Goal: Information Seeking & Learning: Compare options

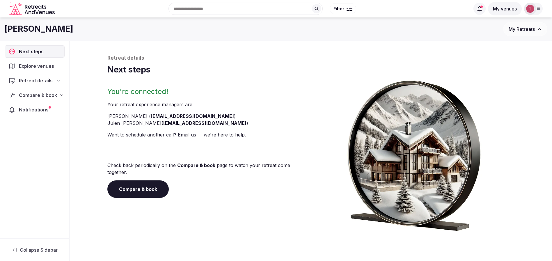
click at [141, 180] on link "Compare & book" at bounding box center [137, 188] width 61 height 17
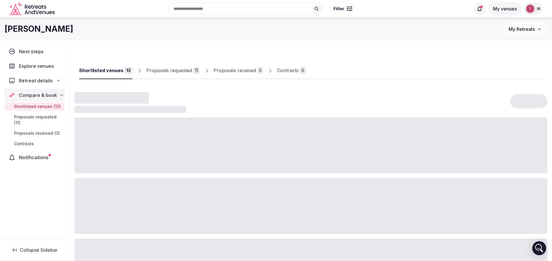
click at [242, 73] on div "Proposals received" at bounding box center [235, 70] width 42 height 7
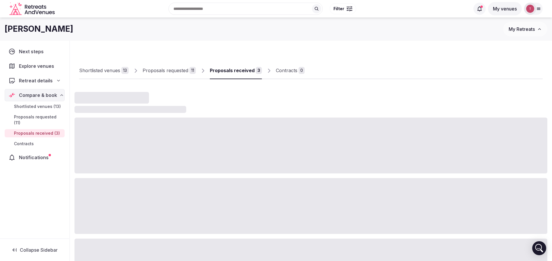
click at [242, 73] on div "Proposals received" at bounding box center [232, 70] width 45 height 7
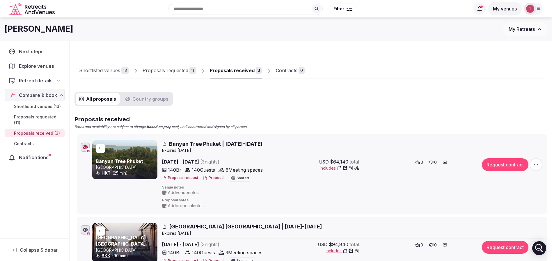
click at [242, 73] on div "Proposals received" at bounding box center [232, 70] width 45 height 7
click at [181, 71] on div "Proposals requested" at bounding box center [166, 70] width 46 height 7
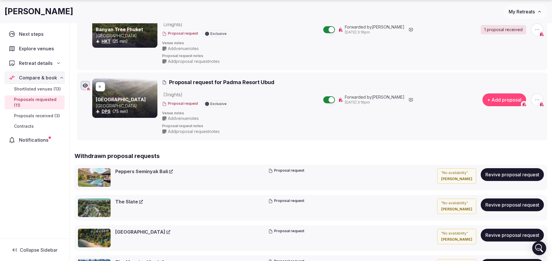
scroll to position [829, 0]
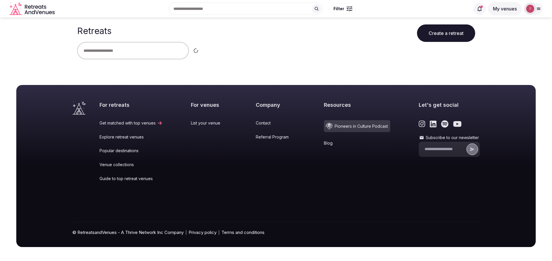
click at [127, 50] on input "text" at bounding box center [133, 50] width 112 height 17
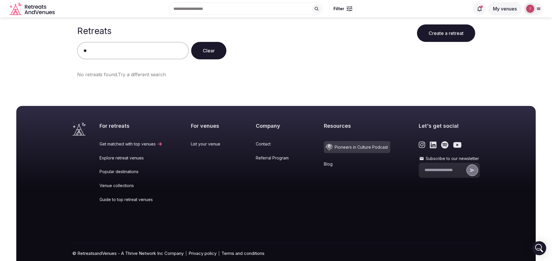
type input "*"
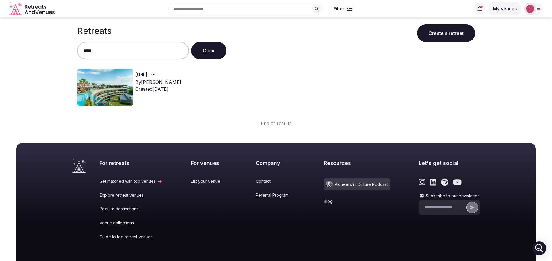
type input "*****"
click at [106, 77] on img at bounding box center [105, 87] width 56 height 37
click at [148, 74] on link "Slang.ai" at bounding box center [141, 75] width 12 height 8
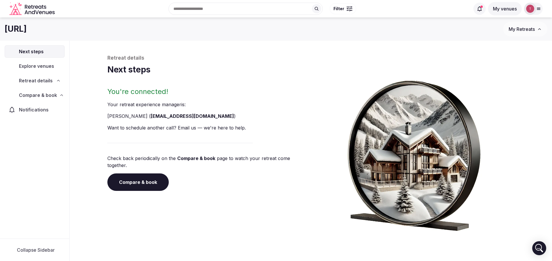
click at [149, 74] on h1 "Next steps" at bounding box center [310, 69] width 407 height 11
click at [151, 178] on link "Compare & book" at bounding box center [137, 181] width 61 height 17
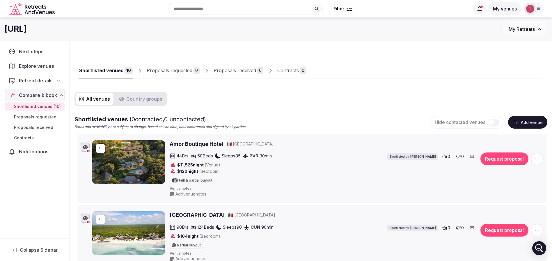
click at [55, 79] on div "Retreat details" at bounding box center [34, 80] width 52 height 7
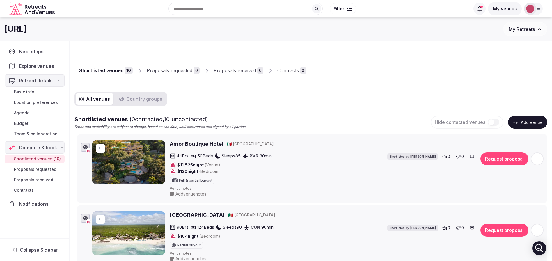
click at [44, 133] on span "Team & collaboration" at bounding box center [36, 134] width 44 height 6
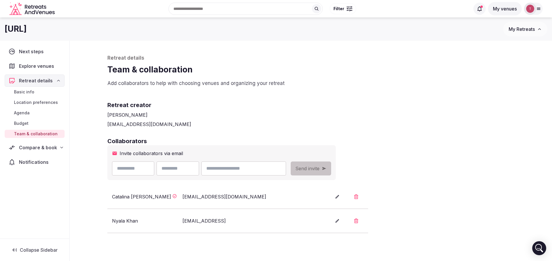
click at [47, 140] on nav "Next steps Explore venues Retreat details Basic info Location preferences Agend…" at bounding box center [35, 106] width 60 height 123
click at [46, 149] on span "Compare & book" at bounding box center [38, 147] width 38 height 7
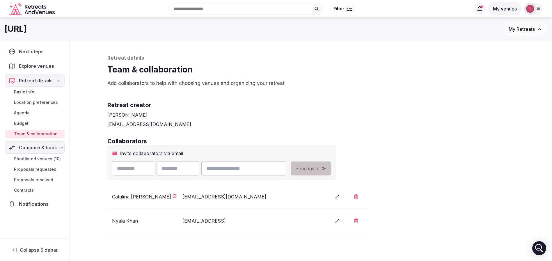
click at [35, 191] on link "Contracts" at bounding box center [35, 190] width 60 height 8
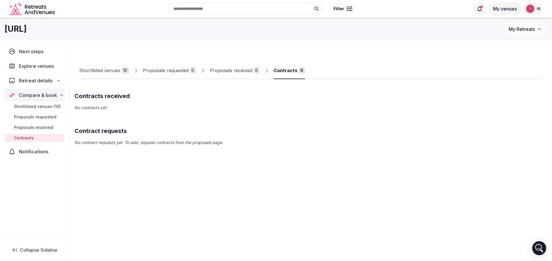
click at [50, 128] on span "Proposals received" at bounding box center [33, 128] width 39 height 6
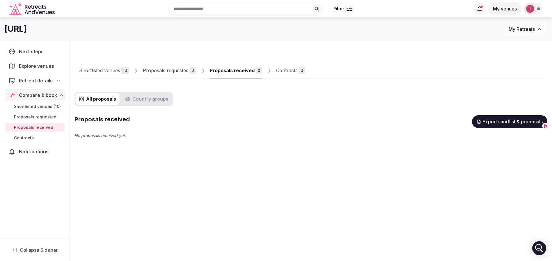
click at [50, 117] on span "Proposals requested" at bounding box center [35, 117] width 42 height 6
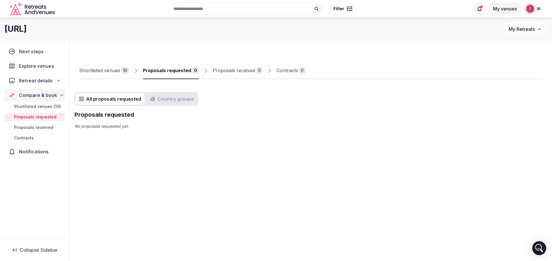
click at [58, 81] on icon at bounding box center [58, 80] width 5 height 5
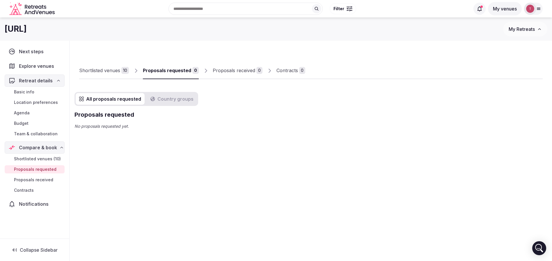
click at [52, 135] on span "Team & collaboration" at bounding box center [36, 134] width 44 height 6
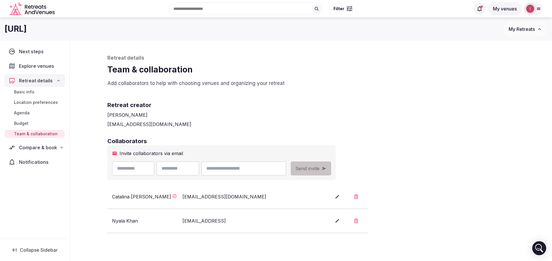
drag, startPoint x: 194, startPoint y: 221, endPoint x: 167, endPoint y: 221, distance: 26.2
click at [167, 221] on div "Nyala Khan nyala.khan@slang.ai" at bounding box center [216, 220] width 209 height 7
copy div "nyala.khan@slang.ai"
click at [265, 165] on input "email" at bounding box center [243, 169] width 84 height 14
paste input "**********"
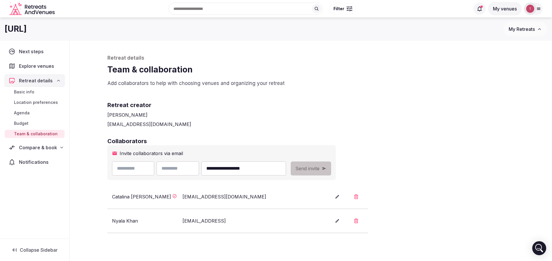
type input "**********"
click at [242, 118] on div "[PERSON_NAME]" at bounding box center [310, 114] width 407 height 7
drag, startPoint x: 288, startPoint y: 165, endPoint x: 162, endPoint y: 160, distance: 125.8
click at [158, 163] on div "**********" at bounding box center [199, 169] width 174 height 14
drag, startPoint x: 371, startPoint y: 124, endPoint x: 371, endPoint y: 130, distance: 5.8
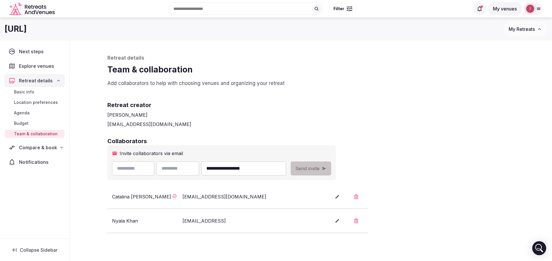
click at [371, 123] on div "thiago@retreatsandvenues.com" at bounding box center [310, 124] width 407 height 7
click at [357, 223] on button "button" at bounding box center [356, 221] width 14 height 15
click at [321, 202] on button "Confirm" at bounding box center [317, 202] width 27 height 12
click at [268, 138] on h2 "Collaborators" at bounding box center [310, 141] width 407 height 8
drag, startPoint x: 292, startPoint y: 172, endPoint x: 202, endPoint y: 166, distance: 89.8
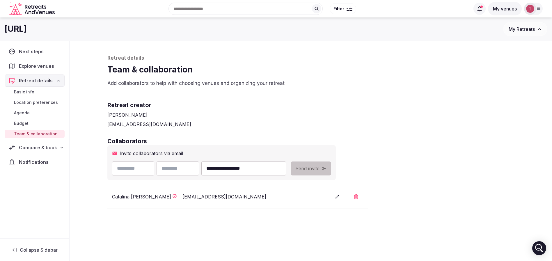
click at [202, 166] on div "**********" at bounding box center [199, 169] width 174 height 14
click at [199, 169] on input "text" at bounding box center [178, 169] width 42 height 14
click at [141, 166] on input "text" at bounding box center [133, 169] width 42 height 14
type input "*****"
click at [181, 166] on input "text" at bounding box center [178, 169] width 42 height 14
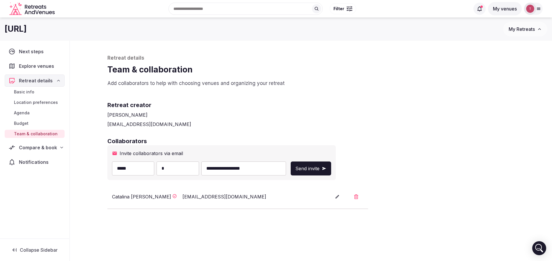
type input "****"
click at [321, 103] on h2 "Retreat creator" at bounding box center [310, 105] width 407 height 8
click at [331, 164] on button "Send invite" at bounding box center [311, 169] width 40 height 14
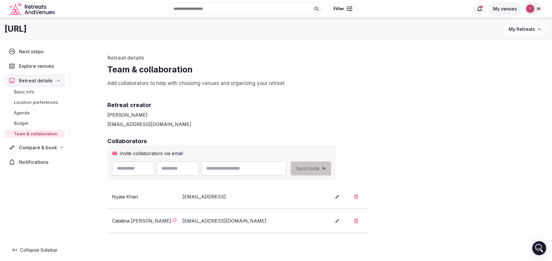
click at [371, 59] on p "Retreat details" at bounding box center [310, 58] width 407 height 7
drag, startPoint x: 412, startPoint y: 65, endPoint x: 413, endPoint y: 61, distance: 4.2
click at [412, 65] on h1 "Team & collaboration" at bounding box center [310, 69] width 407 height 11
drag, startPoint x: 236, startPoint y: 200, endPoint x: 181, endPoint y: 198, distance: 54.4
click at [181, 198] on div "Nyala Khan nyala.khan@slang.ai" at bounding box center [216, 196] width 209 height 7
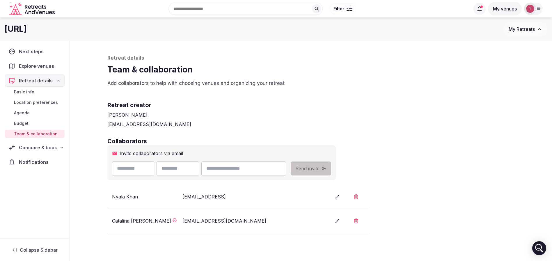
copy div "nyala.khan@slang.ai"
drag, startPoint x: 139, startPoint y: 197, endPoint x: 110, endPoint y: 198, distance: 29.7
click at [110, 198] on li "Nyala Khan nyala.khan@slang.ai" at bounding box center [237, 197] width 261 height 24
copy div "Nyala Khan"
click at [469, 136] on div "Retreat details Team & collaboration Add collaborators to help with choosing ve…" at bounding box center [311, 177] width 419 height 272
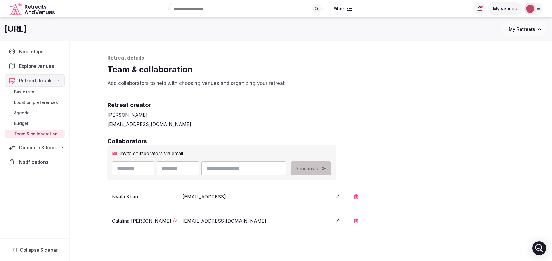
drag, startPoint x: 41, startPoint y: 27, endPoint x: 0, endPoint y: 23, distance: 40.9
click at [0, 23] on div "Slang.ai My Retreats" at bounding box center [276, 29] width 552 height 15
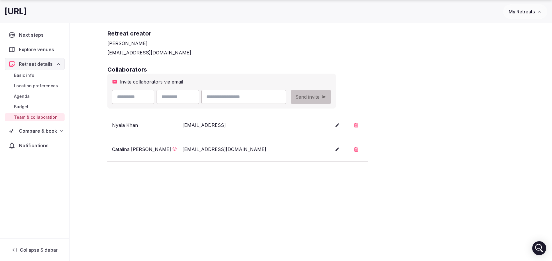
scroll to position [74, 0]
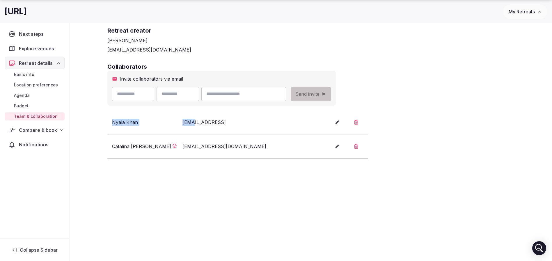
drag, startPoint x: 110, startPoint y: 126, endPoint x: 191, endPoint y: 125, distance: 81.8
click at [191, 125] on li "Nyala Khan nyala.khan@slang.ai" at bounding box center [237, 122] width 261 height 24
click at [191, 125] on div "nyala.khan@slang.ai" at bounding box center [233, 122] width 103 height 7
click at [414, 118] on div "Collaborators Invite collaborators via email Send invite Nyala Khan nyala.khan@…" at bounding box center [310, 111] width 407 height 96
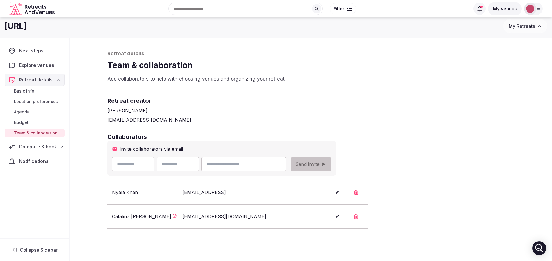
scroll to position [0, 0]
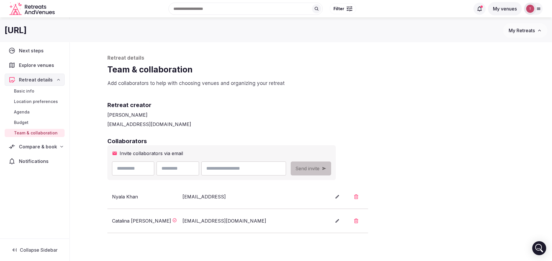
click at [242, 47] on div "Retreat details Team & collaboration Add collaborators to help with choosing ve…" at bounding box center [311, 177] width 419 height 272
drag, startPoint x: 107, startPoint y: 221, endPoint x: 234, endPoint y: 220, distance: 127.2
click at [234, 220] on div "Retreat details Team & collaboration Add collaborators to help with choosing ve…" at bounding box center [311, 177] width 419 height 272
click at [234, 220] on div "catalina@retreatsandvenues.co" at bounding box center [233, 220] width 103 height 7
click at [455, 161] on div "Collaborators Invite collaborators via email Send invite Nyala Khan nyala.khan@…" at bounding box center [310, 185] width 407 height 96
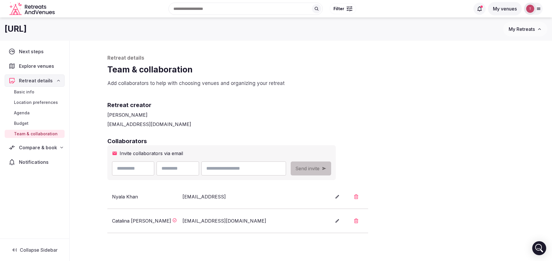
click at [301, 100] on div "Retreat creator Thiago Martins thiago@retreatsandvenues.com" at bounding box center [310, 110] width 407 height 36
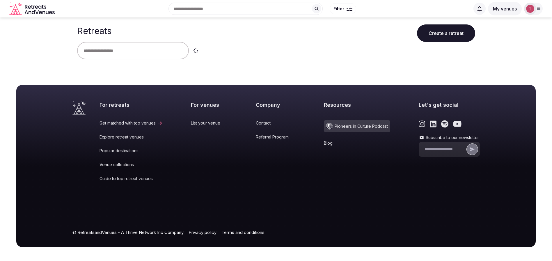
click at [142, 53] on input "text" at bounding box center [133, 50] width 112 height 17
paste input "*********"
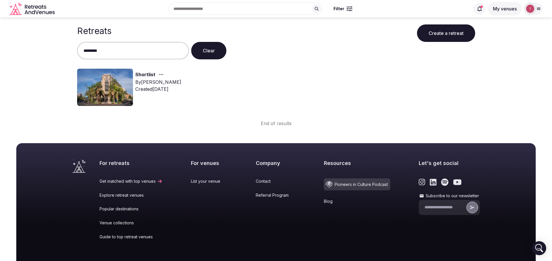
type input "*********"
click at [217, 55] on button "Clear" at bounding box center [208, 50] width 35 height 17
click at [96, 84] on img at bounding box center [105, 87] width 56 height 37
click at [139, 74] on link "Shortlist" at bounding box center [145, 75] width 20 height 8
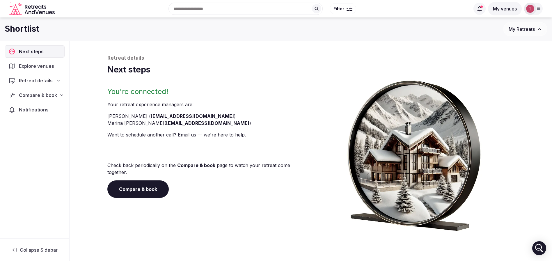
click at [127, 184] on link "Compare & book" at bounding box center [137, 188] width 61 height 17
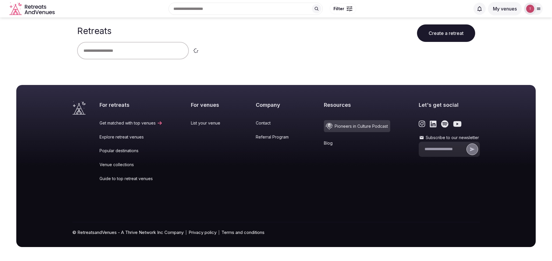
click at [124, 49] on input "text" at bounding box center [133, 50] width 112 height 17
type input "******"
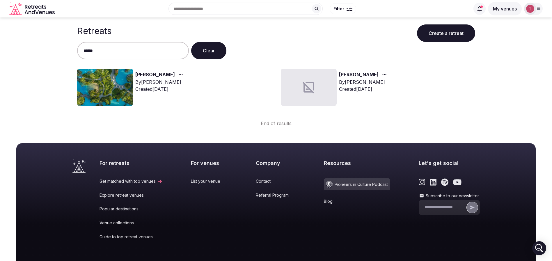
click at [117, 79] on img at bounding box center [105, 87] width 56 height 37
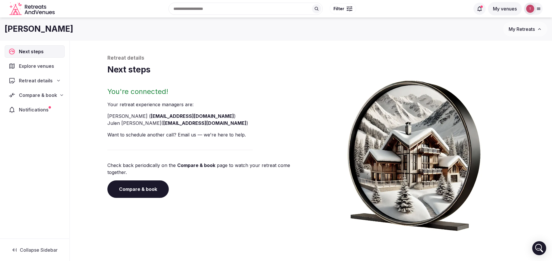
click at [146, 181] on link "Compare & book" at bounding box center [137, 188] width 61 height 17
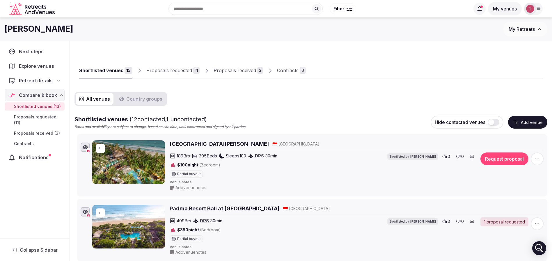
click at [245, 66] on link "Proposals received 3" at bounding box center [238, 70] width 49 height 17
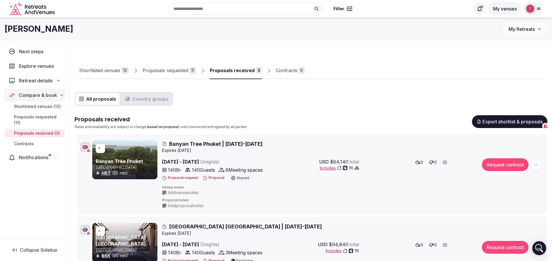
click at [186, 69] on div "Proposals requested" at bounding box center [166, 70] width 46 height 7
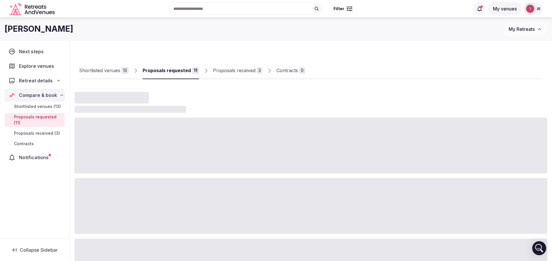
click at [375, 75] on div at bounding box center [423, 74] width 237 height 10
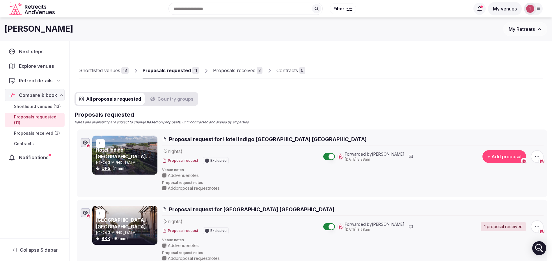
click at [109, 65] on link "Shortlisted venues 13" at bounding box center [103, 70] width 49 height 17
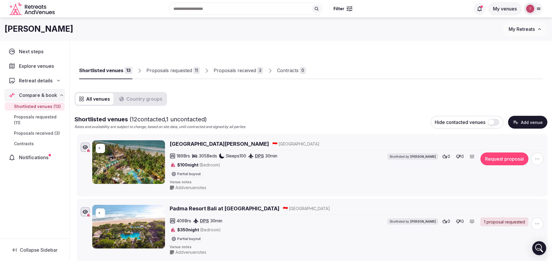
click at [109, 71] on div "Shortlisted venues" at bounding box center [101, 70] width 44 height 7
click at [115, 71] on div "Shortlisted venues" at bounding box center [101, 70] width 44 height 7
click at [377, 65] on div "Shortlisted venues 13 Proposals requested 11 Proposals received 3 Contracts 0" at bounding box center [311, 65] width 464 height 27
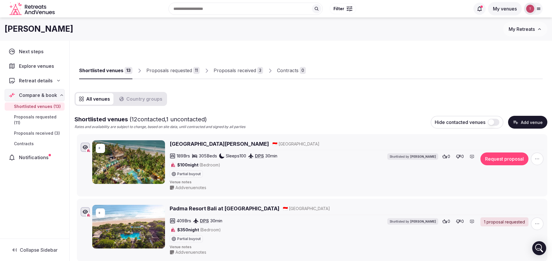
click at [247, 67] on div "Proposals received" at bounding box center [235, 70] width 42 height 7
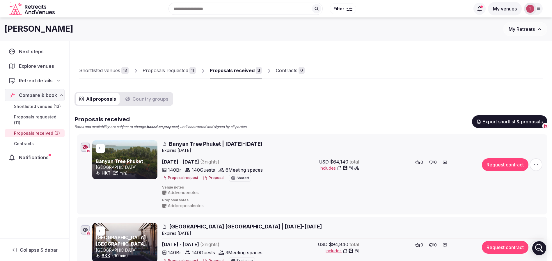
drag, startPoint x: 118, startPoint y: 68, endPoint x: 183, endPoint y: 68, distance: 64.6
click at [118, 68] on div "Shortlisted venues" at bounding box center [99, 70] width 41 height 7
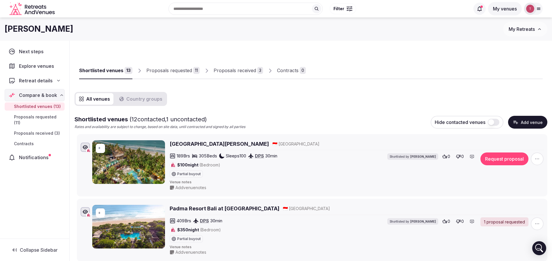
click at [185, 70] on div "Proposals requested" at bounding box center [169, 70] width 46 height 7
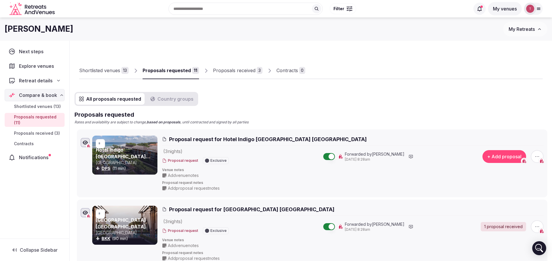
click at [130, 148] on link "Hotel Indigo Bali Seminyak Beach" at bounding box center [123, 156] width 55 height 19
click at [431, 72] on div at bounding box center [423, 74] width 237 height 10
click at [202, 137] on span "Proposal request for Hotel Indigo Bali Seminyak Beach" at bounding box center [268, 139] width 198 height 7
click at [137, 152] on link "Hotel Indigo Bali Seminyak Beach" at bounding box center [123, 156] width 55 height 19
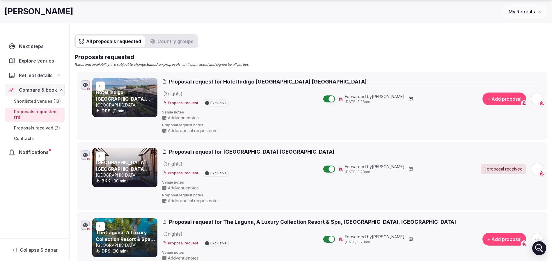
scroll to position [87, 0]
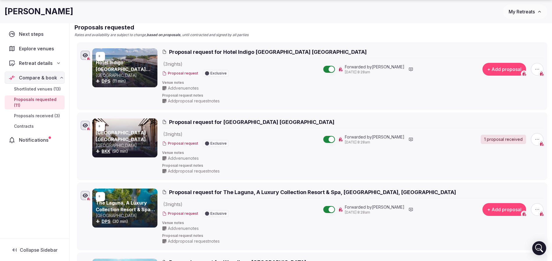
click at [113, 141] on link "Cape Dara Resort Pattaya" at bounding box center [121, 136] width 50 height 12
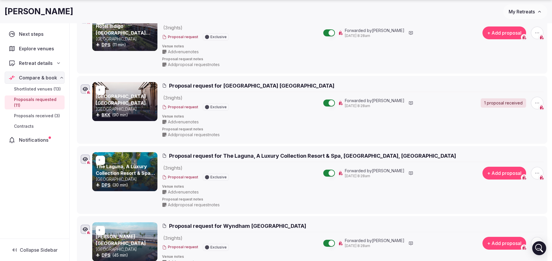
scroll to position [175, 0]
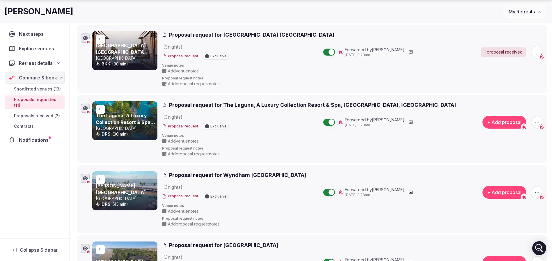
click at [130, 118] on h3 "The Laguna, A Luxury Collection Resort & Spa, Nusa Dua, Bali" at bounding box center [126, 118] width 61 height 13
click at [126, 120] on link "The Laguna, A Luxury Collection Resort & Spa, Nusa Dua, Bali" at bounding box center [125, 125] width 59 height 25
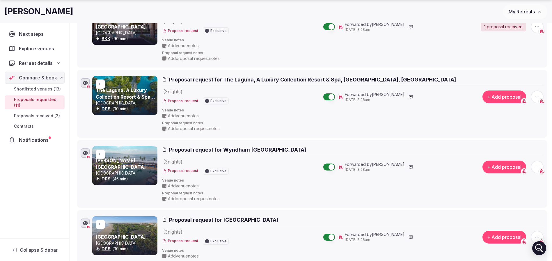
scroll to position [218, 0]
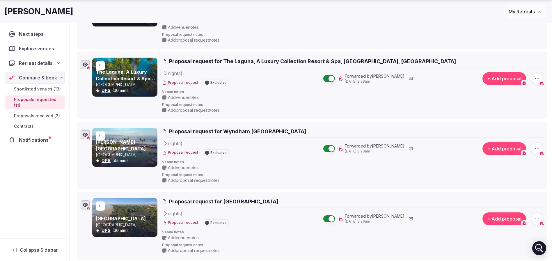
click at [119, 144] on link "[PERSON_NAME][GEOGRAPHIC_DATA]" at bounding box center [121, 145] width 50 height 12
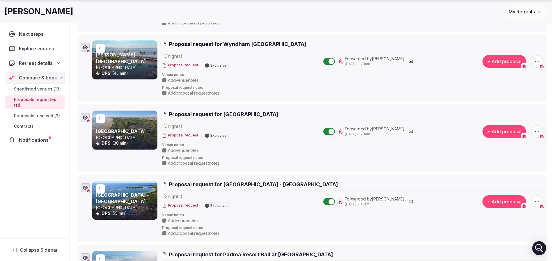
click at [128, 135] on p "Indonesia" at bounding box center [126, 138] width 61 height 6
click at [128, 134] on h3 "Legian Beach Hotel" at bounding box center [126, 131] width 61 height 6
click at [128, 133] on link "Legian Beach Hotel" at bounding box center [121, 131] width 50 height 6
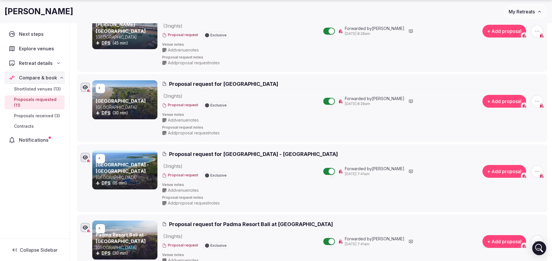
scroll to position [349, 0]
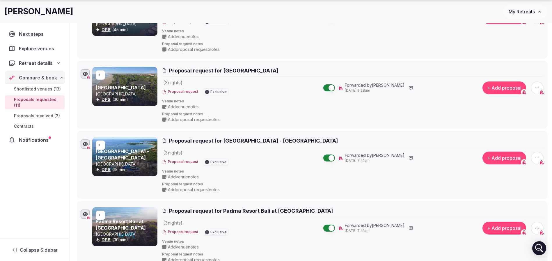
click at [119, 150] on link "Nusa Dua Beach Hotel & Spa - Bali" at bounding box center [122, 154] width 53 height 12
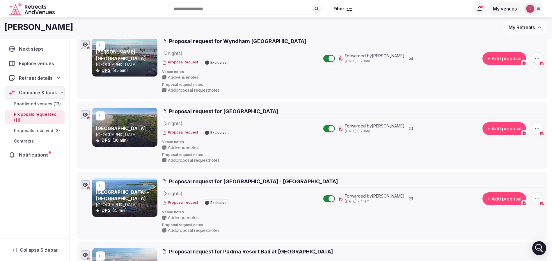
scroll to position [306, 0]
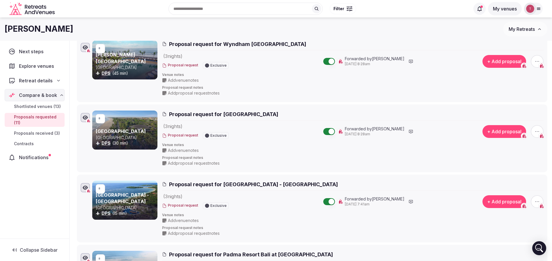
drag, startPoint x: 280, startPoint y: 114, endPoint x: 223, endPoint y: 114, distance: 56.2
click at [223, 114] on h2 "Proposal request for Legian Beach Hotel" at bounding box center [353, 114] width 382 height 7
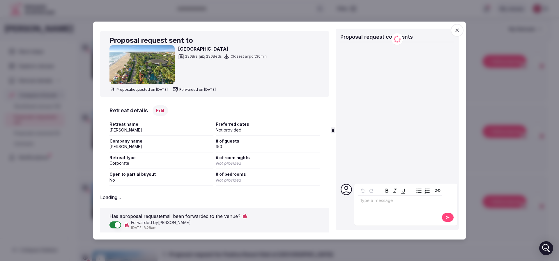
copy span "Legian Beach Hotel"
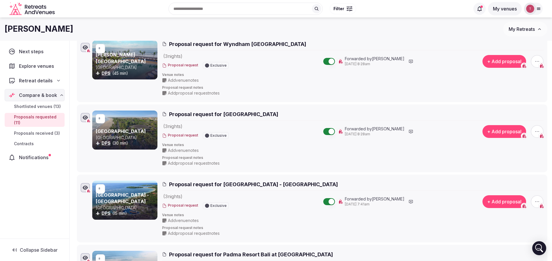
click at [413, 108] on li "* Legian Beach Hotel Indonesia DPS (30 min) Proposal request for Legian Beach H…" at bounding box center [312, 138] width 471 height 68
click at [537, 127] on span "button" at bounding box center [537, 131] width 13 height 13
click at [532, 99] on button "Withdraw proposal request" at bounding box center [515, 95] width 66 height 9
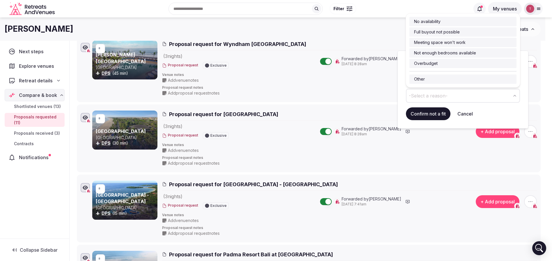
click at [459, 94] on button "-Select a reason-" at bounding box center [463, 96] width 114 height 14
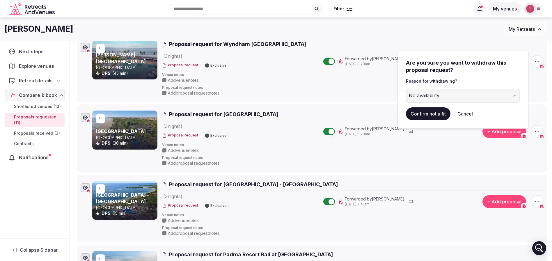
click at [444, 111] on button "Confirm not a fit" at bounding box center [428, 113] width 45 height 13
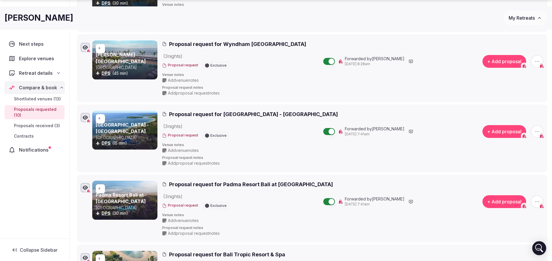
scroll to position [393, 0]
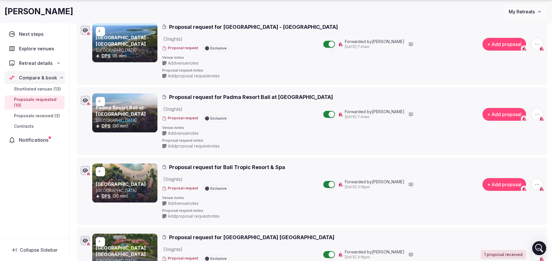
click at [240, 94] on span "Proposal request for Padma Resort Bali at Legian" at bounding box center [251, 96] width 164 height 7
click at [127, 110] on link "Padma Resort Bali at Legian" at bounding box center [121, 111] width 50 height 12
click at [122, 187] on h3 "Bali Tropic Resort & Spa" at bounding box center [126, 184] width 61 height 6
click at [123, 184] on link "Bali Tropic Resort & Spa" at bounding box center [121, 184] width 50 height 6
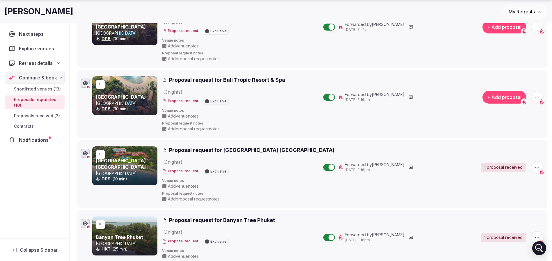
click at [124, 161] on link "Holiday Inn Resort Baruna Bali" at bounding box center [121, 164] width 50 height 12
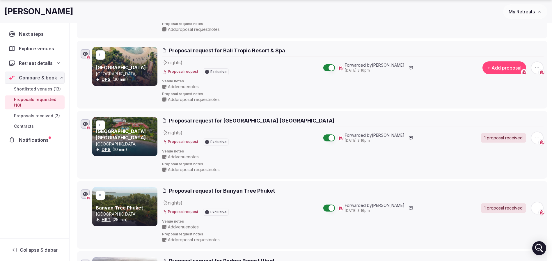
scroll to position [567, 0]
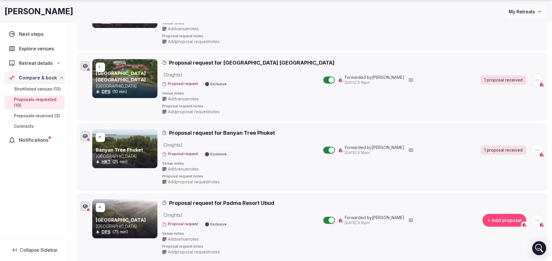
click at [127, 150] on link "Banyan Tree Phuket" at bounding box center [119, 150] width 47 height 6
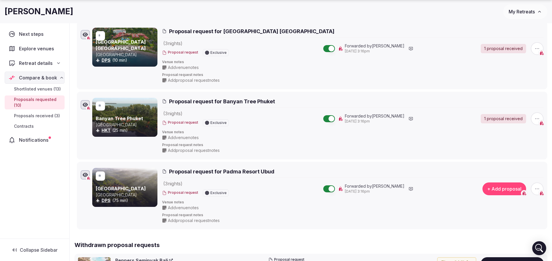
scroll to position [655, 0]
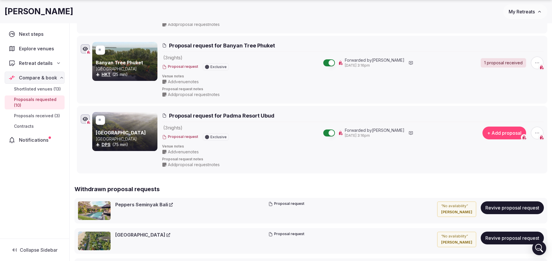
click at [130, 135] on link "Padma Resort Ubud" at bounding box center [121, 133] width 50 height 6
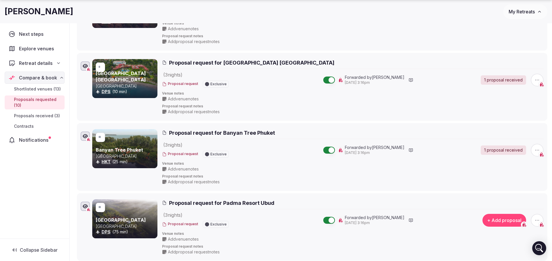
scroll to position [611, 0]
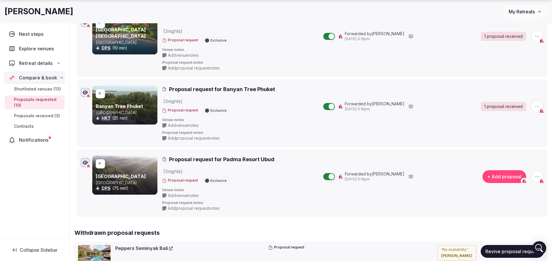
click at [116, 176] on link "Padma Resort Ubud" at bounding box center [121, 176] width 50 height 6
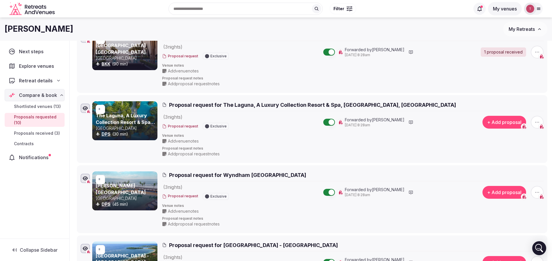
scroll to position [0, 0]
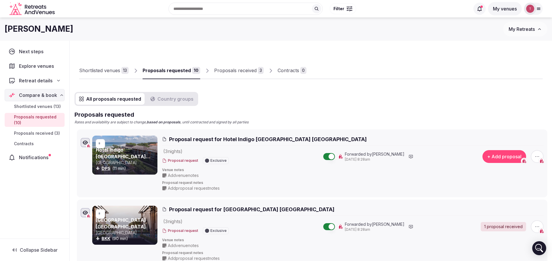
click at [389, 113] on h2 "Proposals requested" at bounding box center [310, 115] width 473 height 8
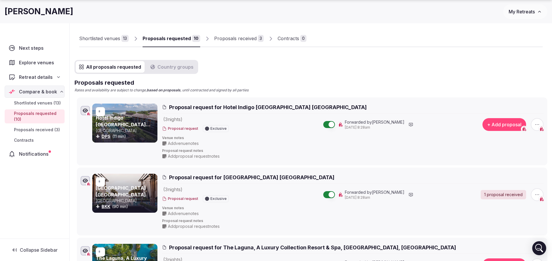
scroll to position [44, 0]
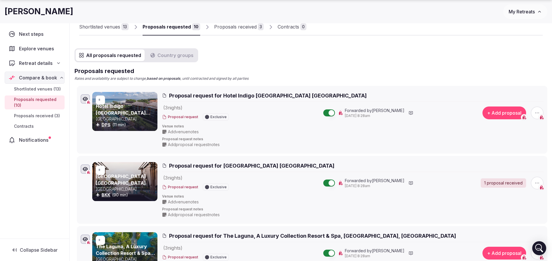
click at [419, 71] on h2 "Proposals requested" at bounding box center [310, 71] width 473 height 8
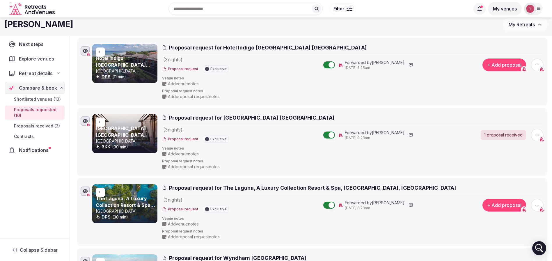
scroll to position [0, 0]
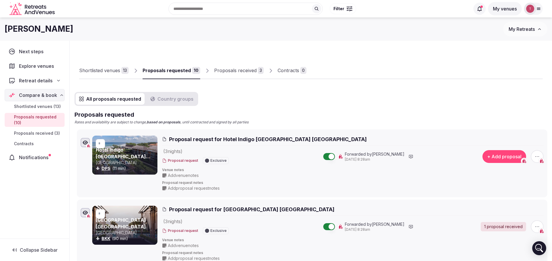
click at [114, 150] on link "Hotel Indigo Bali Seminyak Beach" at bounding box center [123, 156] width 55 height 19
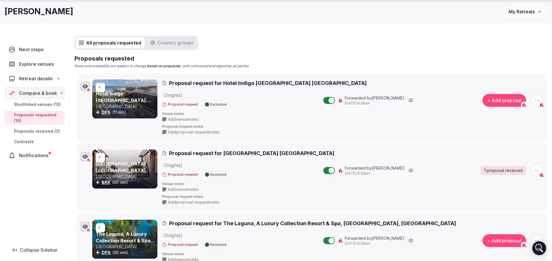
scroll to position [87, 0]
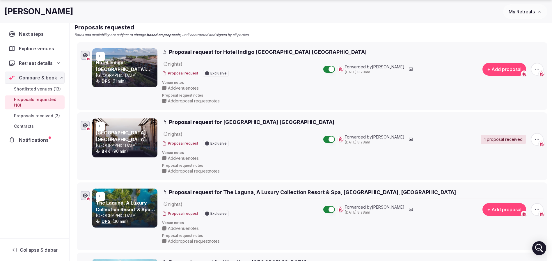
click at [127, 206] on h3 "The Laguna, A Luxury Collection Resort & Spa, Nusa Dua, Bali" at bounding box center [126, 206] width 61 height 13
click at [128, 200] on h3 "The Laguna, A Luxury Collection Resort & Spa, Nusa Dua, Bali" at bounding box center [126, 206] width 61 height 13
click at [127, 203] on link "The Laguna, A Luxury Collection Resort & Spa, Nusa Dua, Bali" at bounding box center [125, 212] width 59 height 25
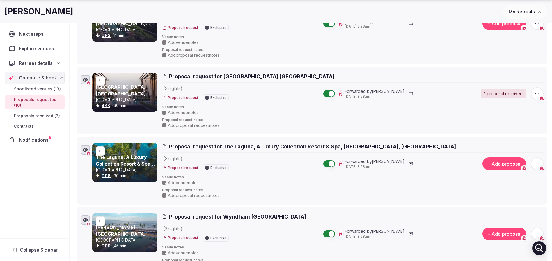
scroll to position [175, 0]
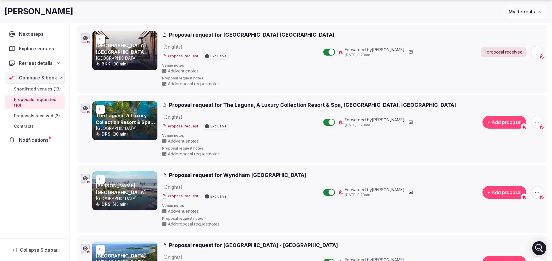
click at [125, 184] on link "[PERSON_NAME][GEOGRAPHIC_DATA]" at bounding box center [121, 189] width 50 height 12
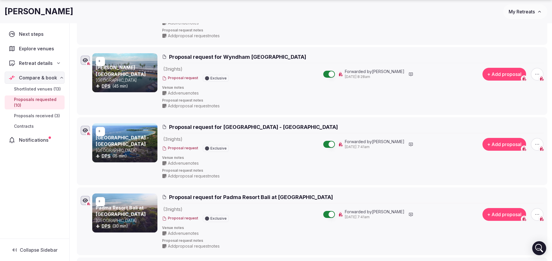
scroll to position [306, 0]
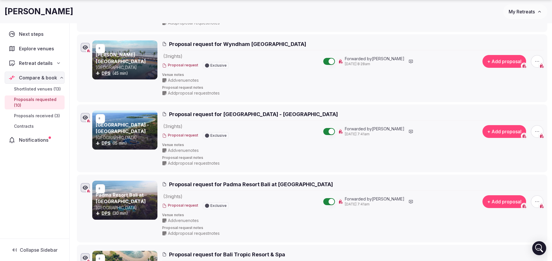
click at [137, 125] on link "Nusa Dua Beach Hotel & Spa - Bali" at bounding box center [122, 128] width 53 height 12
click at [130, 196] on link "Padma Resort Bali at Legian" at bounding box center [121, 198] width 50 height 12
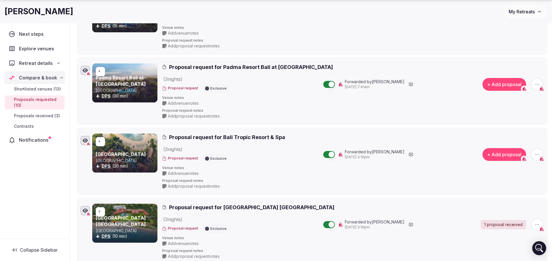
scroll to position [437, 0]
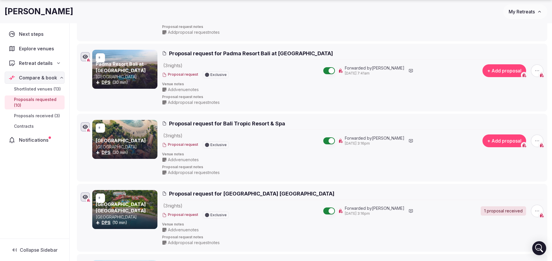
click at [134, 141] on link "Bali Tropic Resort & Spa" at bounding box center [121, 141] width 50 height 6
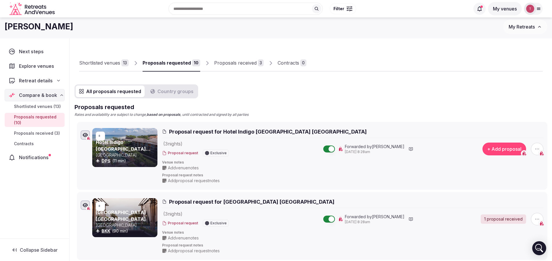
scroll to position [0, 0]
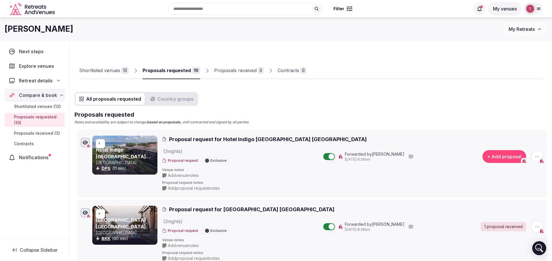
click at [114, 100] on button "All proposals requested" at bounding box center [110, 99] width 69 height 12
click at [113, 68] on div "Shortlisted venues" at bounding box center [99, 70] width 41 height 7
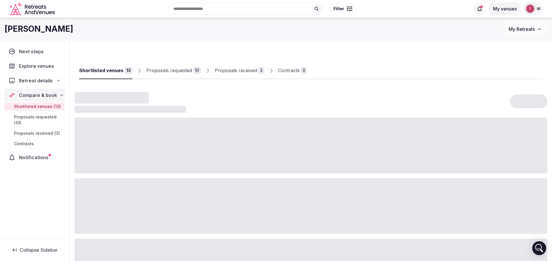
click at [113, 68] on div "Shortlisted venues" at bounding box center [101, 70] width 44 height 7
click at [411, 64] on div "Shortlisted venues 13 Proposals requested 10 Proposals received 3 Contracts 0" at bounding box center [311, 65] width 464 height 27
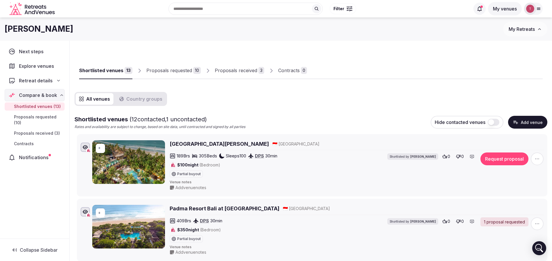
click at [525, 122] on button "Add venue" at bounding box center [527, 122] width 39 height 13
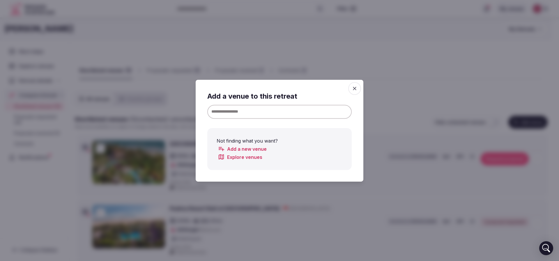
click at [277, 113] on input at bounding box center [279, 111] width 144 height 14
paste input "**********"
type input "**********"
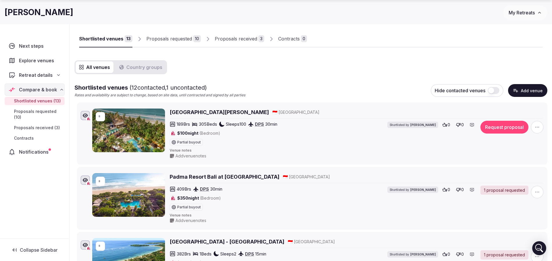
scroll to position [44, 0]
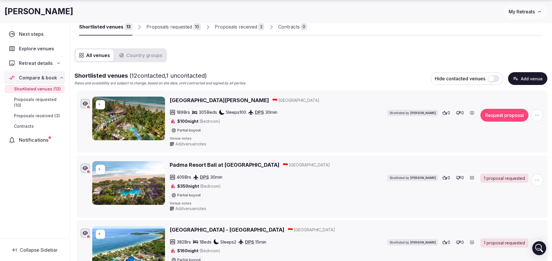
click at [172, 31] on link "Proposals requested 10" at bounding box center [173, 27] width 54 height 17
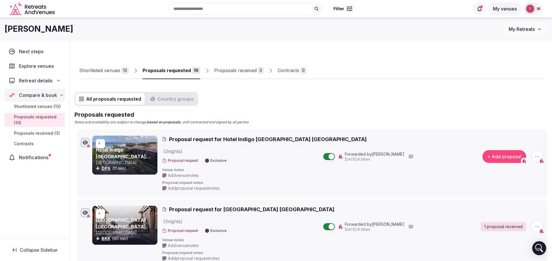
click at [329, 120] on p "Rates and availability are subject to change, based on proposals , until contra…" at bounding box center [310, 122] width 473 height 5
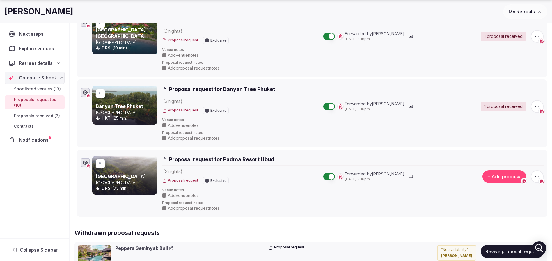
scroll to position [655, 0]
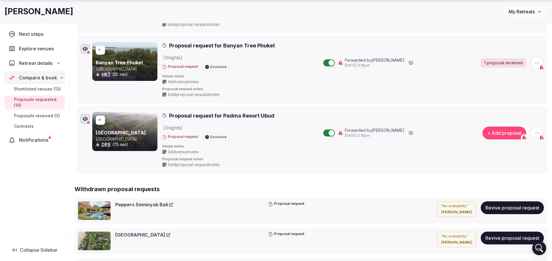
click at [538, 132] on icon "button" at bounding box center [537, 133] width 6 height 6
click at [528, 98] on button "Withdraw proposal request" at bounding box center [515, 97] width 66 height 9
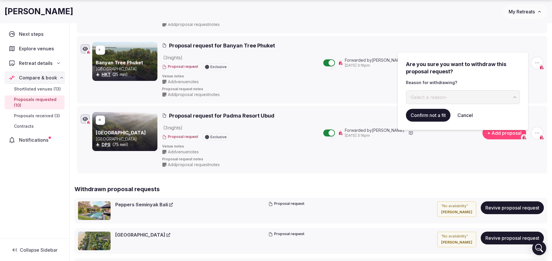
click at [453, 97] on button "-Select a reason-" at bounding box center [463, 97] width 114 height 14
click at [432, 118] on button "Confirm not a fit" at bounding box center [428, 115] width 45 height 13
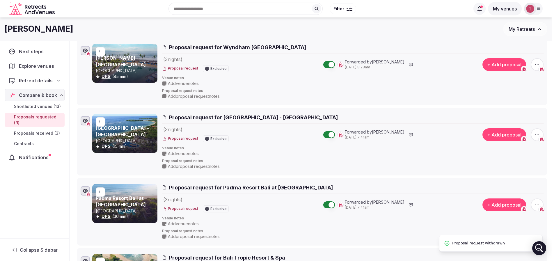
scroll to position [0, 0]
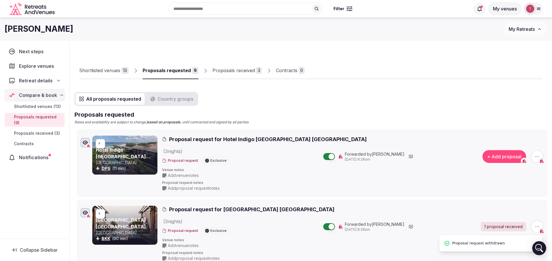
click at [125, 150] on link "Hotel Indigo Bali Seminyak Beach" at bounding box center [123, 156] width 55 height 19
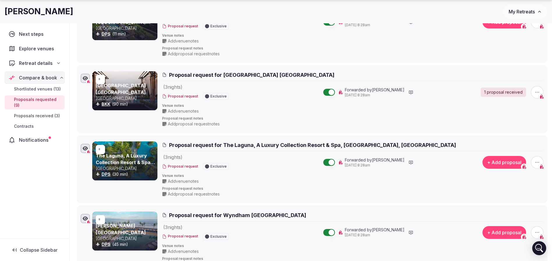
scroll to position [175, 0]
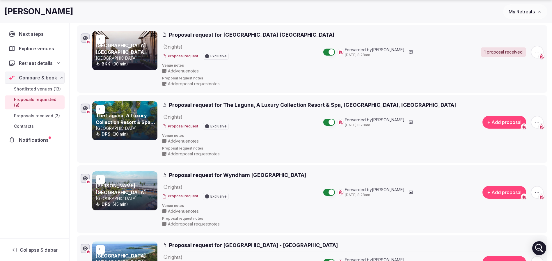
click at [117, 117] on link "The Laguna, A Luxury Collection Resort & Spa, Nusa Dua, Bali" at bounding box center [125, 125] width 59 height 25
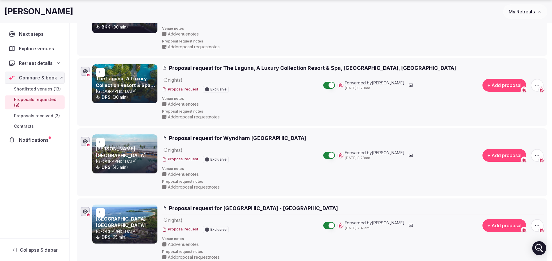
scroll to position [218, 0]
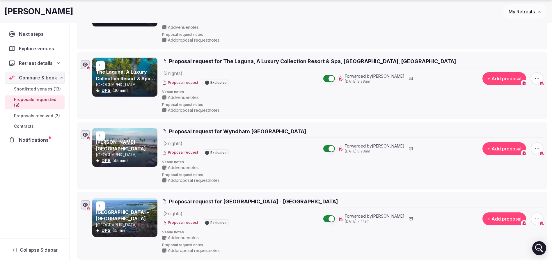
click at [116, 146] on link "[PERSON_NAME][GEOGRAPHIC_DATA]" at bounding box center [121, 145] width 50 height 12
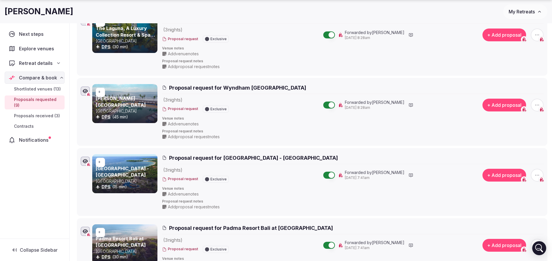
scroll to position [349, 0]
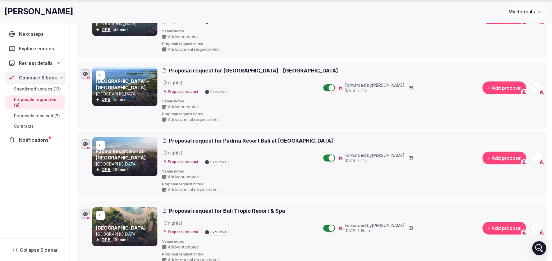
click at [137, 81] on link "Nusa Dua Beach Hotel & Spa - Bali" at bounding box center [122, 84] width 53 height 12
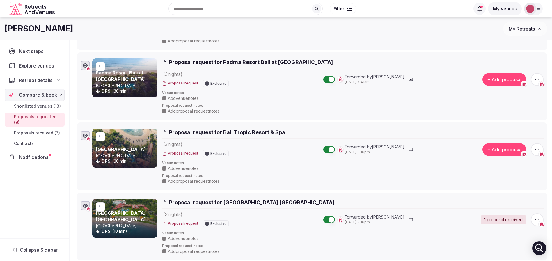
scroll to position [393, 0]
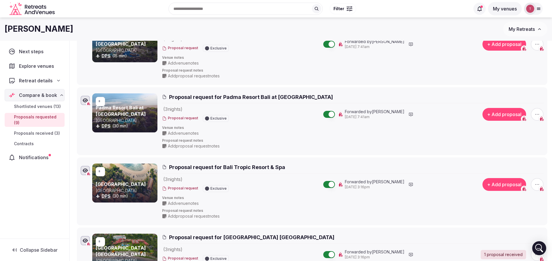
click at [119, 109] on link "Padma Resort Bali at Legian" at bounding box center [121, 111] width 50 height 12
click at [123, 185] on link "Bali Tropic Resort & Spa" at bounding box center [121, 184] width 50 height 6
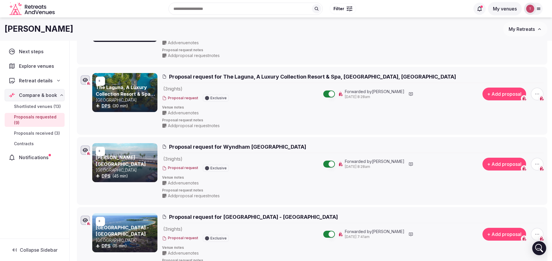
scroll to position [87, 0]
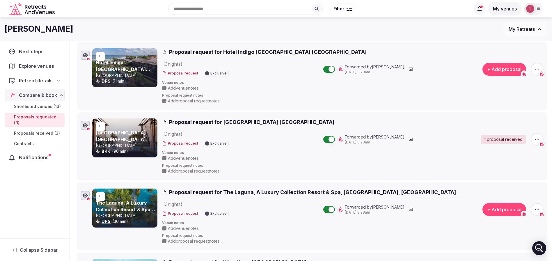
click at [242, 121] on span "Proposal request for Cape Dara Resort Pattaya" at bounding box center [251, 121] width 165 height 7
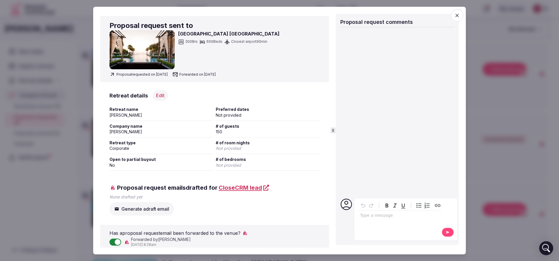
click at [455, 15] on icon "button" at bounding box center [457, 16] width 6 height 6
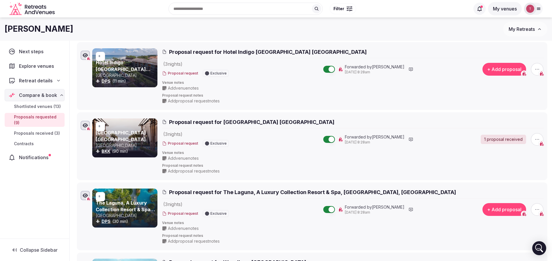
click at [132, 138] on link "Cape Dara Resort Pattaya" at bounding box center [121, 136] width 50 height 12
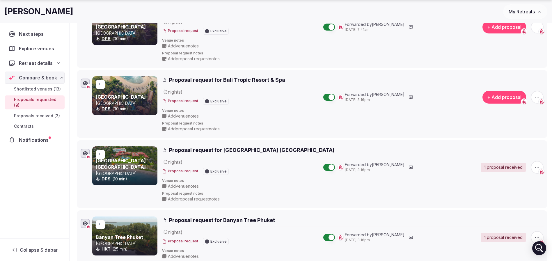
scroll to position [524, 0]
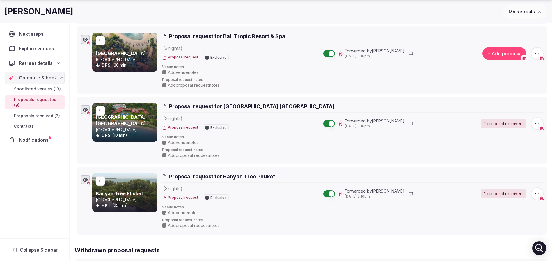
click at [130, 117] on link "Holiday Inn Resort Baruna Bali" at bounding box center [121, 120] width 50 height 12
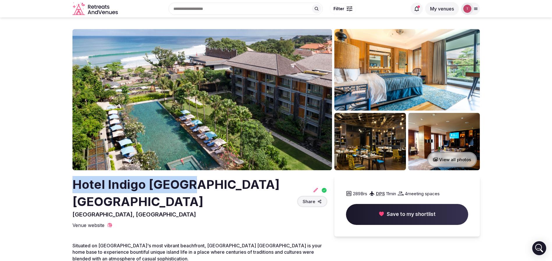
drag, startPoint x: 56, startPoint y: 192, endPoint x: 186, endPoint y: 188, distance: 129.6
click at [186, 188] on h2 "Hotel Indigo Bali Seminyak Beach" at bounding box center [183, 193] width 222 height 34
drag, startPoint x: 71, startPoint y: 184, endPoint x: 144, endPoint y: 182, distance: 72.8
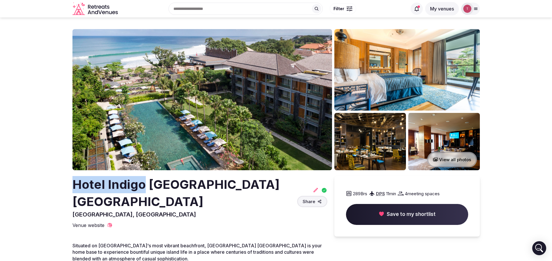
click at [144, 182] on h2 "Hotel Indigo Bali Seminyak Beach" at bounding box center [183, 193] width 222 height 34
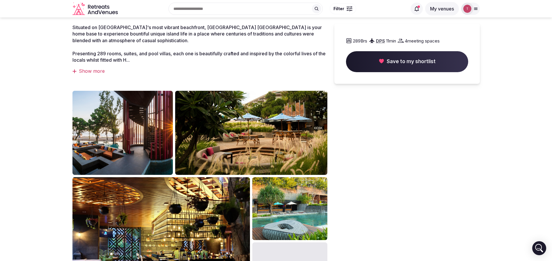
scroll to position [87, 0]
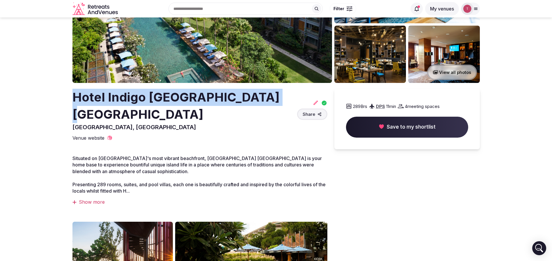
drag, startPoint x: 70, startPoint y: 96, endPoint x: 272, endPoint y: 91, distance: 202.3
click at [272, 91] on section "View all photos Hotel Indigo Bali Seminyak Beach Bali, Indonesia Share 289 Brs …" at bounding box center [276, 199] width 552 height 538
copy h2 "Hotel Indigo Bali Seminyak Beach"
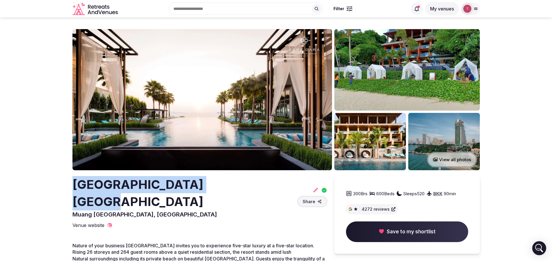
drag, startPoint x: 70, startPoint y: 191, endPoint x: 233, endPoint y: 185, distance: 163.4
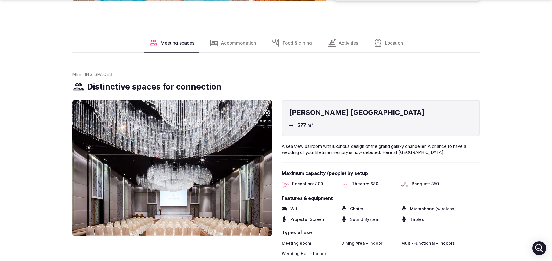
scroll to position [611, 0]
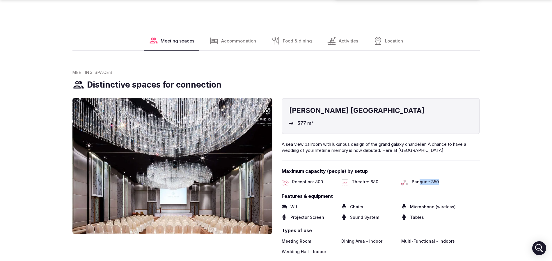
drag, startPoint x: 422, startPoint y: 166, endPoint x: 451, endPoint y: 166, distance: 28.8
click at [451, 179] on div "Banquet: 350" at bounding box center [428, 182] width 55 height 7
drag, startPoint x: 451, startPoint y: 166, endPoint x: 366, endPoint y: 169, distance: 85.3
click at [366, 169] on div "[PERSON_NAME][GEOGRAPHIC_DATA] 577 m² A sea view ballroom with luxurious design…" at bounding box center [381, 176] width 198 height 157
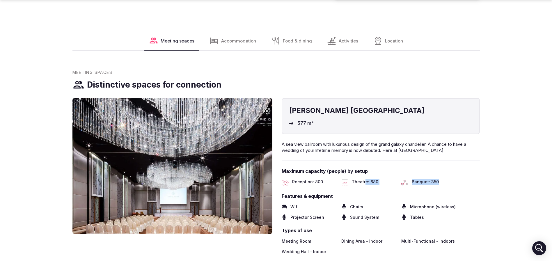
click at [366, 169] on div "[PERSON_NAME][GEOGRAPHIC_DATA] 577 m² A sea view ballroom with luxurious design…" at bounding box center [381, 176] width 198 height 157
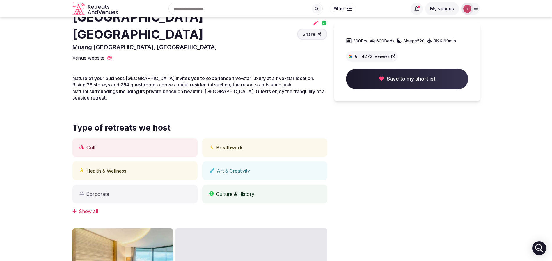
scroll to position [0, 0]
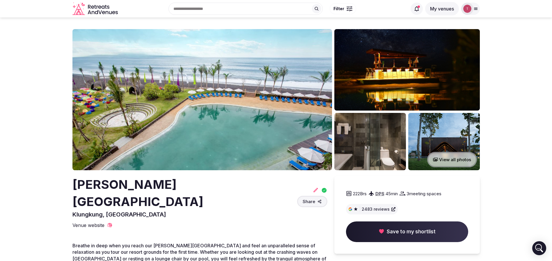
click at [98, 183] on h2 "Wyndham Tamansari Jivva Resort Bali" at bounding box center [183, 193] width 222 height 34
copy h2 "Wyndham"
click at [162, 183] on h2 "Wyndham Tamansari Jivva Resort Bali" at bounding box center [183, 193] width 222 height 34
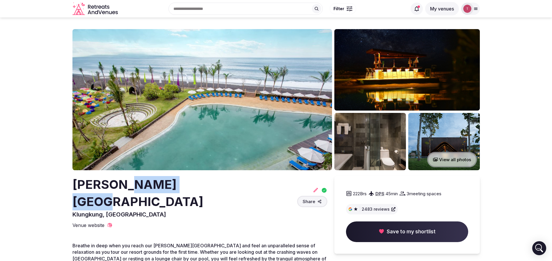
click at [162, 183] on h2 "Wyndham Tamansari Jivva Resort Bali" at bounding box center [183, 193] width 222 height 34
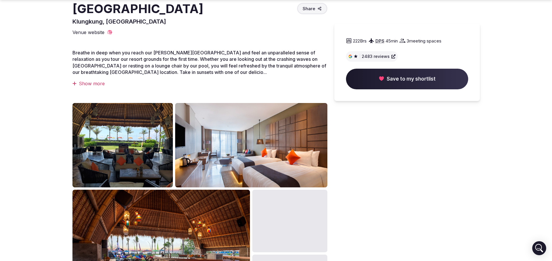
scroll to position [218, 0]
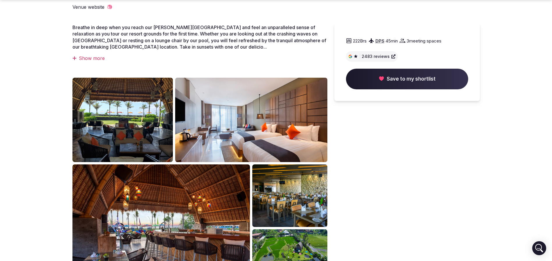
click at [115, 98] on img at bounding box center [122, 120] width 101 height 84
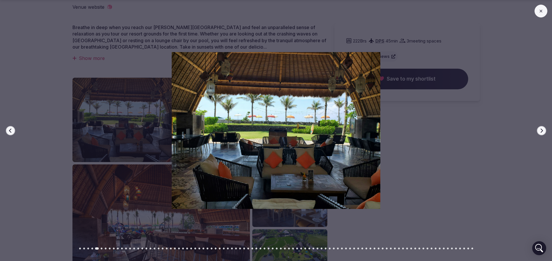
click at [540, 126] on button "Next slide" at bounding box center [541, 130] width 9 height 9
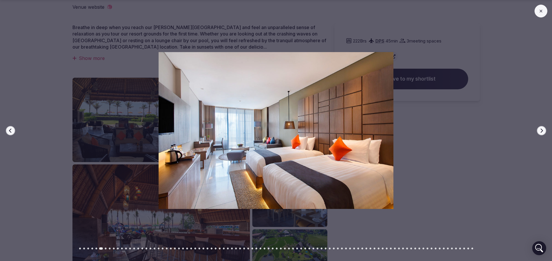
click at [540, 126] on button "Next slide" at bounding box center [541, 130] width 9 height 9
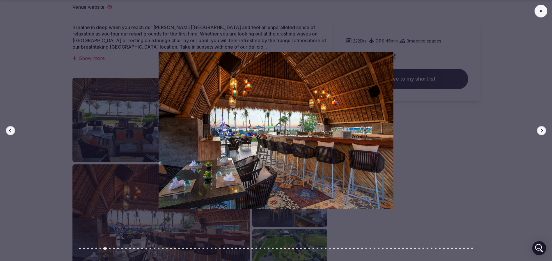
click at [540, 125] on div at bounding box center [273, 130] width 557 height 157
click at [538, 123] on div at bounding box center [273, 130] width 557 height 157
click at [539, 129] on icon "button" at bounding box center [541, 130] width 5 height 5
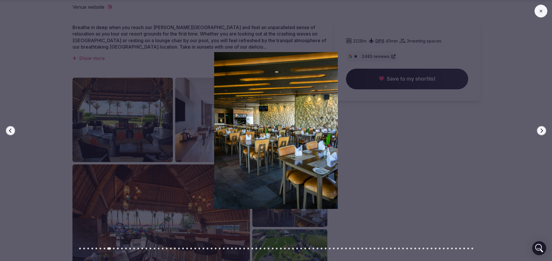
click at [540, 129] on icon "button" at bounding box center [541, 130] width 5 height 5
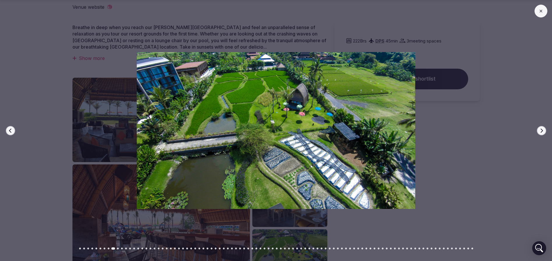
click at [540, 130] on icon "button" at bounding box center [541, 130] width 5 height 5
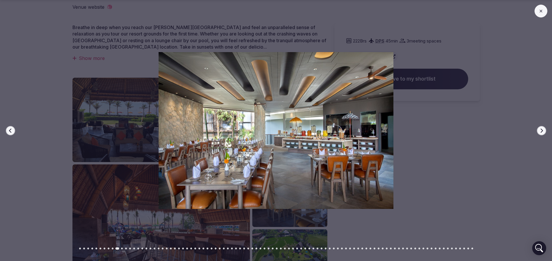
click at [540, 130] on icon "button" at bounding box center [541, 130] width 5 height 5
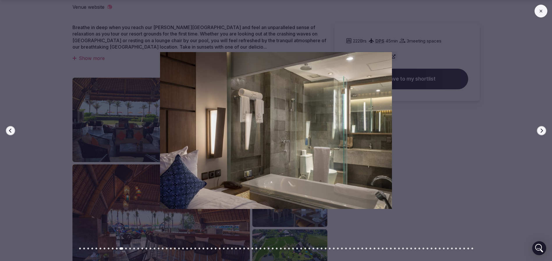
click at [540, 130] on icon "button" at bounding box center [541, 130] width 5 height 5
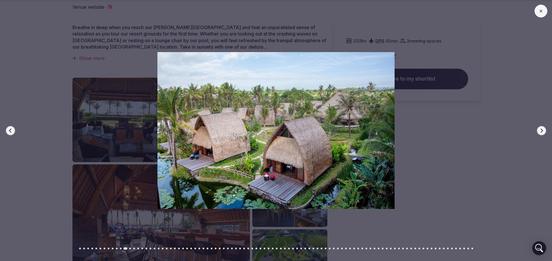
click at [540, 131] on icon "button" at bounding box center [541, 130] width 5 height 5
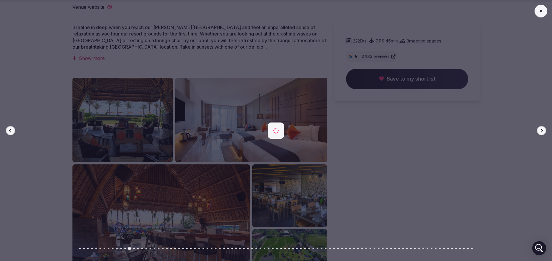
click at [540, 131] on icon "button" at bounding box center [541, 130] width 5 height 5
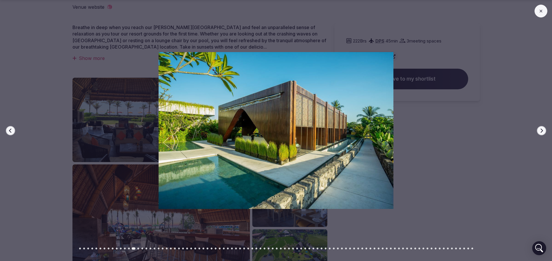
click at [540, 131] on icon "button" at bounding box center [541, 130] width 5 height 5
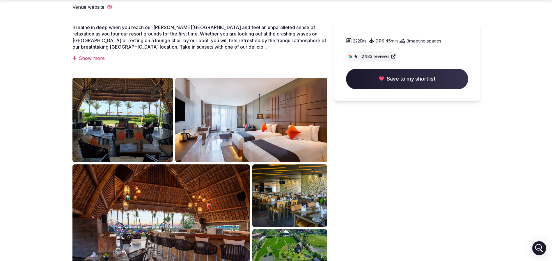
click at [27, 84] on section "View all photos Wyndham Tamansari Jivva Resort Bali Klungkung, Indonesia Share …" at bounding box center [276, 61] width 552 height 525
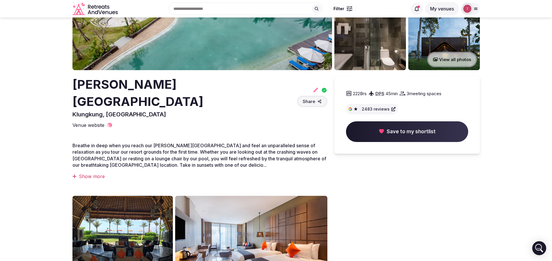
scroll to position [87, 0]
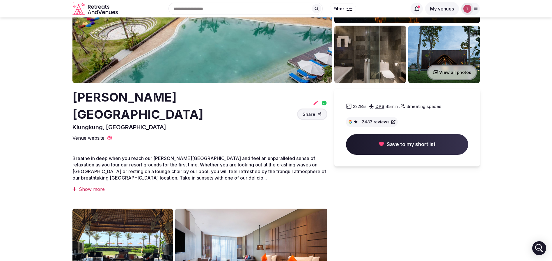
drag, startPoint x: 70, startPoint y: 93, endPoint x: 103, endPoint y: 111, distance: 37.6
click at [102, 111] on section "View all photos Wyndham Tamansari Jivva Resort Bali Klungkung, Indonesia Share …" at bounding box center [276, 192] width 552 height 525
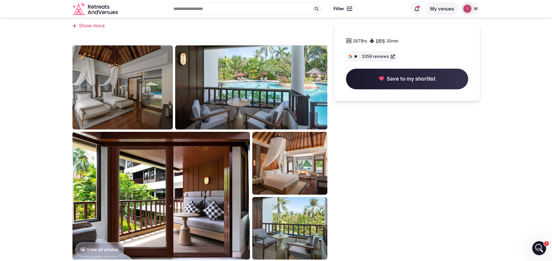
scroll to position [218, 0]
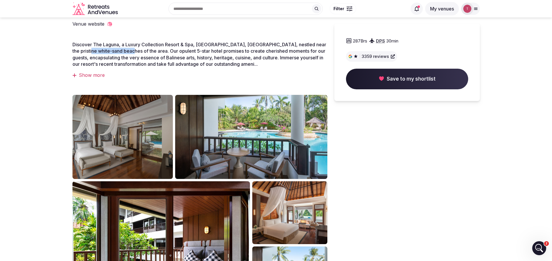
drag, startPoint x: 127, startPoint y: 32, endPoint x: 131, endPoint y: 32, distance: 4.7
click at [131, 42] on span "Discover The Laguna, a Luxury Collection Resort & Spa, [GEOGRAPHIC_DATA], [GEOG…" at bounding box center [199, 54] width 254 height 25
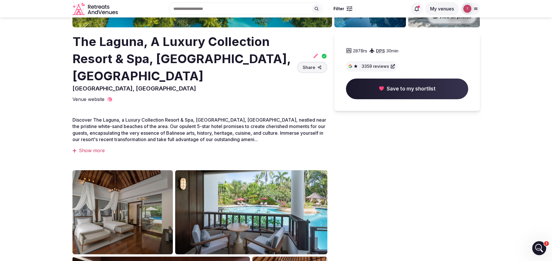
scroll to position [131, 0]
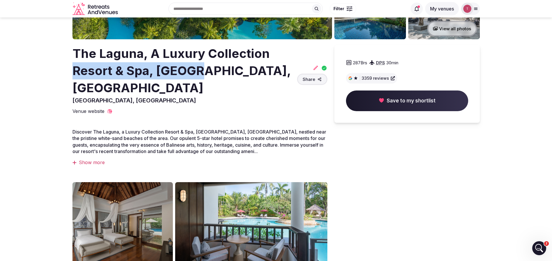
drag, startPoint x: 72, startPoint y: 71, endPoint x: 200, endPoint y: 74, distance: 127.8
click at [200, 74] on h2 "The Laguna, A Luxury Collection Resort & Spa, [GEOGRAPHIC_DATA], [GEOGRAPHIC_DA…" at bounding box center [183, 70] width 222 height 51
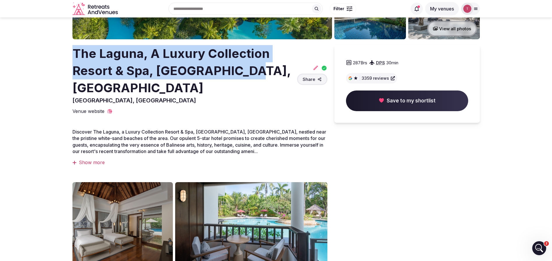
drag, startPoint x: 66, startPoint y: 49, endPoint x: 244, endPoint y: 72, distance: 179.7
click at [244, 72] on section "View all photos The Laguna, A Luxury Collection Resort & Spa, [GEOGRAPHIC_DATA]…" at bounding box center [276, 158] width 552 height 542
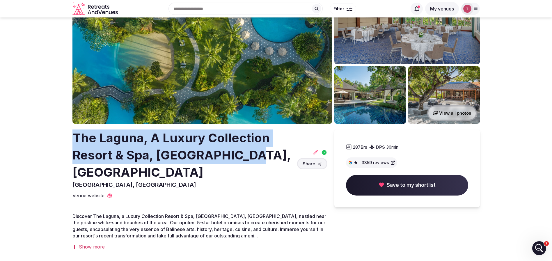
scroll to position [0, 0]
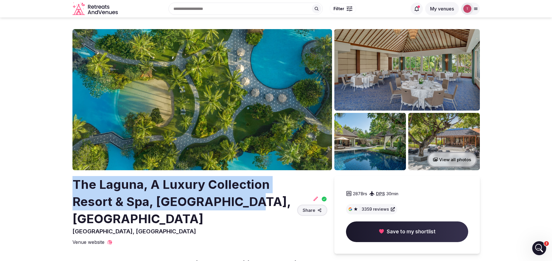
click at [127, 182] on h2 "The Laguna, A Luxury Collection Resort & Spa, [GEOGRAPHIC_DATA], [GEOGRAPHIC_DA…" at bounding box center [183, 201] width 222 height 51
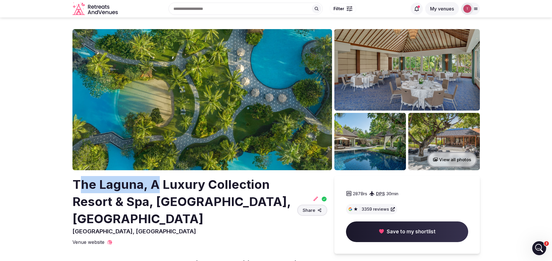
drag, startPoint x: 79, startPoint y: 189, endPoint x: 156, endPoint y: 190, distance: 77.1
click at [156, 190] on h2 "The Laguna, A Luxury Collection Resort & Spa, [GEOGRAPHIC_DATA], [GEOGRAPHIC_DA…" at bounding box center [183, 201] width 222 height 51
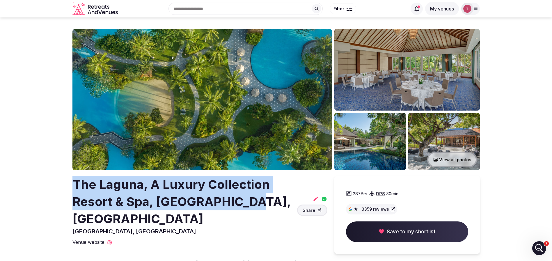
drag, startPoint x: 68, startPoint y: 182, endPoint x: 244, endPoint y: 202, distance: 176.9
copy h2 "The Laguna, A Luxury Collection Resort & Spa, [GEOGRAPHIC_DATA], [GEOGRAPHIC_DA…"
drag, startPoint x: 123, startPoint y: 185, endPoint x: 192, endPoint y: 180, distance: 68.8
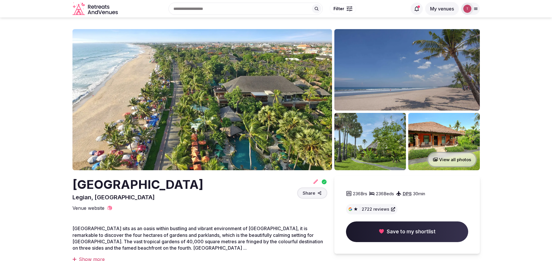
drag, startPoint x: 66, startPoint y: 186, endPoint x: 97, endPoint y: 177, distance: 32.6
click at [215, 130] on img at bounding box center [202, 99] width 260 height 141
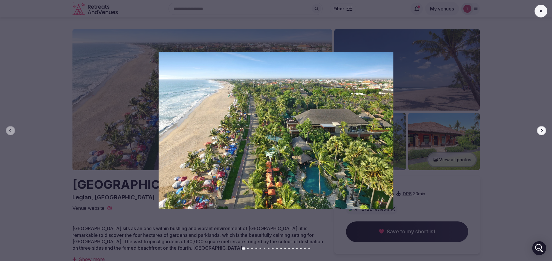
click at [544, 130] on button "Next slide" at bounding box center [541, 130] width 9 height 9
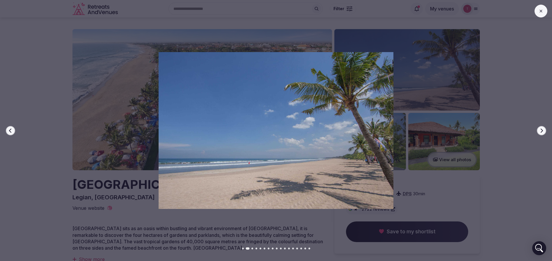
click at [544, 130] on button "Next slide" at bounding box center [541, 130] width 9 height 9
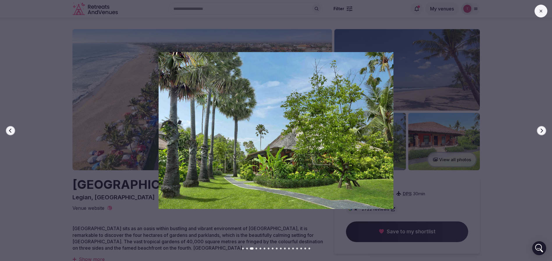
click at [544, 130] on button "Next slide" at bounding box center [541, 130] width 9 height 9
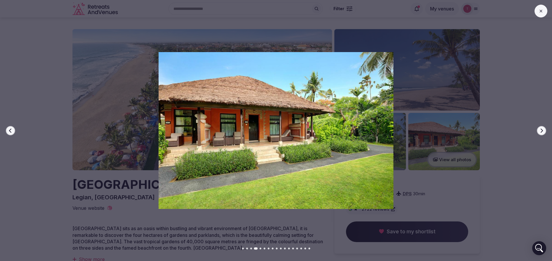
click at [546, 131] on button "Next slide" at bounding box center [541, 130] width 9 height 9
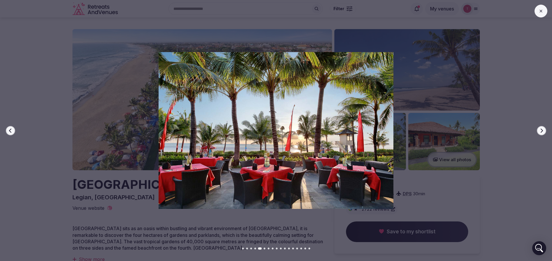
click at [546, 131] on button "Next slide" at bounding box center [541, 130] width 9 height 9
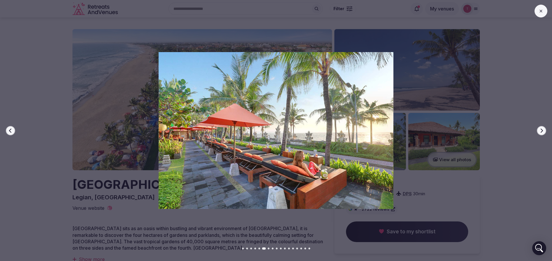
click at [546, 131] on button "Next slide" at bounding box center [541, 130] width 9 height 9
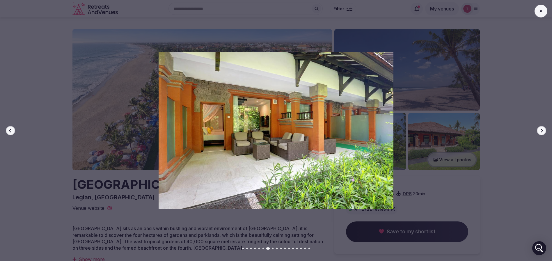
click at [546, 131] on button "Next slide" at bounding box center [541, 130] width 9 height 9
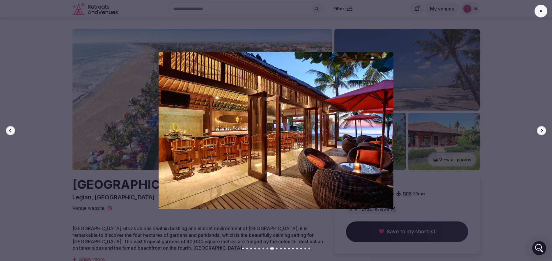
click at [546, 131] on button "Next slide" at bounding box center [541, 130] width 9 height 9
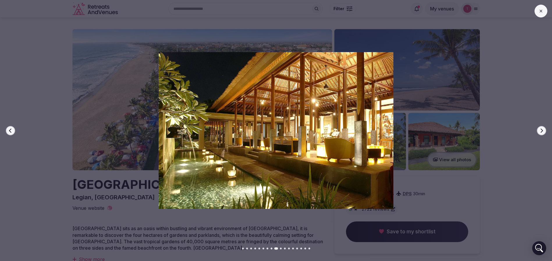
click at [546, 131] on button "Next slide" at bounding box center [541, 130] width 9 height 9
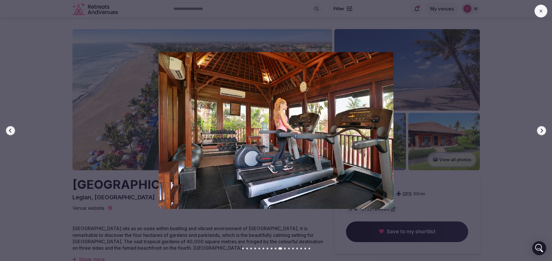
click at [546, 131] on button "Next slide" at bounding box center [541, 130] width 9 height 9
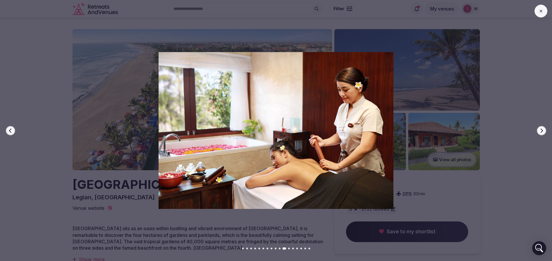
click at [546, 131] on button "Next slide" at bounding box center [541, 130] width 9 height 9
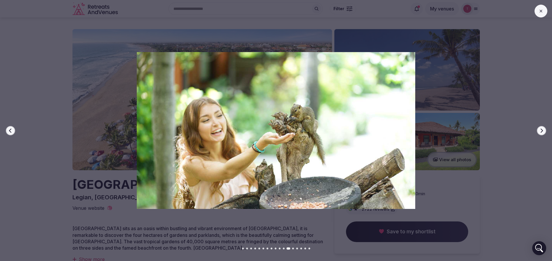
click at [546, 131] on button "Next slide" at bounding box center [541, 130] width 9 height 9
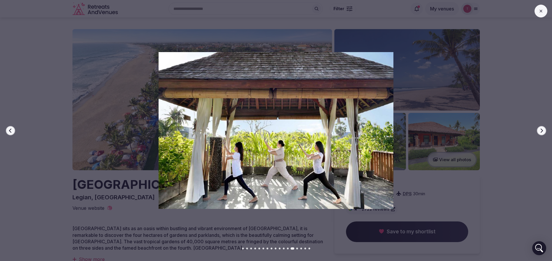
click at [546, 131] on button "Next slide" at bounding box center [541, 130] width 9 height 9
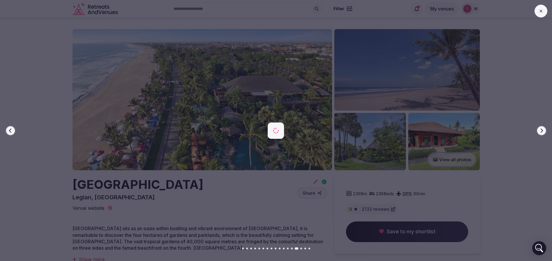
click at [546, 131] on button "Next slide" at bounding box center [541, 130] width 9 height 9
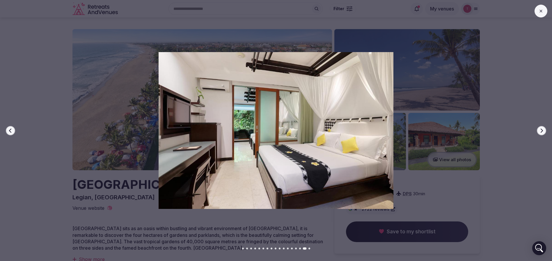
click at [546, 131] on button "Next slide" at bounding box center [541, 130] width 9 height 9
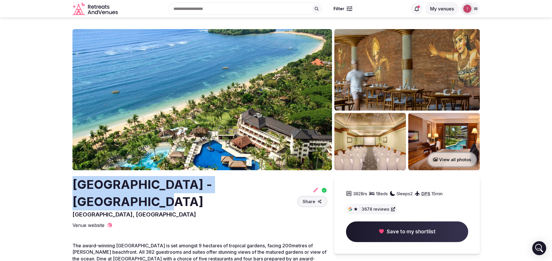
drag, startPoint x: 64, startPoint y: 182, endPoint x: 279, endPoint y: 181, distance: 214.8
click at [279, 181] on section "View all photos [GEOGRAPHIC_DATA] - [GEOGRAPHIC_DATA] [GEOGRAPHIC_DATA], [GEOGR…" at bounding box center [276, 219] width 552 height 404
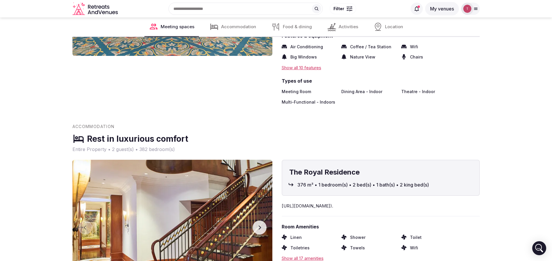
scroll to position [393, 0]
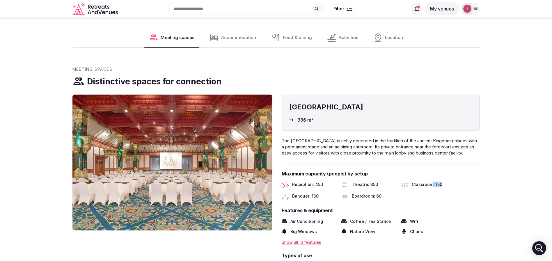
drag, startPoint x: 432, startPoint y: 166, endPoint x: 441, endPoint y: 166, distance: 9.3
click at [441, 182] on span "Classroom: 150" at bounding box center [427, 185] width 31 height 7
drag, startPoint x: 379, startPoint y: 168, endPoint x: 362, endPoint y: 168, distance: 17.5
click at [362, 182] on div "Theatre: 350" at bounding box center [368, 185] width 55 height 7
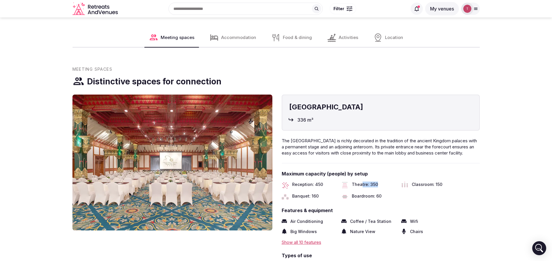
click at [362, 182] on span "Theatre: 350" at bounding box center [365, 185] width 26 height 7
click at [168, 152] on img at bounding box center [172, 163] width 200 height 136
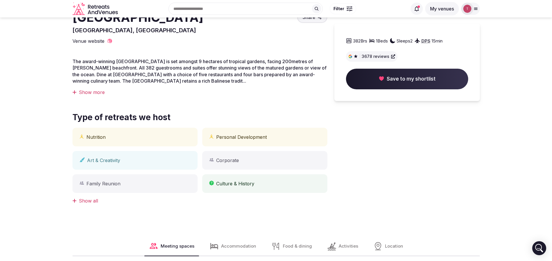
scroll to position [0, 0]
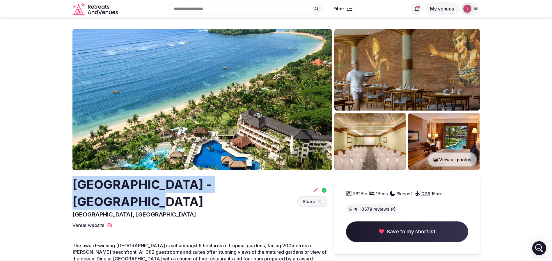
drag, startPoint x: 76, startPoint y: 191, endPoint x: 272, endPoint y: 183, distance: 196.9
click at [272, 183] on h2 "[GEOGRAPHIC_DATA] - [GEOGRAPHIC_DATA]" at bounding box center [183, 193] width 222 height 34
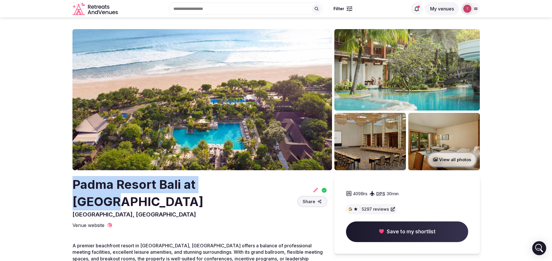
drag, startPoint x: 68, startPoint y: 189, endPoint x: 235, endPoint y: 189, distance: 167.0
click at [235, 189] on h2 "Padma Resort Bali at [GEOGRAPHIC_DATA]" at bounding box center [183, 193] width 222 height 34
drag, startPoint x: 248, startPoint y: 188, endPoint x: 61, endPoint y: 187, distance: 187.1
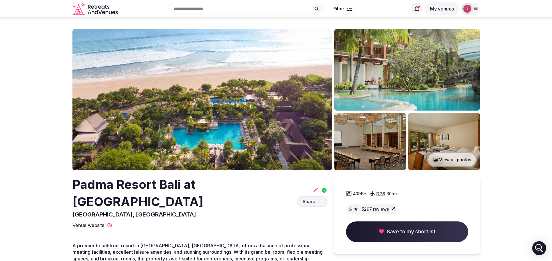
click at [175, 202] on div "Padma Resort Bali at [GEOGRAPHIC_DATA], [GEOGRAPHIC_DATA] Share 409 Brs DPS 30 …" at bounding box center [199, 202] width 255 height 52
drag, startPoint x: 72, startPoint y: 185, endPoint x: 157, endPoint y: 184, distance: 84.7
copy h2 "[GEOGRAPHIC_DATA]"
click at [80, 191] on h2 "Padma Resort Bali at [GEOGRAPHIC_DATA]" at bounding box center [183, 193] width 222 height 34
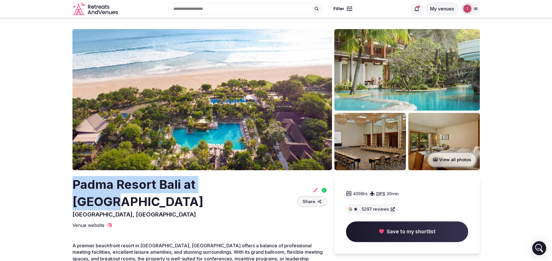
drag, startPoint x: 56, startPoint y: 192, endPoint x: 260, endPoint y: 191, distance: 204.3
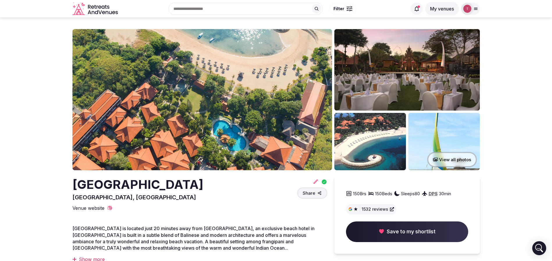
click at [187, 102] on img at bounding box center [202, 99] width 260 height 141
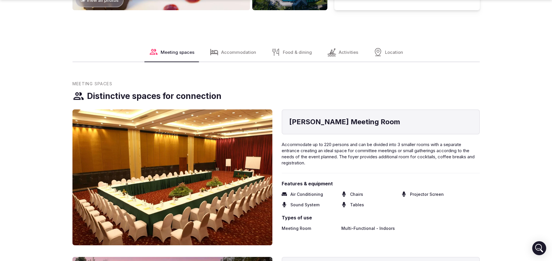
scroll to position [567, 0]
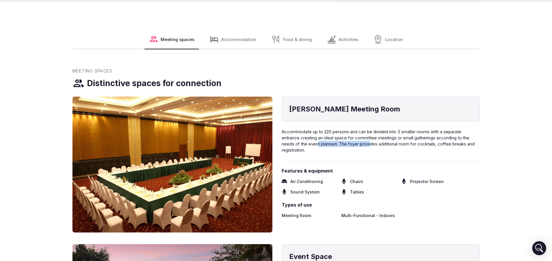
drag, startPoint x: 336, startPoint y: 141, endPoint x: 372, endPoint y: 143, distance: 35.8
click at [372, 143] on span "Accommodate up to 220 persons and can be divided into 3 smaller rooms with a se…" at bounding box center [378, 141] width 193 height 24
drag, startPoint x: 371, startPoint y: 143, endPoint x: 456, endPoint y: 145, distance: 85.0
click at [456, 145] on span "Accommodate up to 220 persons and can be divided into 3 smaller rooms with a se…" at bounding box center [378, 141] width 193 height 24
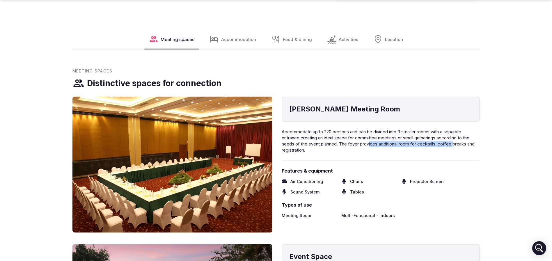
click at [456, 145] on span "Accommodate up to 220 persons and can be divided into 3 smaller rooms with a se…" at bounding box center [378, 141] width 193 height 24
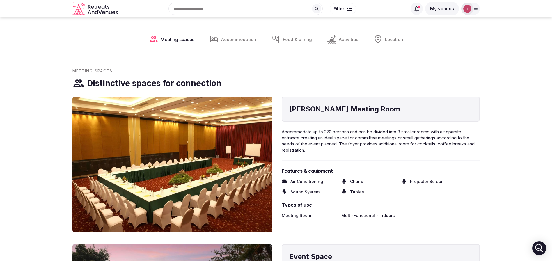
drag, startPoint x: 323, startPoint y: 148, endPoint x: 379, endPoint y: 150, distance: 55.6
click at [379, 150] on p "Accommodate up to 220 persons and can be divided into 3 smaller rooms with a se…" at bounding box center [381, 141] width 198 height 24
drag, startPoint x: 324, startPoint y: 132, endPoint x: 387, endPoint y: 133, distance: 62.9
click at [387, 133] on span "Accommodate up to 220 persons and can be divided into 3 smaller rooms with a se…" at bounding box center [378, 141] width 193 height 24
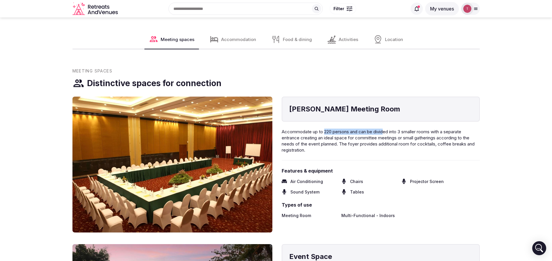
click at [387, 134] on span "Accommodate up to 220 persons and can be divided into 3 smaller rooms with a se…" at bounding box center [378, 141] width 193 height 24
drag, startPoint x: 391, startPoint y: 132, endPoint x: 442, endPoint y: 132, distance: 51.5
click at [442, 132] on span "Accommodate up to 220 persons and can be divided into 3 smaller rooms with a se…" at bounding box center [378, 141] width 193 height 24
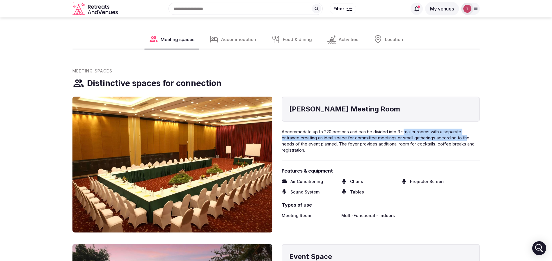
drag, startPoint x: 408, startPoint y: 132, endPoint x: 472, endPoint y: 139, distance: 64.2
click at [472, 139] on span "Accommodate up to 220 persons and can be divided into 3 smaller rooms with a se…" at bounding box center [378, 141] width 193 height 24
click at [472, 140] on span "Accommodate up to 220 persons and can be divided into 3 smaller rooms with a se…" at bounding box center [378, 141] width 193 height 24
drag, startPoint x: 315, startPoint y: 135, endPoint x: 387, endPoint y: 142, distance: 71.9
click at [387, 141] on p "Accommodate up to 220 persons and can be divided into 3 smaller rooms with a se…" at bounding box center [381, 141] width 198 height 24
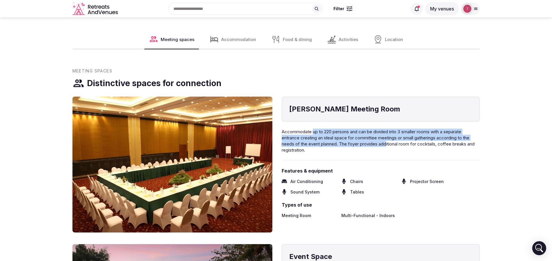
click at [387, 142] on span "Accommodate up to 220 persons and can be divided into 3 smaller rooms with a se…" at bounding box center [378, 141] width 193 height 24
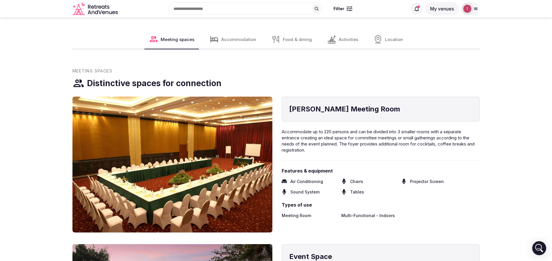
click at [158, 159] on img at bounding box center [172, 165] width 200 height 136
click at [233, 167] on img at bounding box center [172, 165] width 200 height 136
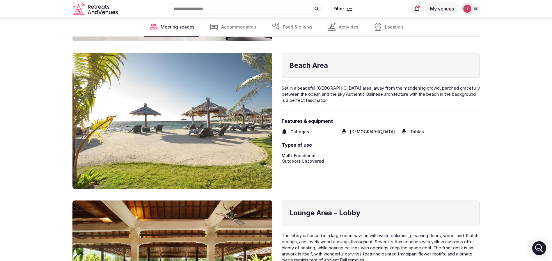
scroll to position [1029, 0]
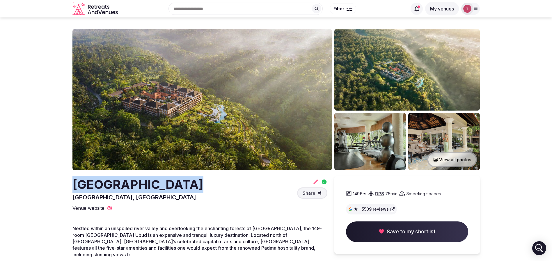
drag, startPoint x: 52, startPoint y: 189, endPoint x: 193, endPoint y: 185, distance: 140.3
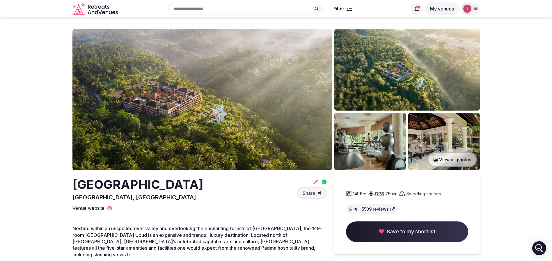
drag, startPoint x: 184, startPoint y: 183, endPoint x: 6, endPoint y: 147, distance: 181.8
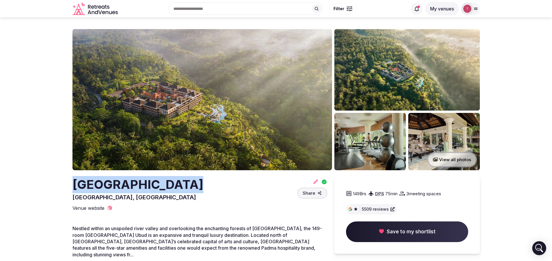
copy h2 "[GEOGRAPHIC_DATA]"
drag, startPoint x: 42, startPoint y: 183, endPoint x: 209, endPoint y: 185, distance: 166.5
copy h2 "[GEOGRAPHIC_DATA]"
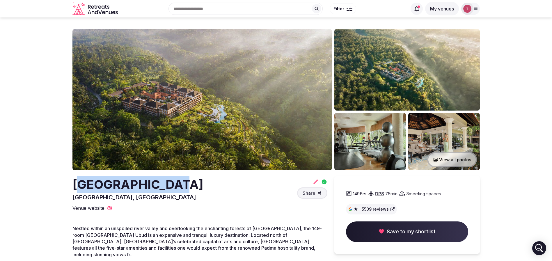
drag, startPoint x: 82, startPoint y: 185, endPoint x: 177, endPoint y: 184, distance: 94.3
click at [177, 184] on h2 "[GEOGRAPHIC_DATA]" at bounding box center [137, 184] width 131 height 17
drag, startPoint x: 208, startPoint y: 189, endPoint x: 27, endPoint y: 189, distance: 181.3
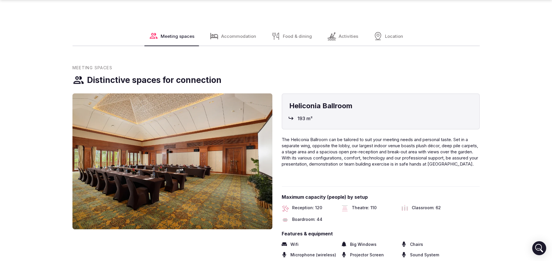
scroll to position [655, 0]
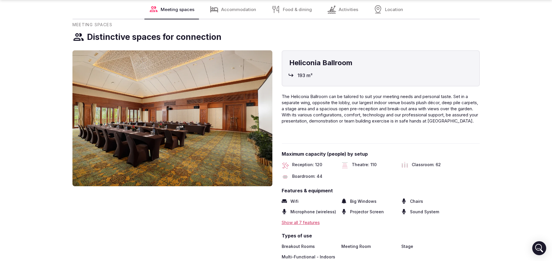
drag, startPoint x: 319, startPoint y: 105, endPoint x: 361, endPoint y: 110, distance: 42.2
click at [361, 110] on span "The Heliconia Ballroom can be tailored to suit your meeting needs and personal …" at bounding box center [380, 109] width 196 height 30
drag, startPoint x: 372, startPoint y: 164, endPoint x: 340, endPoint y: 166, distance: 32.3
click at [340, 166] on div "Reception: 120 Theatre: 110 Classroom: 62 Boardroom: 44" at bounding box center [381, 171] width 198 height 19
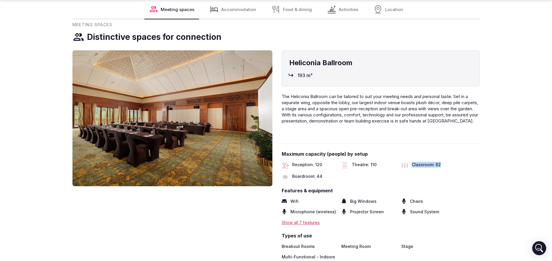
drag, startPoint x: 459, startPoint y: 168, endPoint x: 391, endPoint y: 165, distance: 67.9
click at [391, 165] on div "Reception: 120 Theatre: 110 Classroom: 62 Boardroom: 44" at bounding box center [381, 171] width 198 height 19
click at [391, 164] on div "Theatre: 110" at bounding box center [368, 165] width 55 height 7
click at [211, 128] on img at bounding box center [172, 118] width 200 height 136
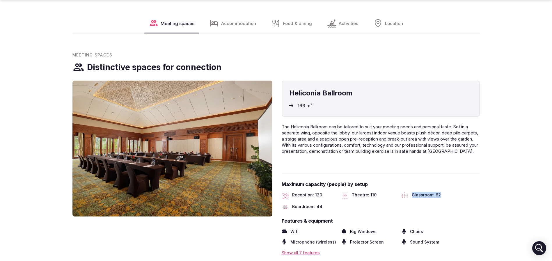
scroll to position [611, 0]
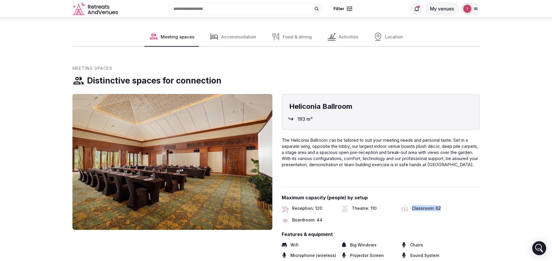
click at [447, 216] on div "Reception: 120 Theatre: 110 Classroom: 62 Boardroom: 44" at bounding box center [381, 214] width 198 height 19
drag, startPoint x: 372, startPoint y: 208, endPoint x: 325, endPoint y: 208, distance: 47.7
click at [325, 208] on div "Reception: 120 Theatre: 110 Classroom: 62 Boardroom: 44" at bounding box center [381, 214] width 198 height 19
click at [325, 208] on div "Reception: 120" at bounding box center [309, 208] width 55 height 7
drag, startPoint x: 296, startPoint y: 210, endPoint x: 313, endPoint y: 209, distance: 16.6
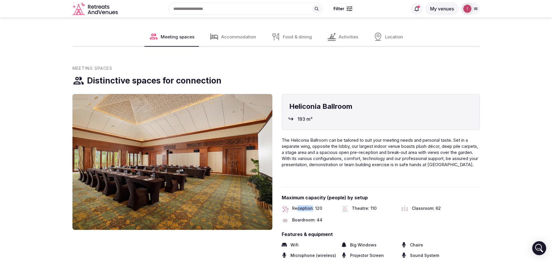
click at [313, 209] on span "Reception: 120" at bounding box center [307, 208] width 30 height 7
drag, startPoint x: 358, startPoint y: 207, endPoint x: 377, endPoint y: 207, distance: 18.9
click at [377, 207] on div "Theatre: 110" at bounding box center [368, 208] width 55 height 7
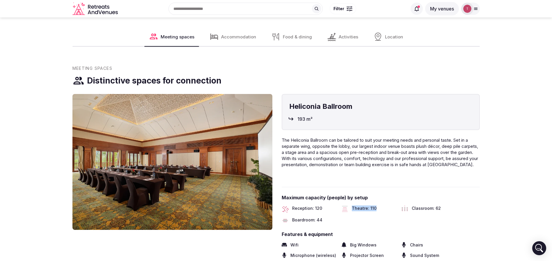
drag, startPoint x: 383, startPoint y: 206, endPoint x: 336, endPoint y: 206, distance: 47.4
click at [336, 206] on div "Reception: 120 Theatre: 110 Classroom: 62 Boardroom: 44" at bounding box center [381, 214] width 198 height 19
click at [336, 205] on div "Reception: 120" at bounding box center [309, 208] width 55 height 7
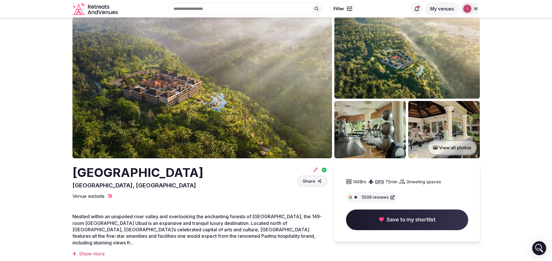
scroll to position [0, 0]
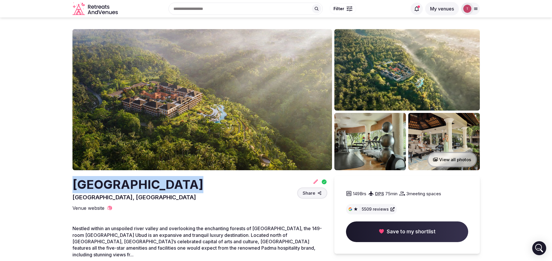
drag, startPoint x: 63, startPoint y: 182, endPoint x: 190, endPoint y: 189, distance: 127.6
click at [190, 189] on div "Padma Resort Ubud Bali, Indonesia Share" at bounding box center [199, 188] width 255 height 25
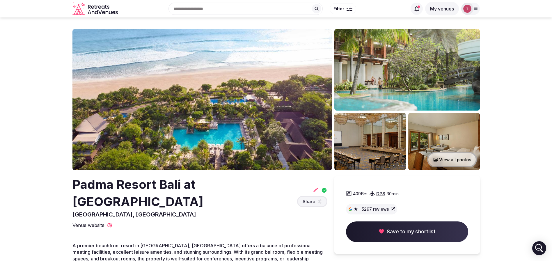
drag, startPoint x: 72, startPoint y: 142, endPoint x: 150, endPoint y: 144, distance: 78.3
drag, startPoint x: 133, startPoint y: 178, endPoint x: 171, endPoint y: 183, distance: 38.2
click at [171, 183] on h2 "Padma Resort Bali at [GEOGRAPHIC_DATA]" at bounding box center [183, 193] width 222 height 34
click at [171, 183] on h2 "Padma Resort Bali at Legian" at bounding box center [183, 193] width 222 height 34
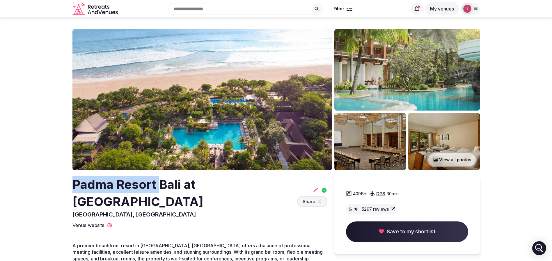
drag, startPoint x: 65, startPoint y: 190, endPoint x: 157, endPoint y: 188, distance: 92.0
copy h2 "Padma Resort"
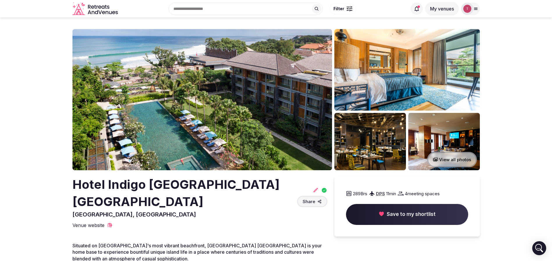
click at [216, 91] on img at bounding box center [202, 99] width 260 height 141
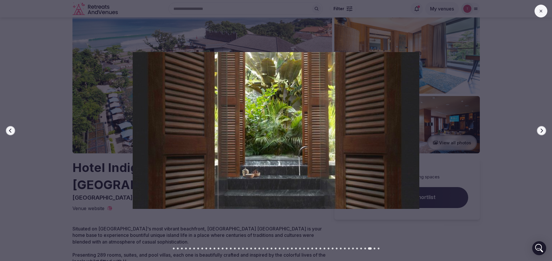
scroll to position [17, 0]
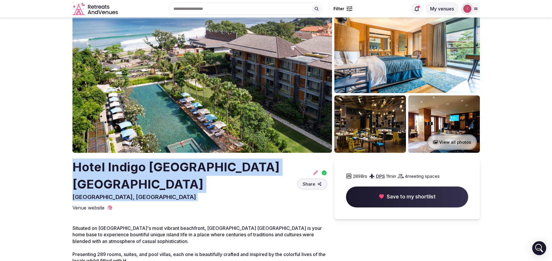
drag, startPoint x: 67, startPoint y: 162, endPoint x: 290, endPoint y: 166, distance: 223.0
click at [233, 169] on h2 "Hotel Indigo Bali Seminyak Beach" at bounding box center [183, 176] width 222 height 34
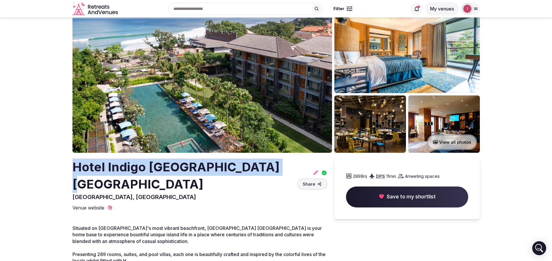
drag, startPoint x: 63, startPoint y: 165, endPoint x: 271, endPoint y: 167, distance: 208.7
click at [271, 167] on div "Hotel Indigo Bali Seminyak Beach Bali, Indonesia Share" at bounding box center [199, 180] width 255 height 42
drag, startPoint x: 64, startPoint y: 164, endPoint x: 276, endPoint y: 166, distance: 212.2
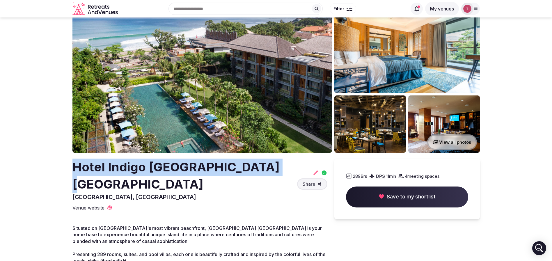
click at [236, 85] on img at bounding box center [202, 82] width 260 height 141
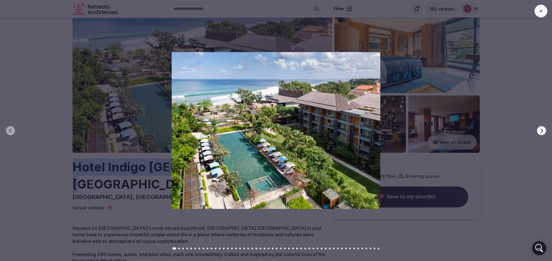
click at [540, 129] on button "Next slide" at bounding box center [541, 130] width 9 height 9
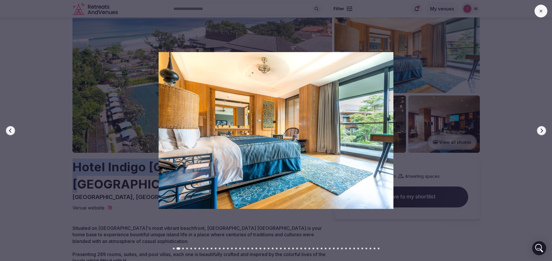
click at [540, 131] on icon "button" at bounding box center [541, 130] width 5 height 5
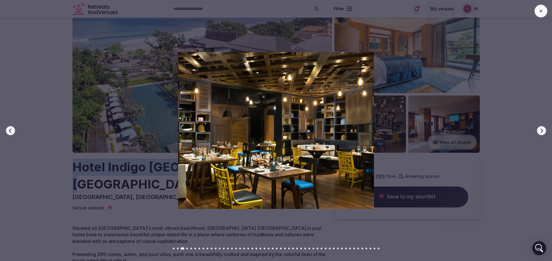
click at [540, 131] on icon "button" at bounding box center [541, 130] width 5 height 5
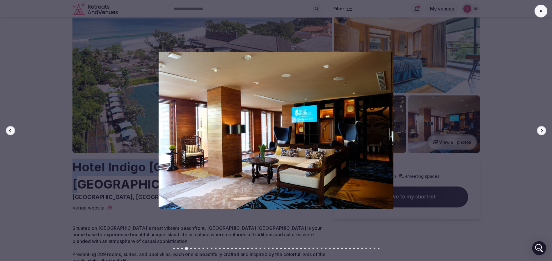
click at [540, 131] on icon "button" at bounding box center [541, 130] width 5 height 5
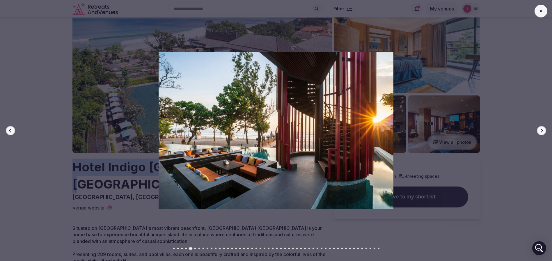
click at [540, 131] on icon "button" at bounding box center [541, 130] width 5 height 5
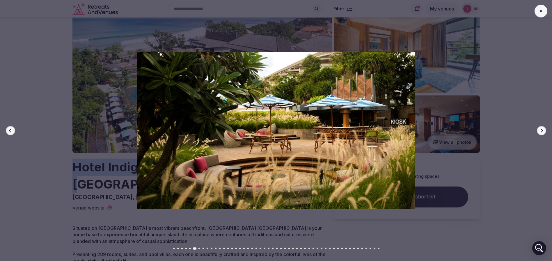
click at [540, 131] on icon "button" at bounding box center [541, 130] width 5 height 5
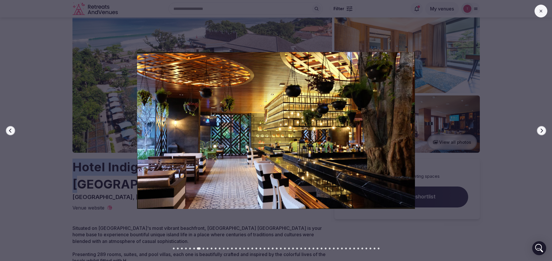
click at [540, 131] on icon "button" at bounding box center [541, 130] width 5 height 5
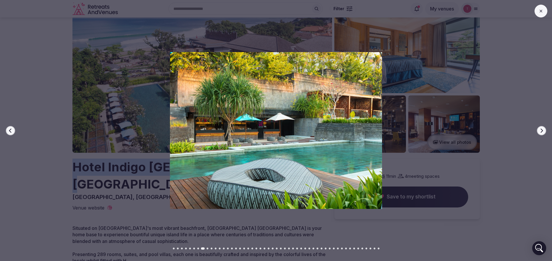
click at [540, 131] on icon "button" at bounding box center [541, 130] width 5 height 5
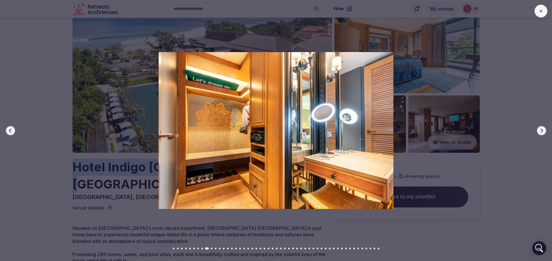
click at [540, 131] on icon "button" at bounding box center [541, 130] width 5 height 5
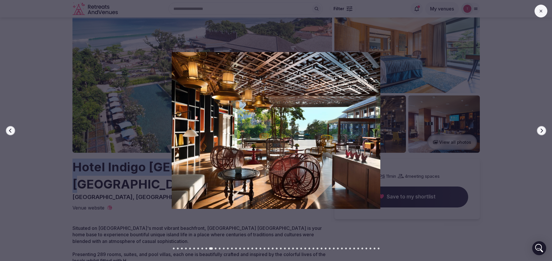
click at [540, 131] on icon "button" at bounding box center [541, 130] width 5 height 5
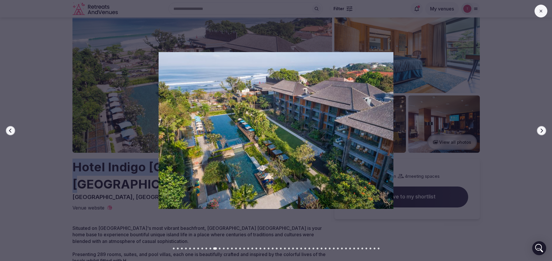
click at [5, 129] on div at bounding box center [273, 130] width 557 height 157
click at [8, 128] on button "Previous slide" at bounding box center [10, 130] width 9 height 9
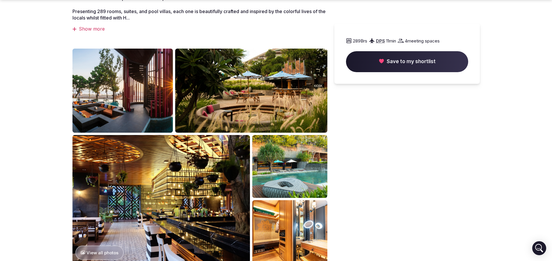
scroll to position [262, 0]
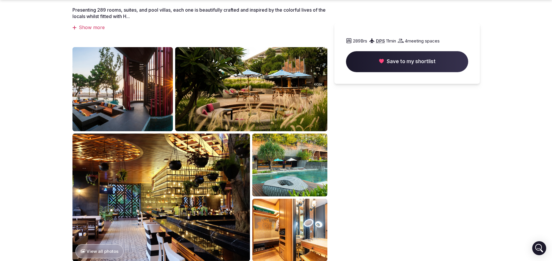
click at [172, 172] on img at bounding box center [161, 197] width 178 height 127
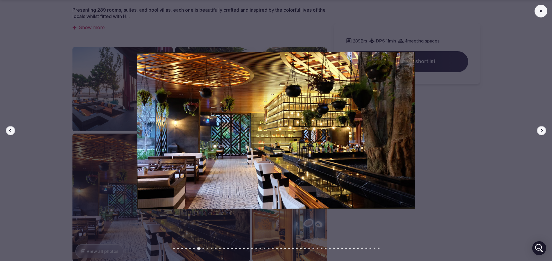
click at [540, 130] on icon "button" at bounding box center [541, 130] width 5 height 5
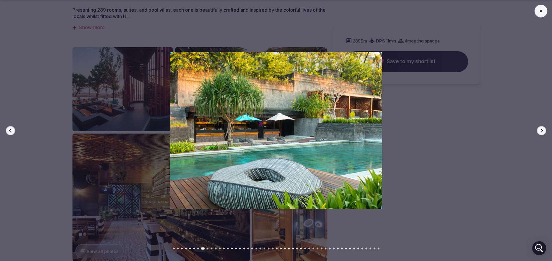
click at [540, 130] on icon "button" at bounding box center [541, 130] width 5 height 5
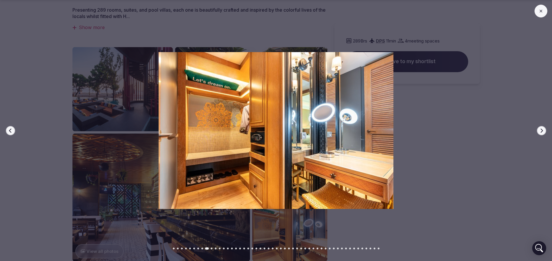
click at [540, 130] on icon "button" at bounding box center [541, 130] width 5 height 5
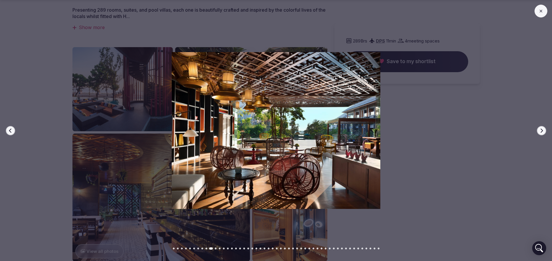
click at [541, 130] on icon "button" at bounding box center [541, 130] width 5 height 5
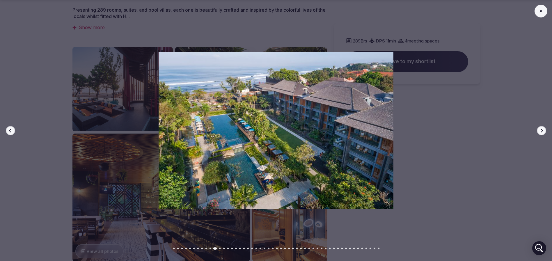
click at [541, 130] on icon "button" at bounding box center [541, 130] width 5 height 5
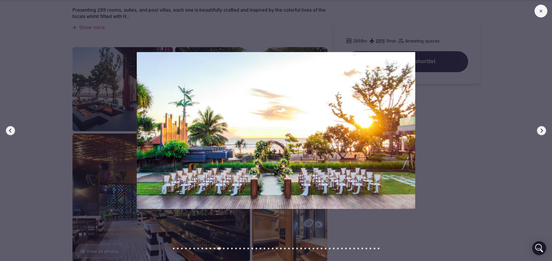
click at [44, 70] on div at bounding box center [273, 130] width 557 height 157
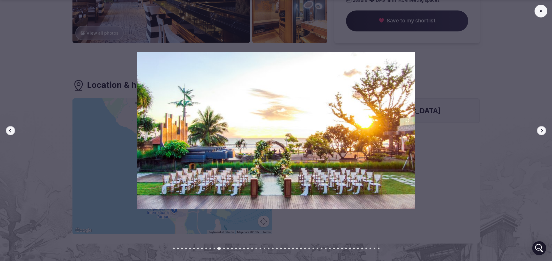
click at [54, 120] on div at bounding box center [273, 130] width 557 height 157
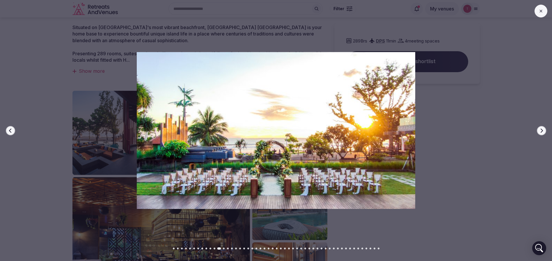
click at [506, 94] on div at bounding box center [273, 130] width 557 height 157
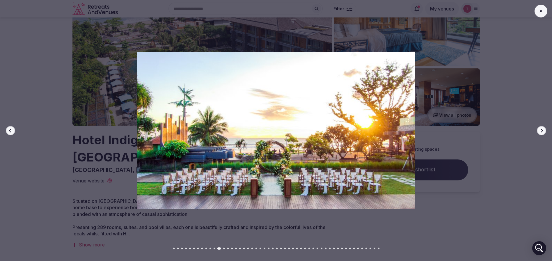
scroll to position [0, 0]
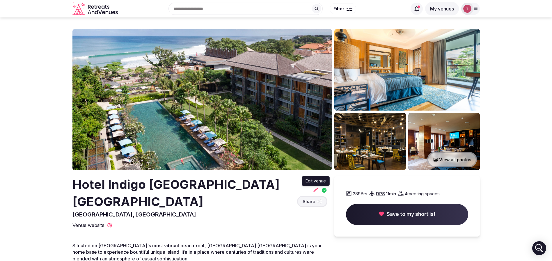
click at [314, 187] on icon at bounding box center [316, 190] width 6 height 6
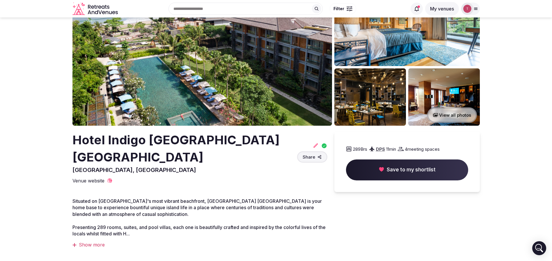
scroll to position [87, 0]
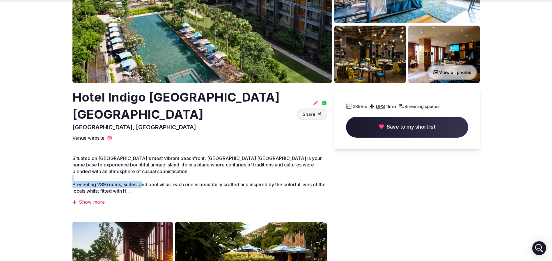
drag, startPoint x: 95, startPoint y: 162, endPoint x: 142, endPoint y: 165, distance: 46.9
click at [142, 165] on p "Situated on Bali's most vibrant beachfront, Hotel Indigo Bali Seminyak Beach is…" at bounding box center [199, 174] width 255 height 39
click at [142, 182] on span "Presenting 289 rooms, suites, and pool villas, each one is beautifully crafted …" at bounding box center [198, 188] width 253 height 12
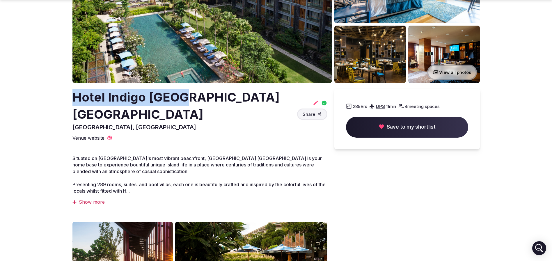
drag, startPoint x: 70, startPoint y: 104, endPoint x: 171, endPoint y: 101, distance: 101.1
click at [171, 101] on section "View all photos Hotel Indigo Bali Seminyak Beach Bali, Indonesia Share 289 Brs …" at bounding box center [276, 199] width 552 height 538
click at [171, 101] on h2 "Hotel Indigo Bali Seminyak Beach" at bounding box center [183, 106] width 222 height 34
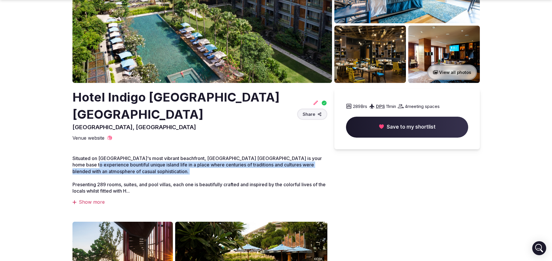
drag, startPoint x: 78, startPoint y: 147, endPoint x: 114, endPoint y: 158, distance: 38.0
click at [114, 158] on p "Situated on Bali's most vibrant beachfront, Hotel Indigo Bali Seminyak Beach is…" at bounding box center [199, 174] width 255 height 39
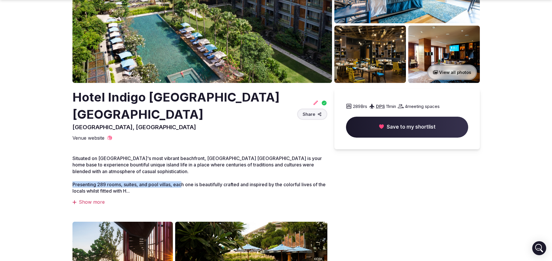
drag, startPoint x: 81, startPoint y: 166, endPoint x: 183, endPoint y: 168, distance: 102.2
click at [183, 168] on section "View all photos Hotel Indigo Bali Seminyak Beach Bali, Indonesia Share 289 Brs …" at bounding box center [276, 199] width 552 height 538
click at [183, 182] on span "Presenting 289 rooms, suites, and pool villas, each one is beautifully crafted …" at bounding box center [198, 188] width 253 height 12
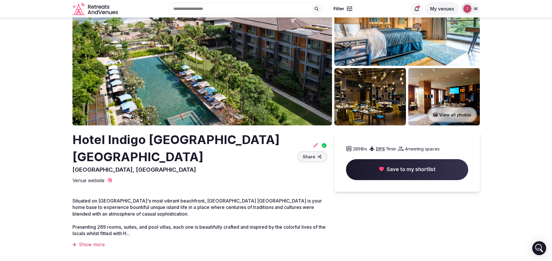
scroll to position [0, 0]
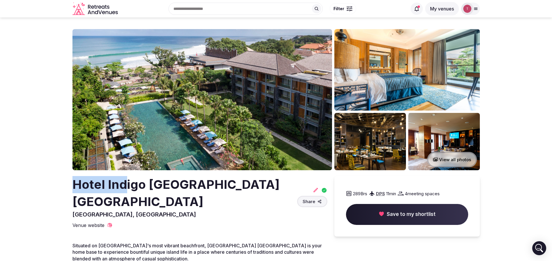
drag, startPoint x: 64, startPoint y: 187, endPoint x: 123, endPoint y: 186, distance: 59.1
click at [123, 186] on h2 "Hotel Indigo Bali Seminyak Beach" at bounding box center [183, 193] width 222 height 34
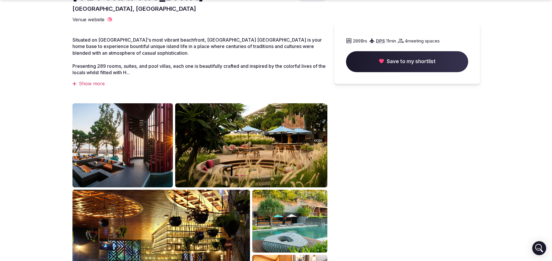
scroll to position [262, 0]
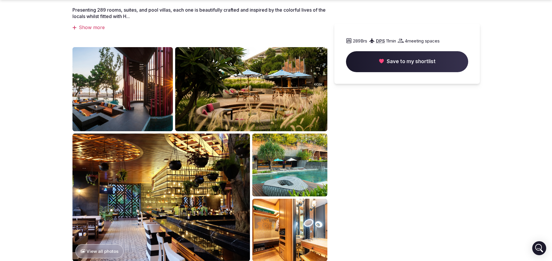
click at [106, 76] on img at bounding box center [122, 89] width 101 height 84
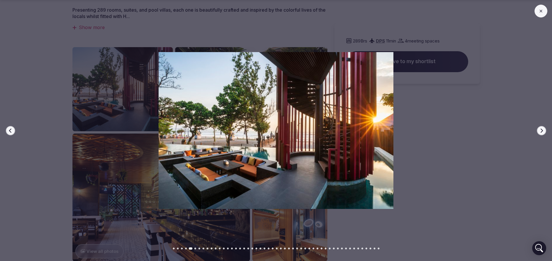
click at [540, 128] on icon "button" at bounding box center [541, 130] width 5 height 5
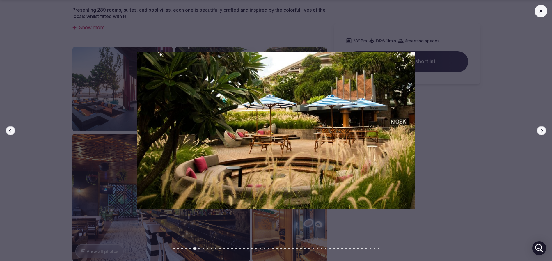
click at [540, 128] on icon "button" at bounding box center [541, 130] width 5 height 5
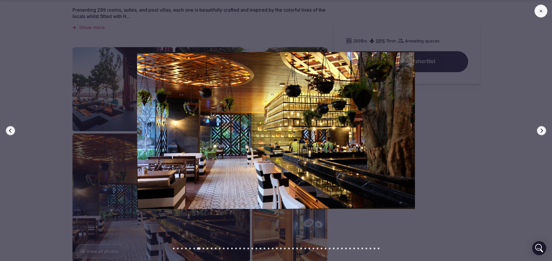
click at [540, 128] on icon "button" at bounding box center [541, 130] width 5 height 5
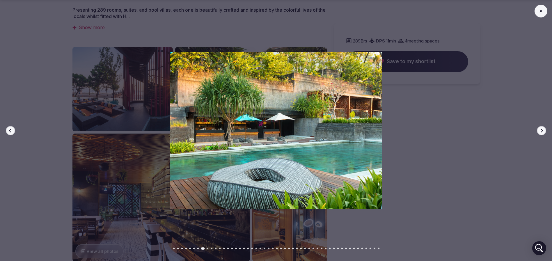
click at [540, 128] on icon "button" at bounding box center [541, 130] width 5 height 5
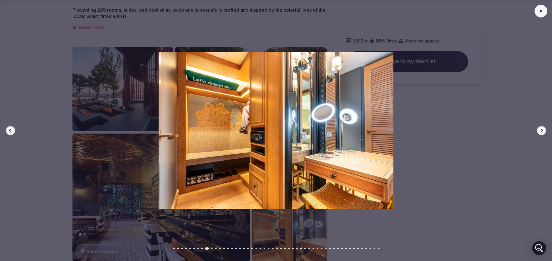
click at [540, 128] on icon "button" at bounding box center [541, 130] width 5 height 5
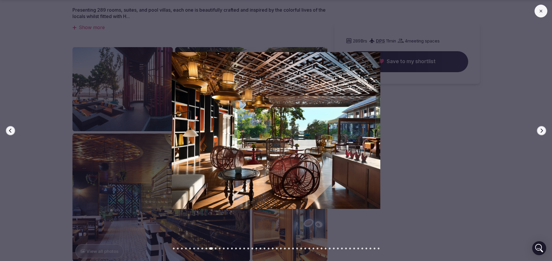
click at [540, 128] on icon "button" at bounding box center [541, 130] width 5 height 5
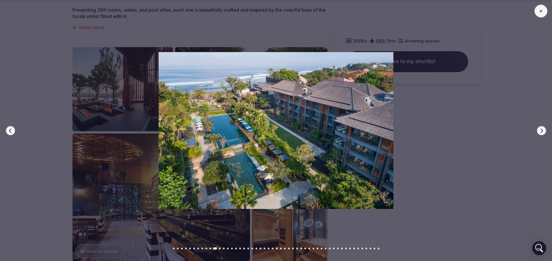
click at [540, 128] on icon "button" at bounding box center [541, 130] width 5 height 5
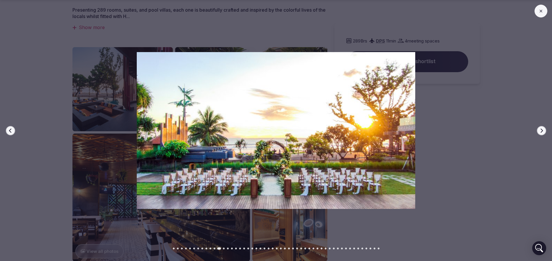
click at [540, 128] on icon "button" at bounding box center [541, 130] width 5 height 5
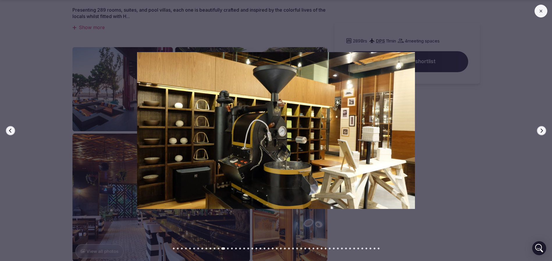
click at [540, 128] on icon "button" at bounding box center [541, 130] width 5 height 5
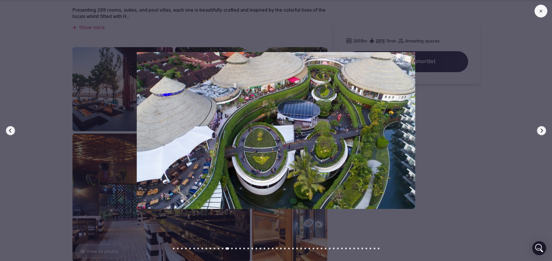
click at [540, 128] on icon "button" at bounding box center [541, 130] width 5 height 5
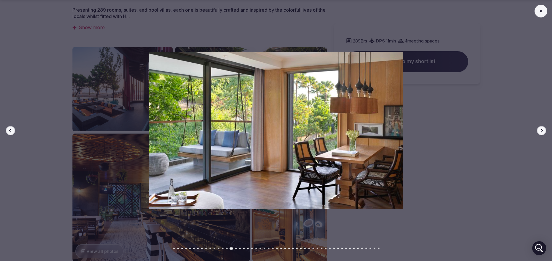
click at [540, 128] on icon "button" at bounding box center [541, 130] width 5 height 5
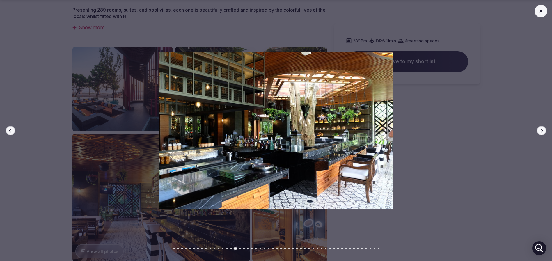
click at [540, 128] on icon "button" at bounding box center [541, 130] width 5 height 5
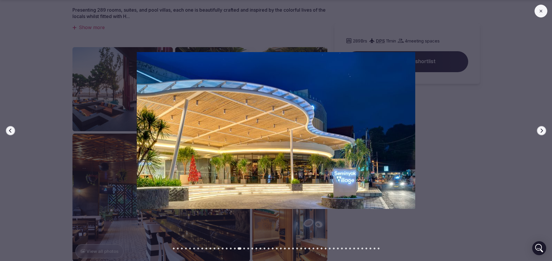
click at [540, 128] on icon "button" at bounding box center [541, 130] width 5 height 5
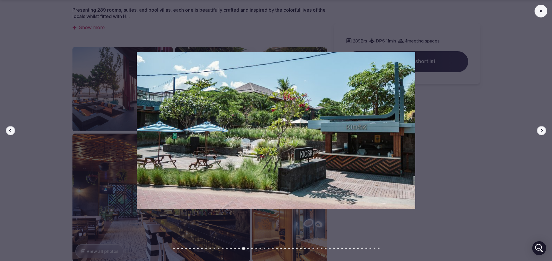
click at [547, 127] on div at bounding box center [273, 130] width 557 height 157
click at [541, 131] on icon "button" at bounding box center [541, 130] width 5 height 5
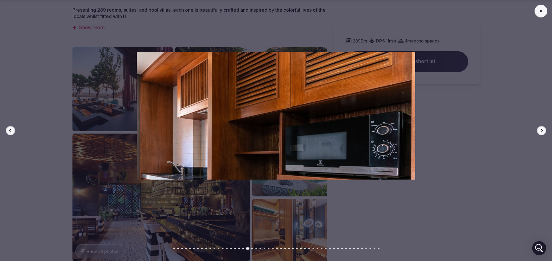
click at [541, 131] on icon "button" at bounding box center [541, 130] width 5 height 5
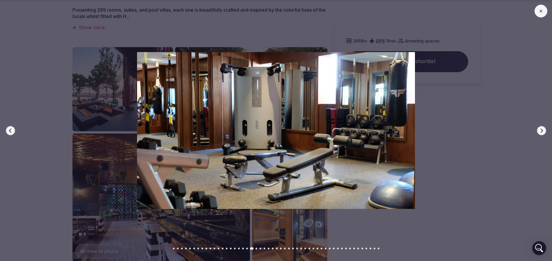
click at [541, 131] on icon "button" at bounding box center [541, 130] width 5 height 5
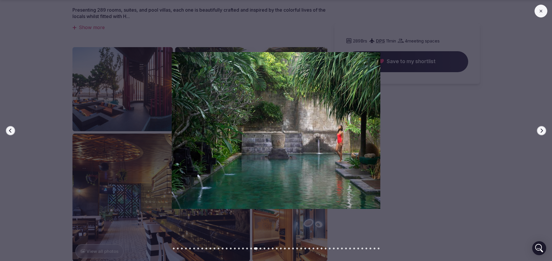
click at [541, 131] on icon "button" at bounding box center [541, 130] width 5 height 5
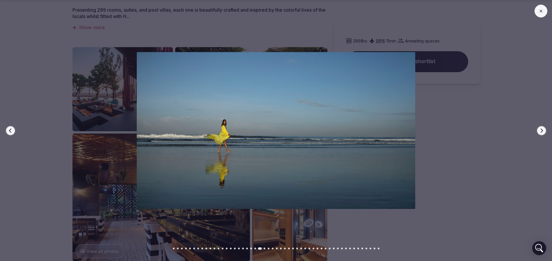
click at [541, 131] on icon "button" at bounding box center [541, 130] width 5 height 5
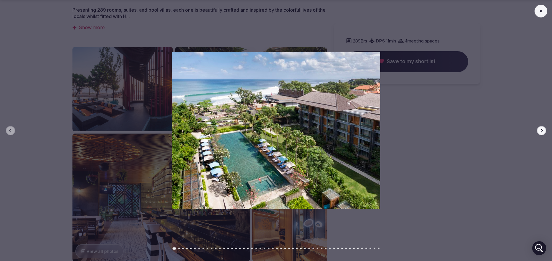
click at [2, 85] on div at bounding box center [273, 130] width 557 height 157
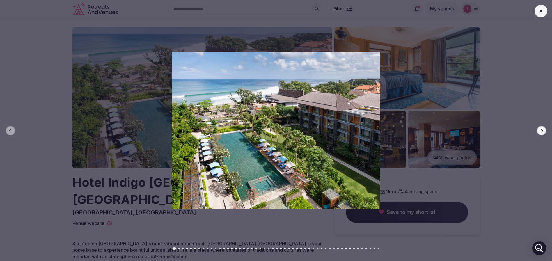
scroll to position [0, 0]
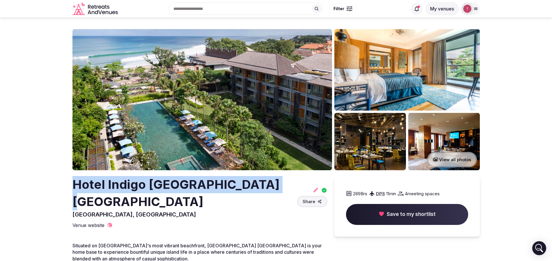
drag, startPoint x: 67, startPoint y: 189, endPoint x: 270, endPoint y: 184, distance: 203.2
copy h2 "Hotel Indigo Bali Seminyak Beach"
click at [204, 99] on img at bounding box center [202, 99] width 260 height 141
click at [272, 84] on img at bounding box center [202, 99] width 260 height 141
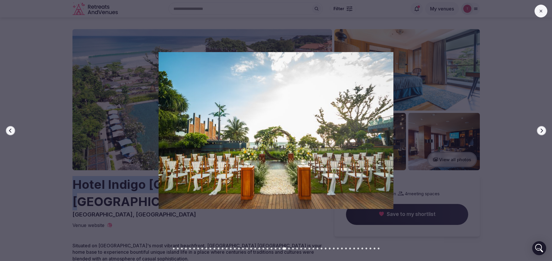
click at [540, 127] on button "Next slide" at bounding box center [541, 130] width 9 height 9
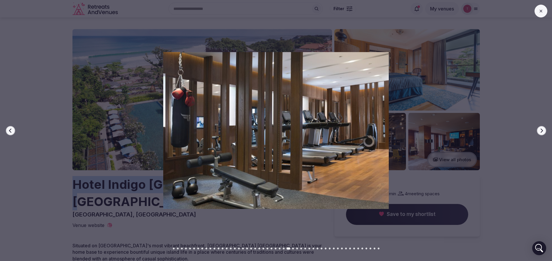
click at [540, 129] on icon "button" at bounding box center [541, 130] width 5 height 5
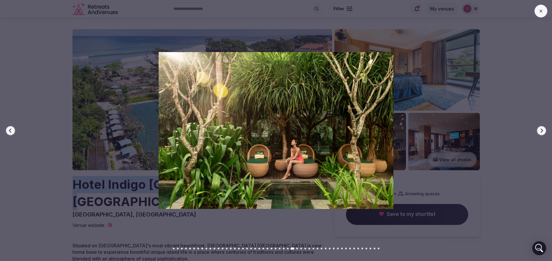
click at [540, 129] on icon "button" at bounding box center [541, 130] width 5 height 5
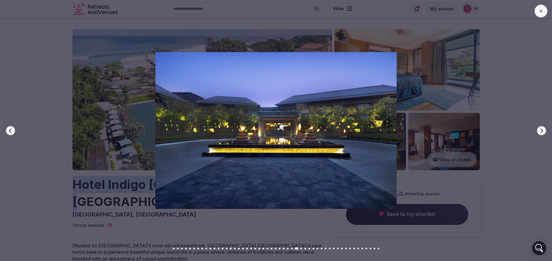
click at [540, 129] on icon "button" at bounding box center [541, 130] width 5 height 5
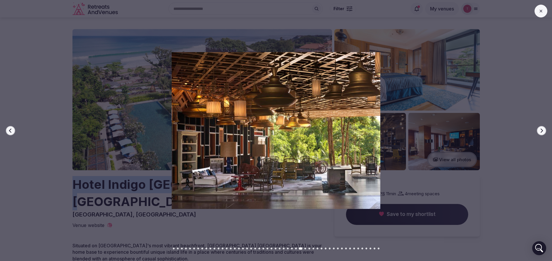
click at [540, 129] on icon "button" at bounding box center [541, 130] width 5 height 5
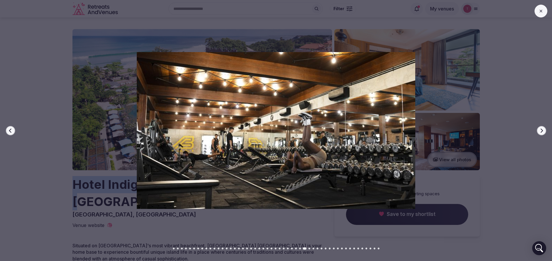
click at [540, 129] on icon "button" at bounding box center [541, 130] width 5 height 5
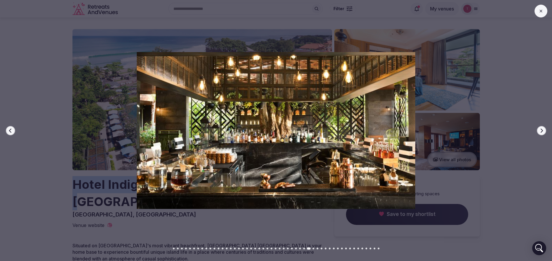
click at [540, 129] on icon "button" at bounding box center [541, 130] width 5 height 5
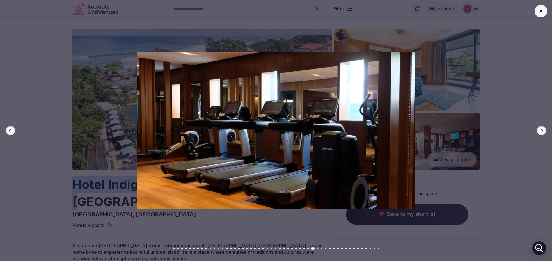
click at [540, 129] on icon "button" at bounding box center [541, 130] width 5 height 5
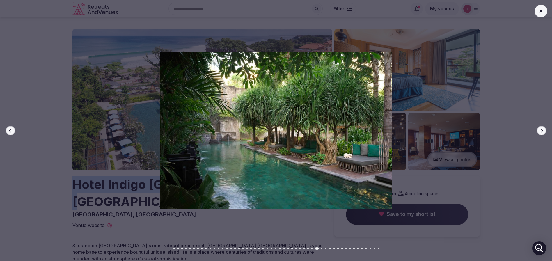
click at [540, 129] on icon "button" at bounding box center [541, 130] width 5 height 5
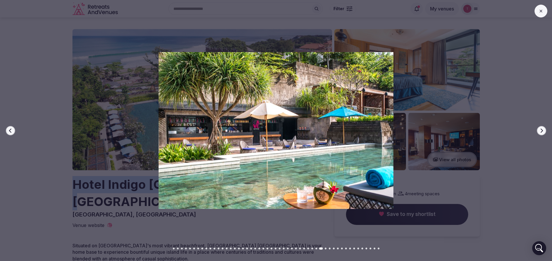
click at [540, 129] on icon "button" at bounding box center [541, 130] width 5 height 5
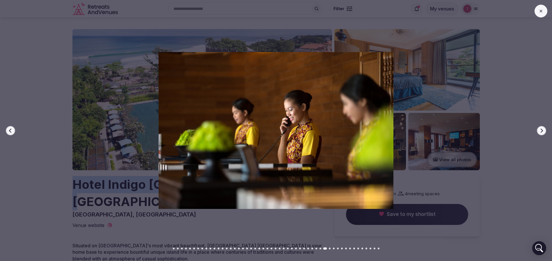
click at [540, 129] on icon "button" at bounding box center [541, 130] width 5 height 5
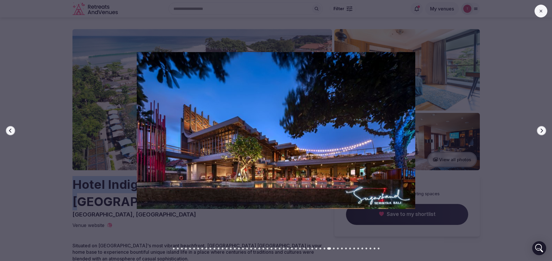
click at [540, 129] on icon "button" at bounding box center [541, 130] width 5 height 5
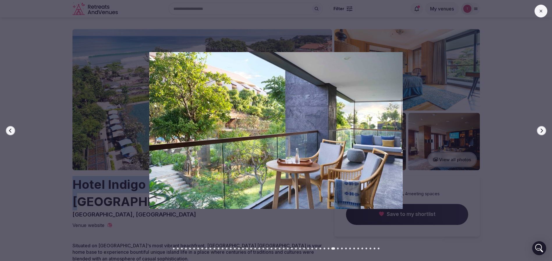
click at [540, 129] on icon "button" at bounding box center [541, 130] width 5 height 5
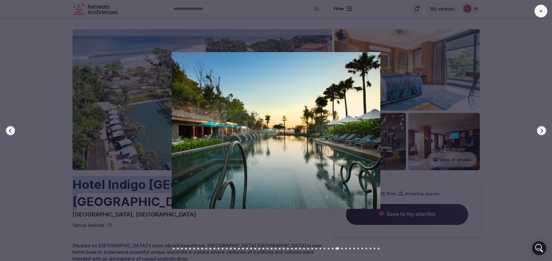
click at [540, 129] on icon "button" at bounding box center [541, 130] width 5 height 5
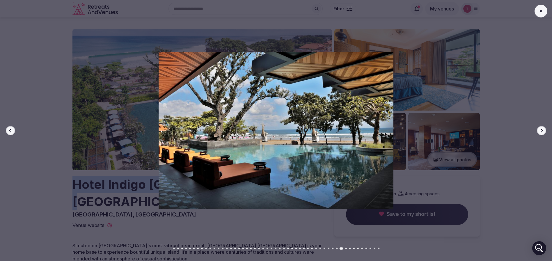
click at [540, 129] on icon "button" at bounding box center [541, 130] width 5 height 5
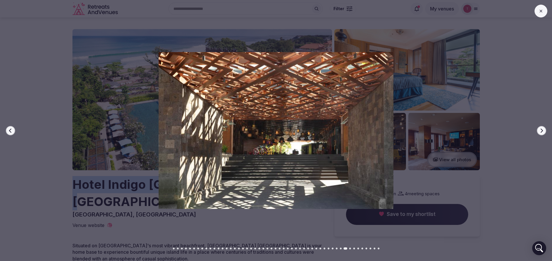
click at [540, 129] on icon "button" at bounding box center [541, 130] width 5 height 5
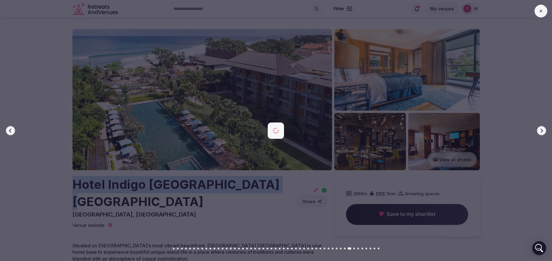
click at [540, 129] on icon "button" at bounding box center [541, 130] width 5 height 5
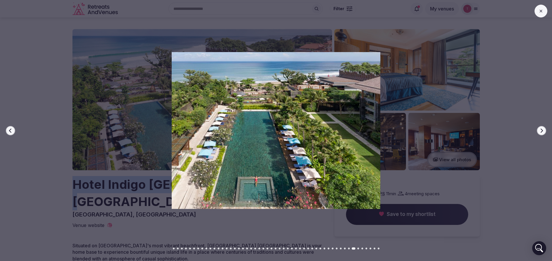
click at [540, 129] on icon "button" at bounding box center [541, 130] width 5 height 5
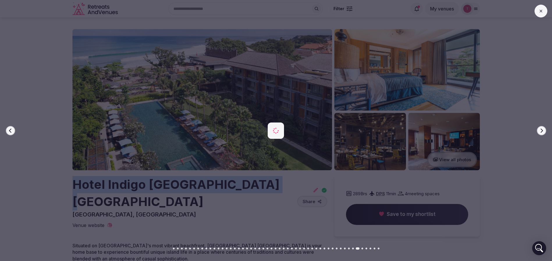
click at [540, 129] on icon "button" at bounding box center [541, 130] width 5 height 5
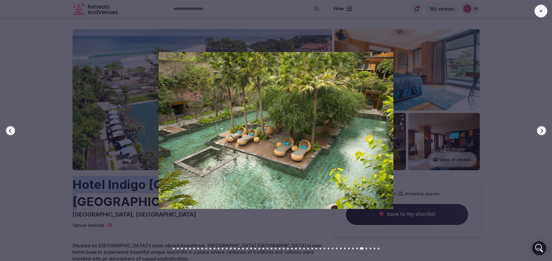
click at [540, 129] on icon "button" at bounding box center [541, 130] width 5 height 5
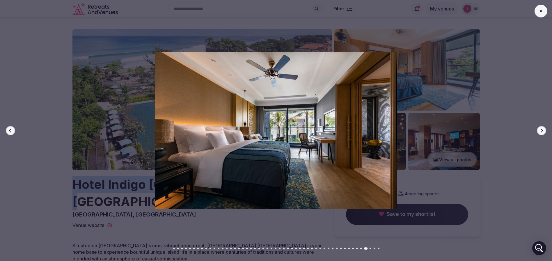
click at [540, 129] on icon "button" at bounding box center [541, 130] width 5 height 5
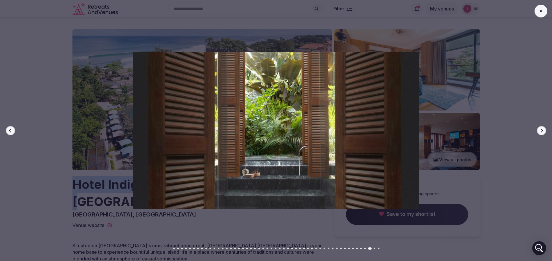
click at [539, 131] on button "Next slide" at bounding box center [541, 130] width 9 height 9
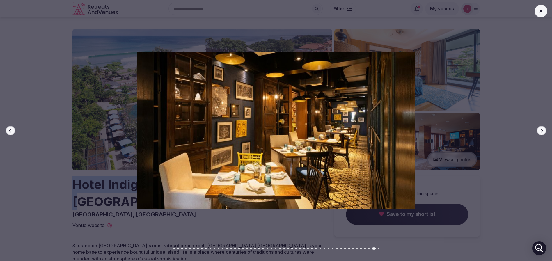
click at [540, 131] on icon "button" at bounding box center [541, 130] width 5 height 5
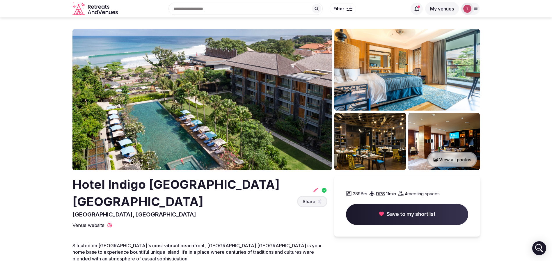
click at [542, 10] on div "Recent searches Canada Cancún, Quintana Roo, Mexico Tulum, Quintana Roo, Mexico…" at bounding box center [276, 8] width 552 height 17
click at [289, 113] on img at bounding box center [202, 99] width 260 height 141
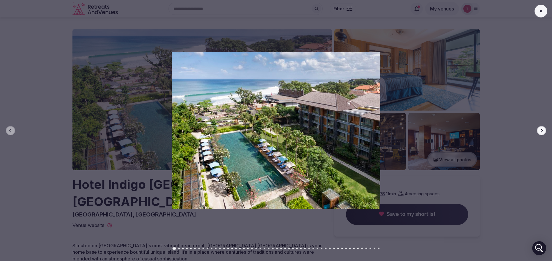
click at [542, 130] on icon "button" at bounding box center [541, 130] width 5 height 5
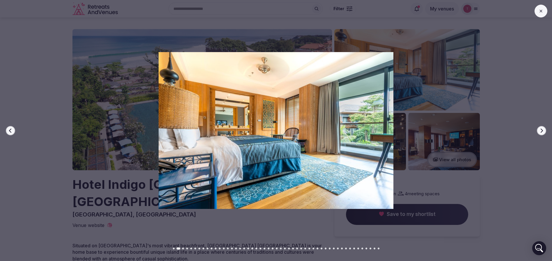
click at [542, 130] on icon "button" at bounding box center [541, 130] width 5 height 5
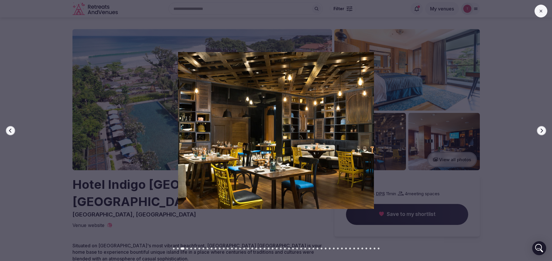
click at [542, 130] on icon "button" at bounding box center [541, 130] width 5 height 5
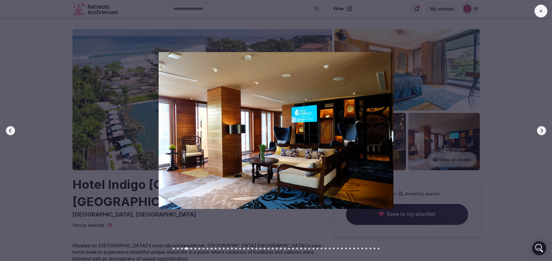
click at [542, 130] on icon "button" at bounding box center [541, 130] width 5 height 5
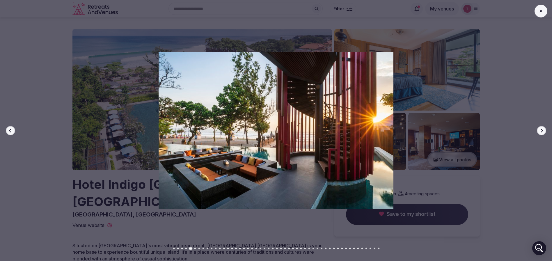
click at [542, 130] on icon "button" at bounding box center [541, 130] width 5 height 5
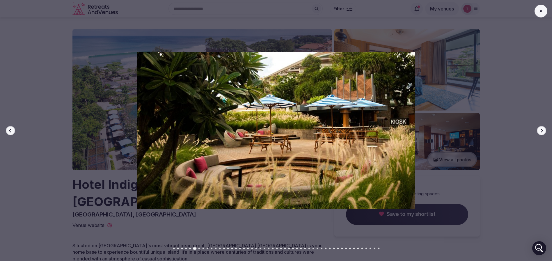
click at [542, 130] on icon "button" at bounding box center [541, 130] width 5 height 5
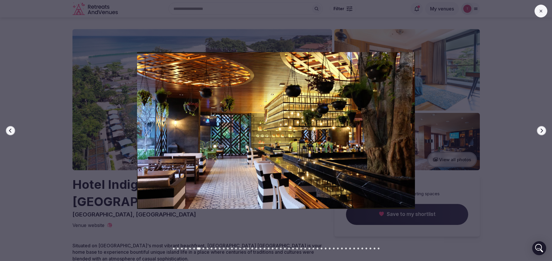
click at [542, 130] on icon "button" at bounding box center [541, 130] width 5 height 5
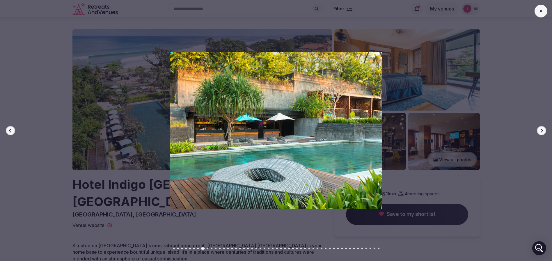
click at [542, 130] on icon "button" at bounding box center [541, 130] width 5 height 5
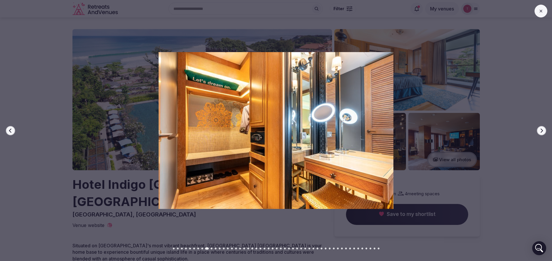
click at [542, 130] on icon "button" at bounding box center [541, 130] width 5 height 5
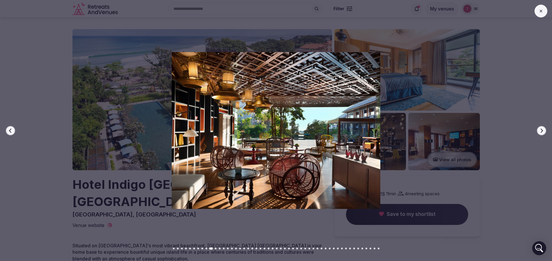
click at [542, 130] on icon "button" at bounding box center [541, 130] width 5 height 5
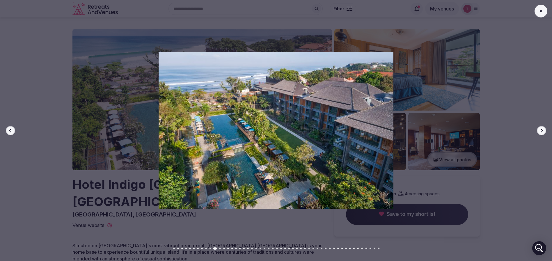
click at [542, 130] on icon "button" at bounding box center [541, 130] width 5 height 5
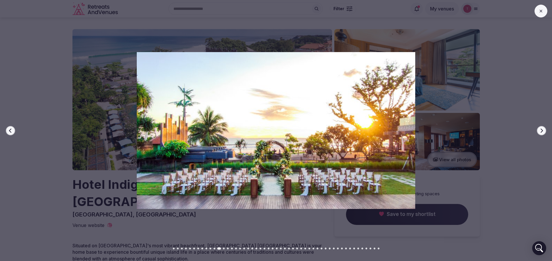
click at [542, 130] on icon "button" at bounding box center [541, 130] width 5 height 5
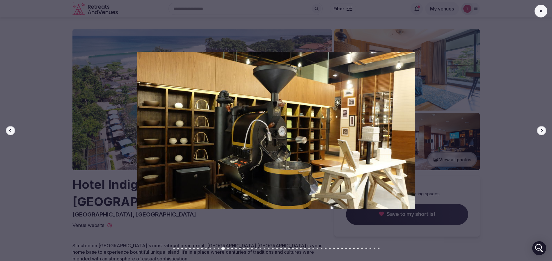
click at [542, 130] on icon "button" at bounding box center [541, 130] width 5 height 5
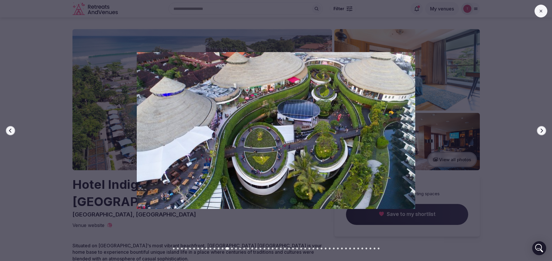
click at [542, 130] on icon "button" at bounding box center [541, 130] width 5 height 5
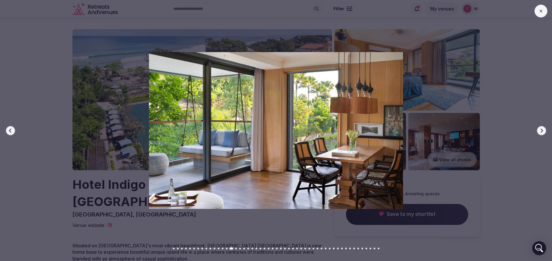
click at [542, 130] on icon "button" at bounding box center [541, 130] width 5 height 5
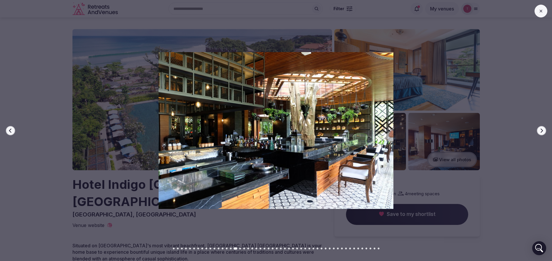
click at [542, 130] on icon "button" at bounding box center [541, 130] width 5 height 5
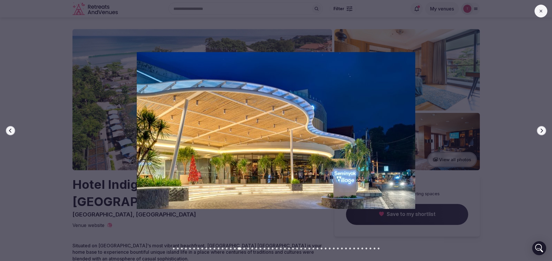
click at [542, 130] on icon "button" at bounding box center [541, 130] width 5 height 5
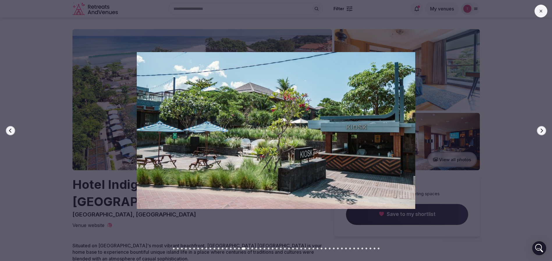
click at [542, 130] on icon "button" at bounding box center [541, 130] width 5 height 5
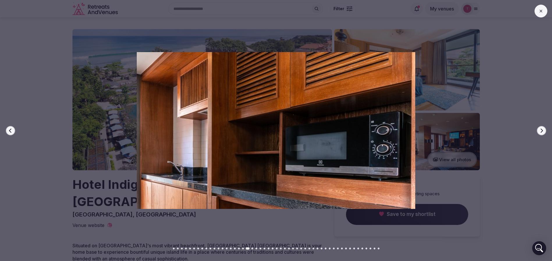
click at [542, 130] on icon "button" at bounding box center [541, 130] width 5 height 5
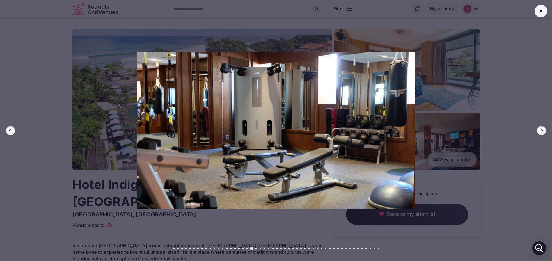
click at [542, 130] on icon "button" at bounding box center [541, 130] width 5 height 5
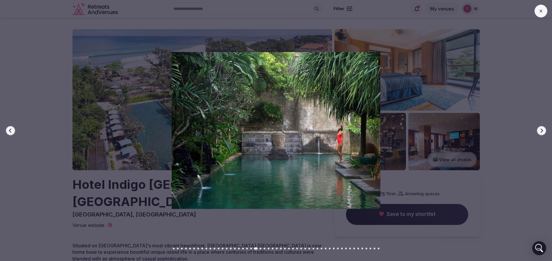
click at [542, 130] on icon "button" at bounding box center [541, 130] width 5 height 5
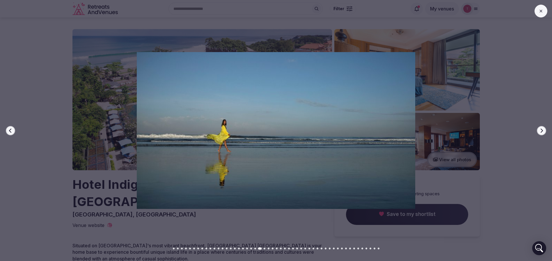
click at [542, 130] on icon "button" at bounding box center [541, 130] width 5 height 5
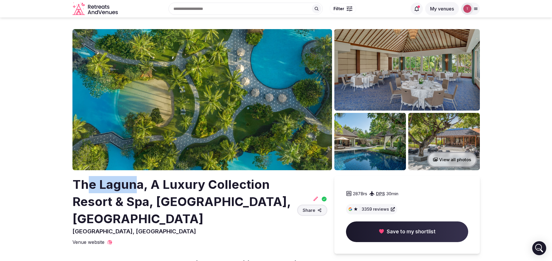
drag, startPoint x: 91, startPoint y: 184, endPoint x: 155, endPoint y: 191, distance: 63.9
click at [154, 191] on h2 "The Laguna, A Luxury Collection Resort & Spa, [GEOGRAPHIC_DATA], [GEOGRAPHIC_DA…" at bounding box center [183, 201] width 222 height 51
click at [155, 191] on h2 "The Laguna, A Luxury Collection Resort & Spa, [GEOGRAPHIC_DATA], [GEOGRAPHIC_DA…" at bounding box center [183, 201] width 222 height 51
drag, startPoint x: 100, startPoint y: 185, endPoint x: 148, endPoint y: 187, distance: 48.1
click at [148, 187] on h2 "The Laguna, A Luxury Collection Resort & Spa, [GEOGRAPHIC_DATA], [GEOGRAPHIC_DA…" at bounding box center [183, 201] width 222 height 51
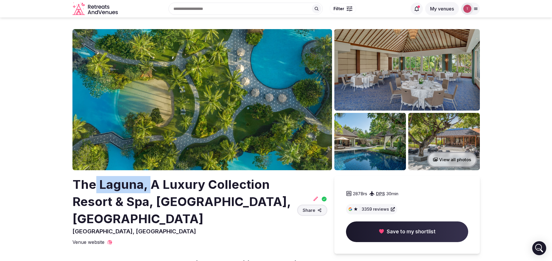
click at [148, 187] on h2 "The Laguna, A Luxury Collection Resort & Spa, [GEOGRAPHIC_DATA], [GEOGRAPHIC_DA…" at bounding box center [183, 201] width 222 height 51
drag, startPoint x: 65, startPoint y: 191, endPoint x: 111, endPoint y: 188, distance: 46.4
click at [111, 188] on h2 "The Laguna, A Luxury Collection Resort & Spa, [GEOGRAPHIC_DATA], [GEOGRAPHIC_DA…" at bounding box center [183, 201] width 222 height 51
drag, startPoint x: 65, startPoint y: 181, endPoint x: 140, endPoint y: 180, distance: 75.1
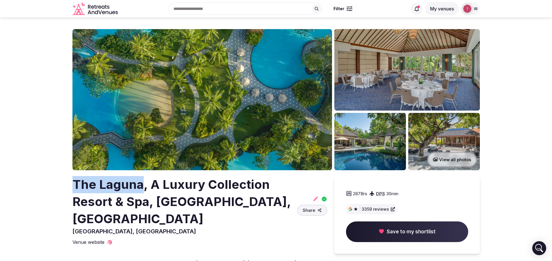
copy h2 "The Laguna"
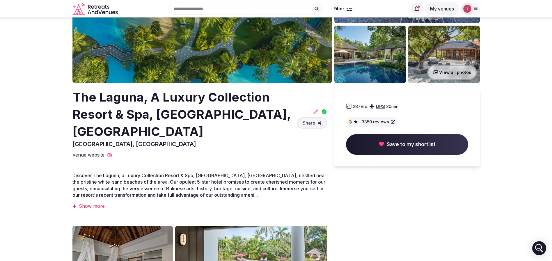
click at [66, 113] on section "View all photos The Laguna, A Luxury Collection Resort & Spa, [GEOGRAPHIC_DATA]…" at bounding box center [276, 201] width 552 height 542
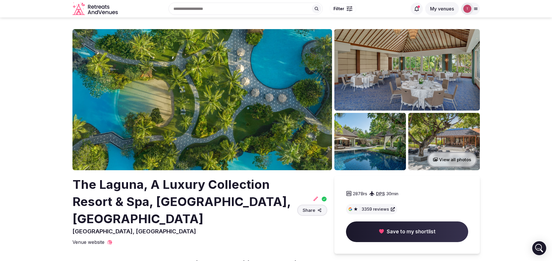
click at [198, 94] on img at bounding box center [202, 99] width 260 height 141
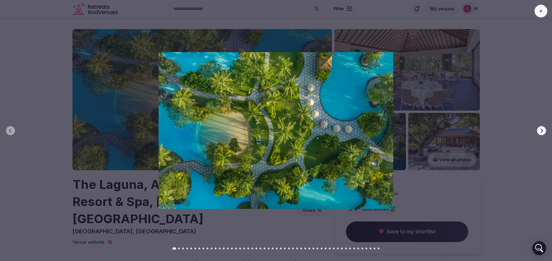
click at [542, 129] on icon "button" at bounding box center [541, 130] width 5 height 5
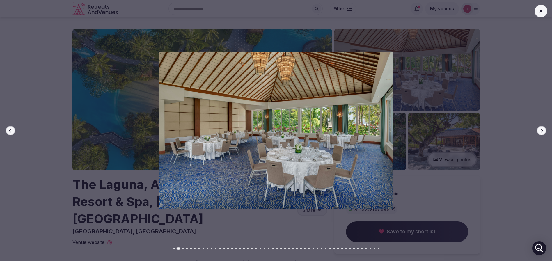
click at [542, 129] on icon "button" at bounding box center [541, 130] width 5 height 5
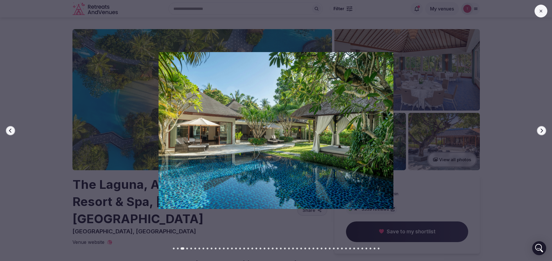
click at [542, 129] on icon "button" at bounding box center [541, 130] width 5 height 5
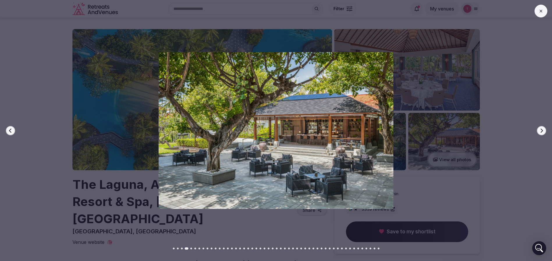
click at [542, 131] on icon "button" at bounding box center [541, 130] width 5 height 5
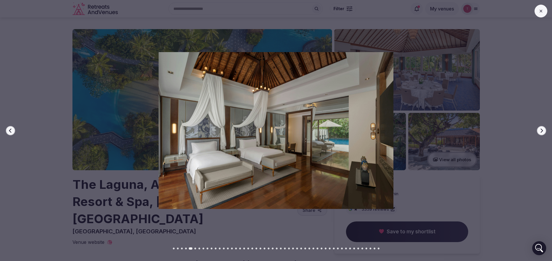
click at [542, 131] on icon "button" at bounding box center [541, 130] width 5 height 5
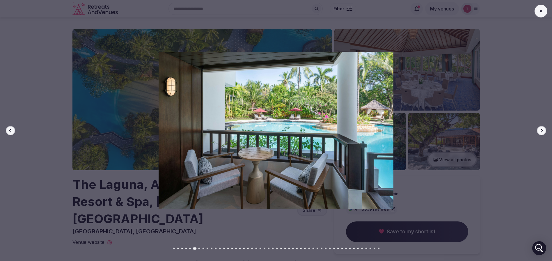
click at [542, 131] on icon "button" at bounding box center [541, 130] width 5 height 5
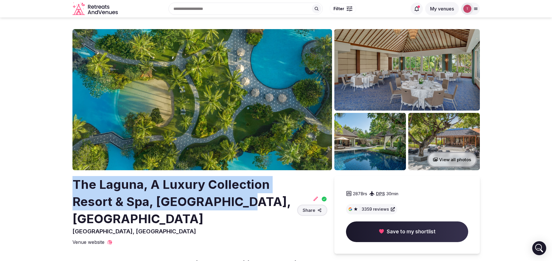
drag, startPoint x: 56, startPoint y: 185, endPoint x: 238, endPoint y: 200, distance: 182.5
click at [238, 200] on h2 "The Laguna, A Luxury Collection Resort & Spa, Nusa Dua, Bali" at bounding box center [183, 201] width 222 height 51
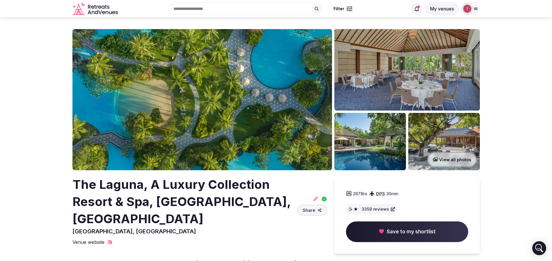
click at [200, 109] on img at bounding box center [202, 99] width 260 height 141
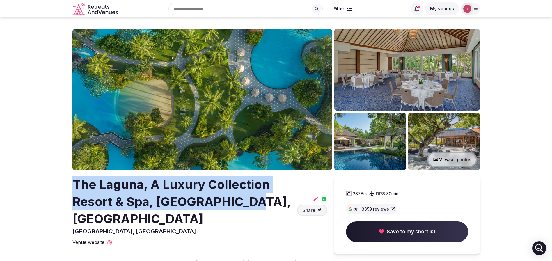
drag, startPoint x: 64, startPoint y: 182, endPoint x: 261, endPoint y: 200, distance: 197.8
click at [228, 111] on img at bounding box center [202, 99] width 260 height 141
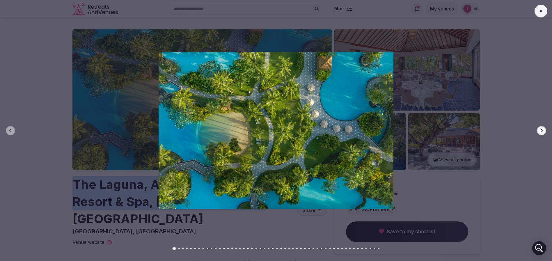
click at [540, 130] on icon "button" at bounding box center [541, 130] width 5 height 5
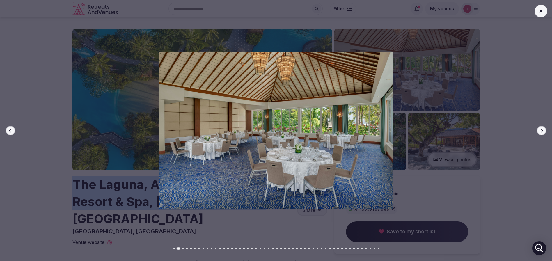
click at [540, 130] on icon "button" at bounding box center [541, 130] width 5 height 5
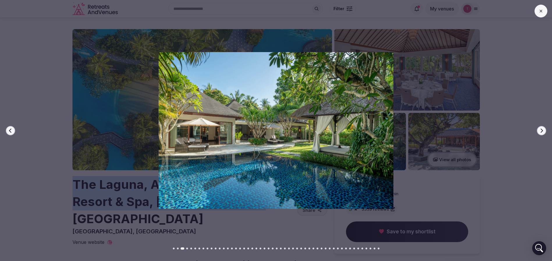
click at [540, 130] on icon "button" at bounding box center [541, 130] width 5 height 5
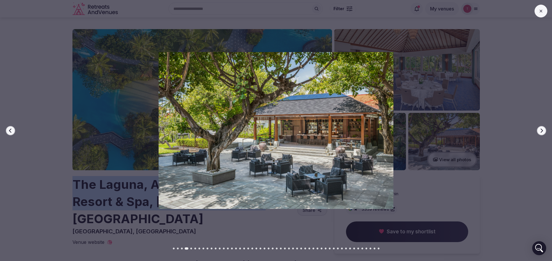
click at [540, 130] on icon "button" at bounding box center [541, 130] width 5 height 5
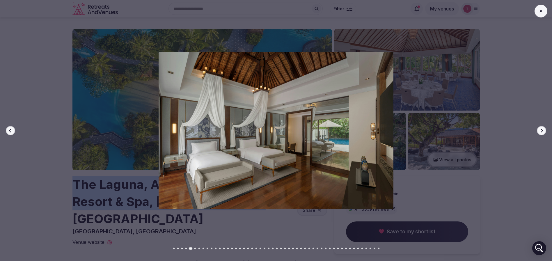
click at [540, 130] on icon "button" at bounding box center [541, 130] width 5 height 5
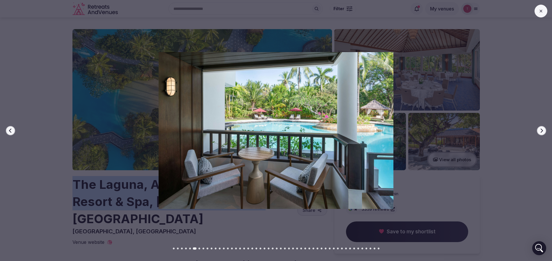
click at [540, 130] on icon "button" at bounding box center [541, 130] width 5 height 5
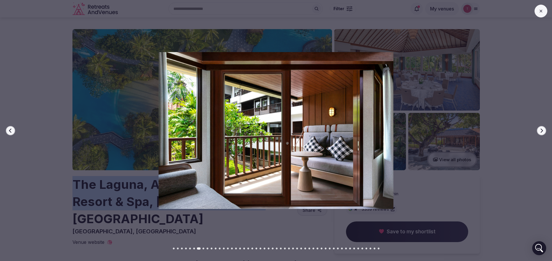
click at [540, 130] on icon "button" at bounding box center [541, 130] width 5 height 5
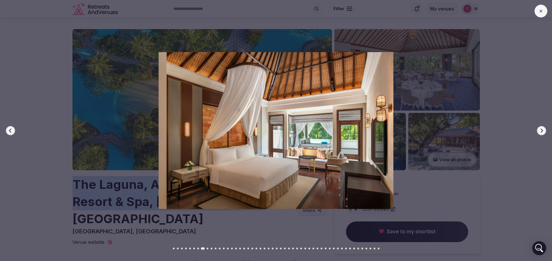
click at [540, 130] on icon "button" at bounding box center [541, 130] width 5 height 5
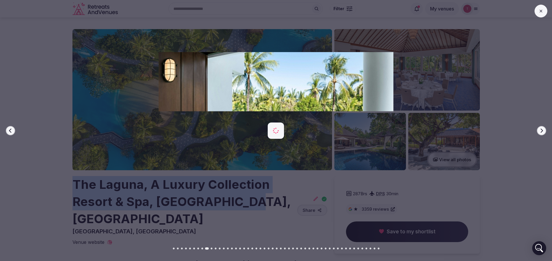
click at [540, 130] on icon "button" at bounding box center [541, 130] width 5 height 5
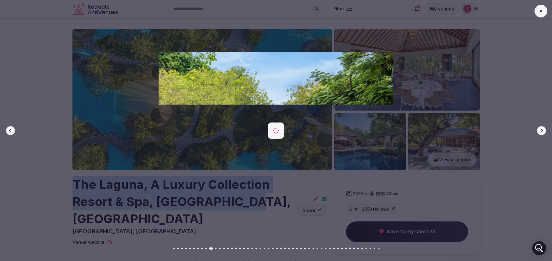
click at [540, 130] on icon "button" at bounding box center [541, 130] width 5 height 5
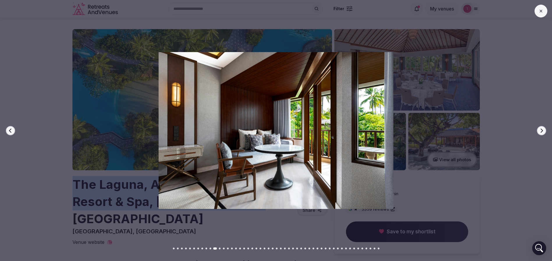
click at [540, 130] on icon "button" at bounding box center [541, 130] width 5 height 5
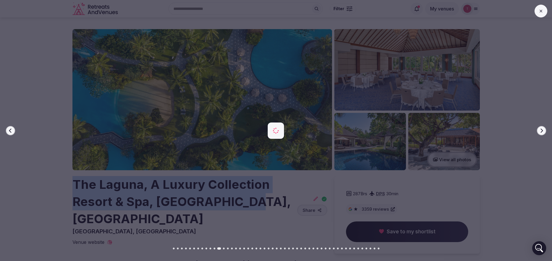
click at [540, 130] on icon "button" at bounding box center [541, 130] width 5 height 5
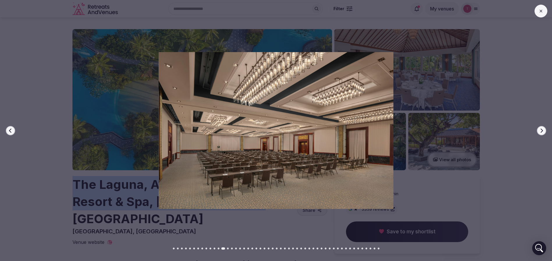
click at [11, 133] on button "Previous slide" at bounding box center [10, 130] width 9 height 9
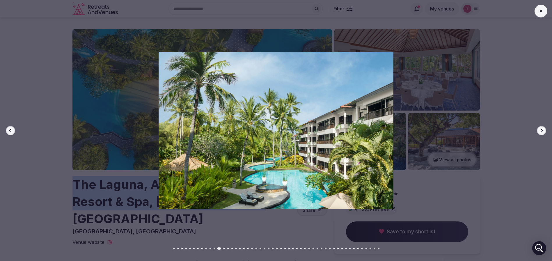
click at [11, 133] on button "Previous slide" at bounding box center [10, 130] width 9 height 9
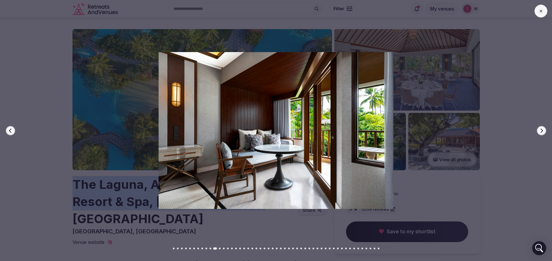
click at [542, 130] on icon "button" at bounding box center [541, 130] width 5 height 5
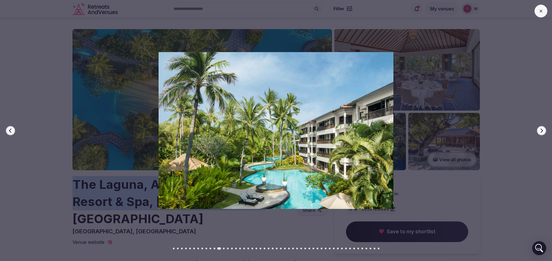
click at [540, 130] on icon "button" at bounding box center [541, 130] width 5 height 5
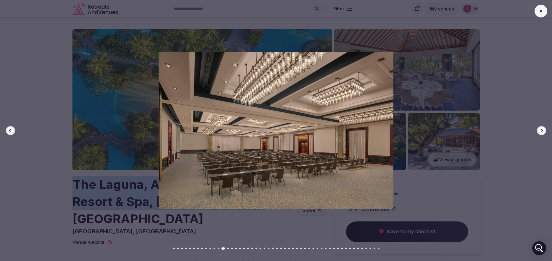
click at [540, 130] on icon "button" at bounding box center [541, 130] width 5 height 5
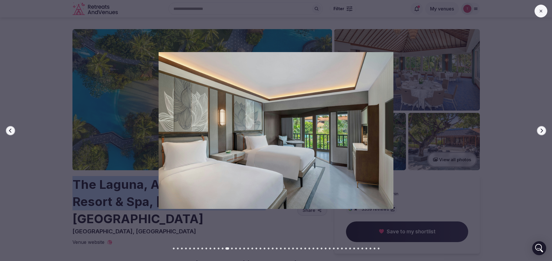
click at [540, 130] on icon "button" at bounding box center [541, 130] width 5 height 5
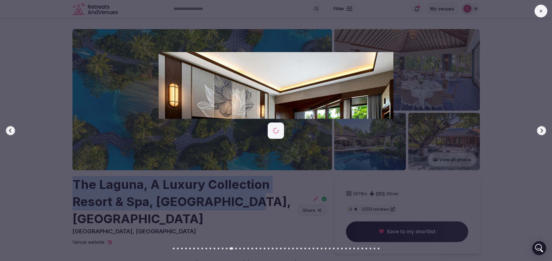
click at [540, 130] on icon "button" at bounding box center [541, 130] width 5 height 5
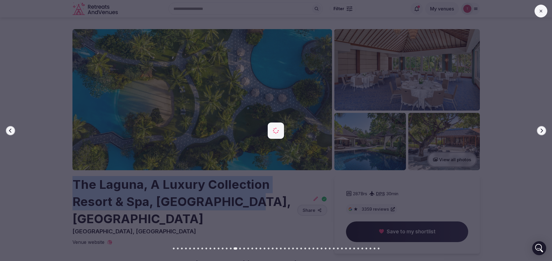
click at [540, 130] on icon "button" at bounding box center [541, 130] width 5 height 5
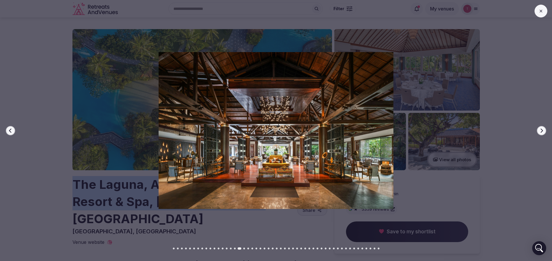
click at [540, 130] on icon "button" at bounding box center [541, 130] width 5 height 5
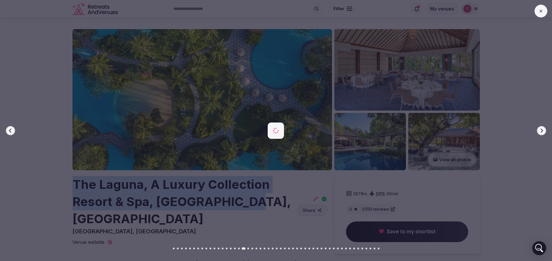
click at [540, 130] on icon "button" at bounding box center [541, 130] width 5 height 5
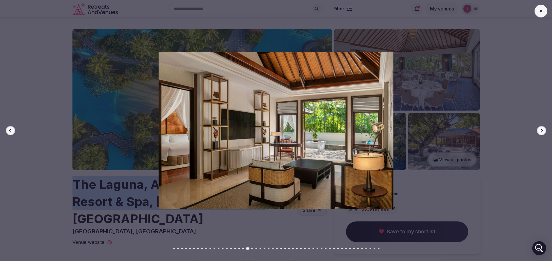
click at [540, 130] on icon "button" at bounding box center [541, 130] width 5 height 5
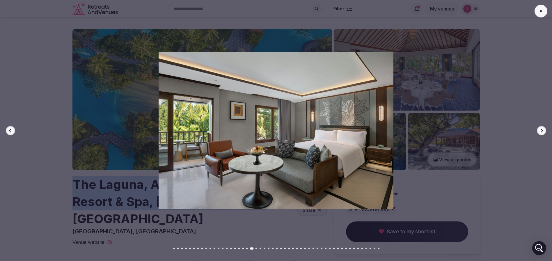
click at [540, 130] on icon "button" at bounding box center [541, 130] width 5 height 5
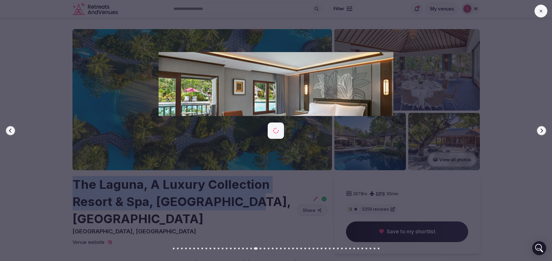
click at [540, 130] on icon "button" at bounding box center [541, 130] width 5 height 5
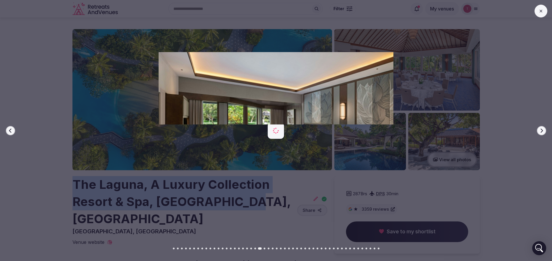
click at [540, 130] on icon "button" at bounding box center [541, 130] width 5 height 5
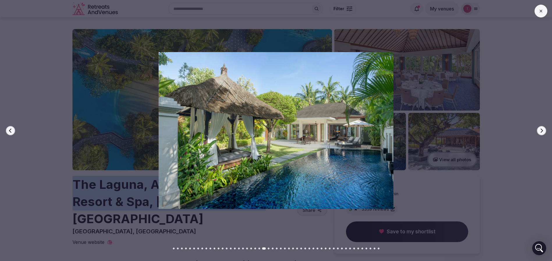
click at [540, 130] on icon "button" at bounding box center [541, 130] width 5 height 5
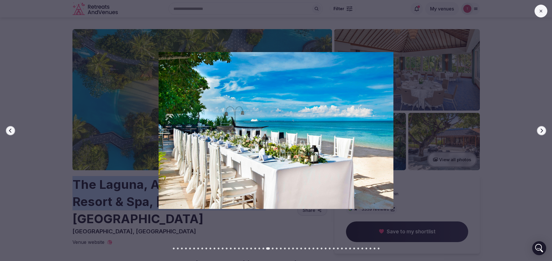
click at [540, 130] on icon "button" at bounding box center [541, 130] width 5 height 5
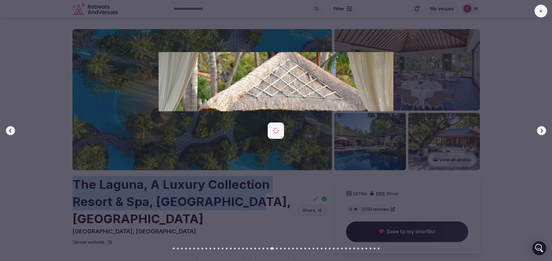
click at [540, 130] on icon "button" at bounding box center [541, 130] width 5 height 5
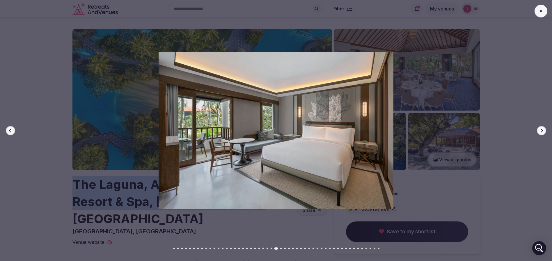
click at [540, 130] on icon "button" at bounding box center [541, 130] width 5 height 5
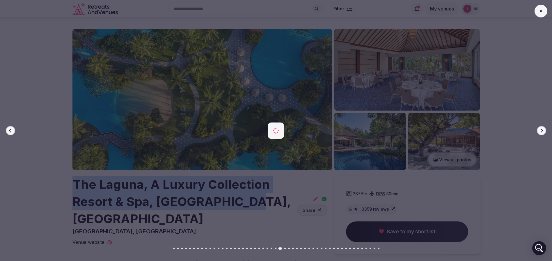
click at [540, 130] on icon "button" at bounding box center [541, 130] width 5 height 5
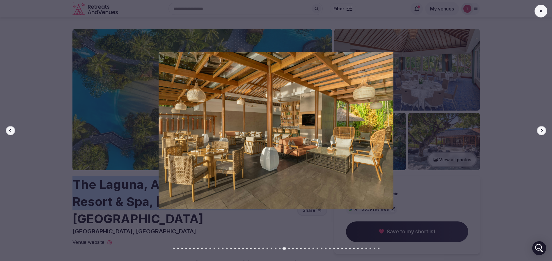
click at [540, 130] on icon "button" at bounding box center [541, 130] width 5 height 5
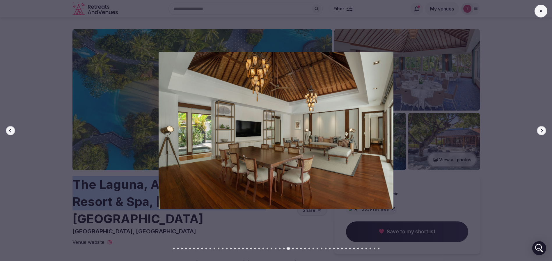
click at [540, 130] on icon "button" at bounding box center [541, 130] width 5 height 5
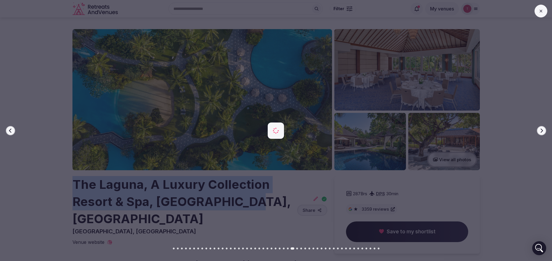
click at [540, 130] on icon "button" at bounding box center [541, 130] width 5 height 5
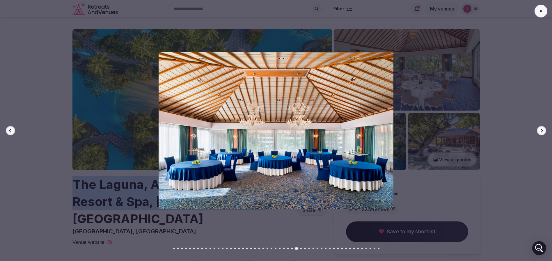
click at [540, 130] on icon "button" at bounding box center [541, 130] width 5 height 5
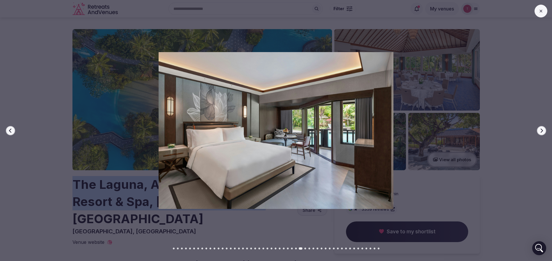
click at [540, 130] on icon "button" at bounding box center [541, 130] width 5 height 5
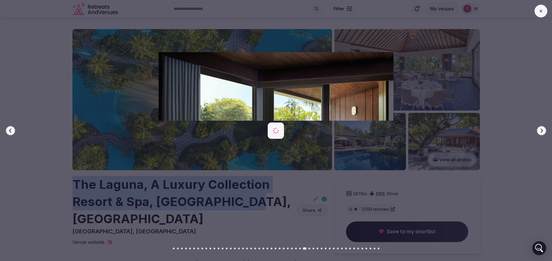
click at [540, 130] on icon "button" at bounding box center [541, 130] width 5 height 5
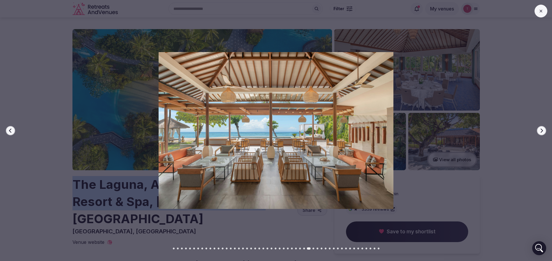
click at [540, 130] on icon "button" at bounding box center [541, 130] width 5 height 5
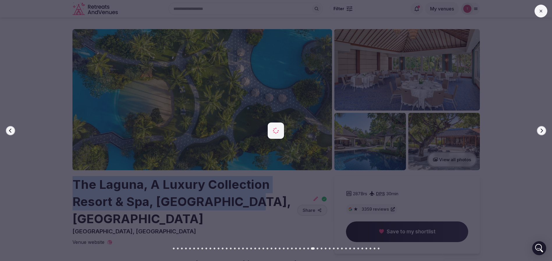
click at [540, 130] on icon "button" at bounding box center [541, 130] width 5 height 5
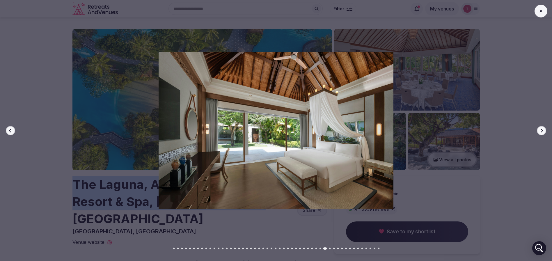
click at [540, 130] on icon "button" at bounding box center [541, 130] width 5 height 5
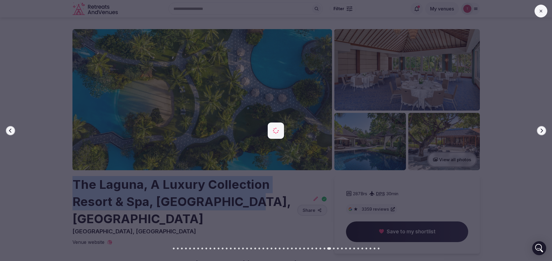
click at [540, 130] on icon "button" at bounding box center [541, 130] width 5 height 5
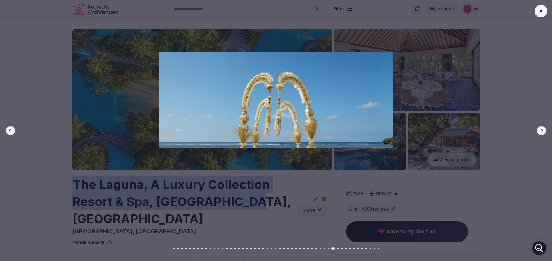
click at [540, 130] on icon "button" at bounding box center [541, 130] width 5 height 5
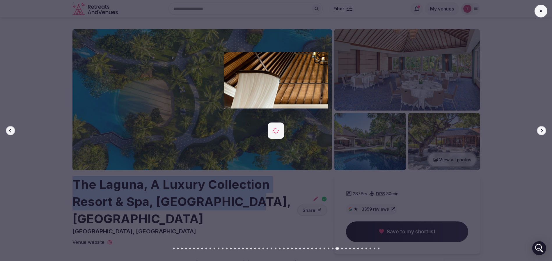
click at [540, 130] on icon "button" at bounding box center [541, 130] width 5 height 5
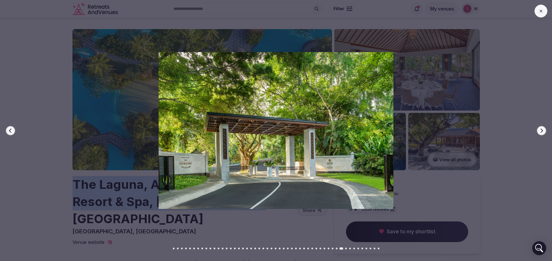
click at [540, 130] on icon "button" at bounding box center [541, 130] width 5 height 5
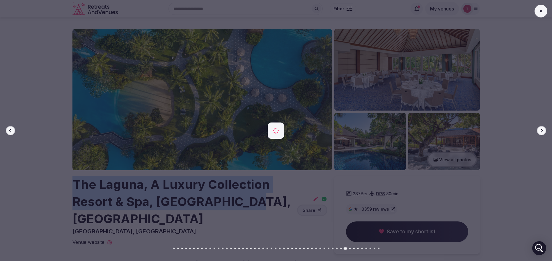
click at [540, 130] on icon "button" at bounding box center [541, 130] width 5 height 5
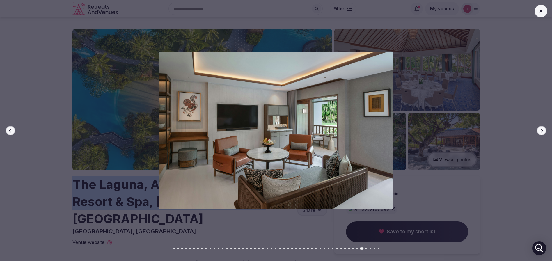
click at [540, 130] on icon "button" at bounding box center [541, 130] width 5 height 5
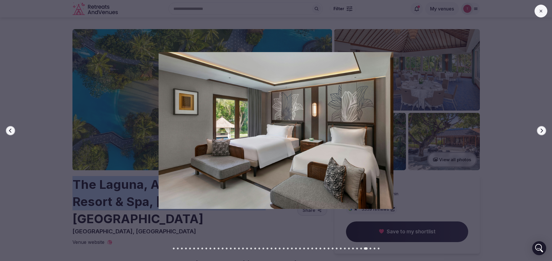
click at [540, 130] on icon "button" at bounding box center [541, 130] width 5 height 5
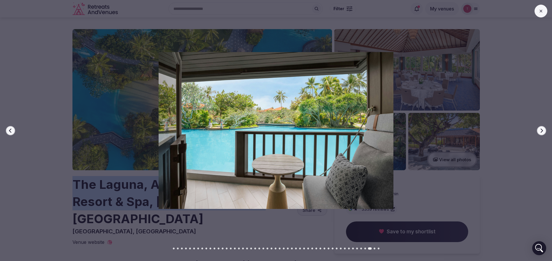
click at [540, 130] on icon "button" at bounding box center [541, 130] width 5 height 5
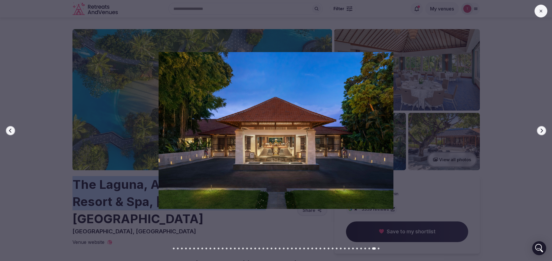
click at [540, 130] on icon "button" at bounding box center [541, 130] width 5 height 5
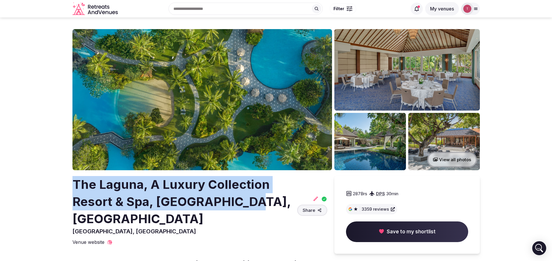
click at [76, 185] on h2 "The Laguna, A Luxury Collection Resort & Spa, Nusa Dua, Bali" at bounding box center [183, 201] width 222 height 51
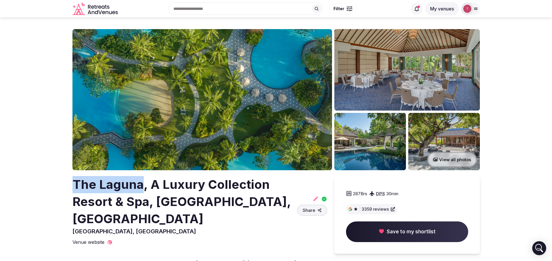
drag, startPoint x: 73, startPoint y: 182, endPoint x: 143, endPoint y: 180, distance: 69.6
click at [143, 180] on h2 "The Laguna, A Luxury Collection Resort & Spa, Nusa Dua, Bali" at bounding box center [183, 201] width 222 height 51
copy h2 "The Laguna"
click at [207, 113] on img at bounding box center [202, 99] width 260 height 141
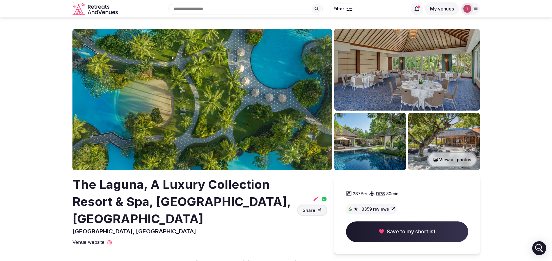
click at [185, 113] on img at bounding box center [202, 99] width 260 height 141
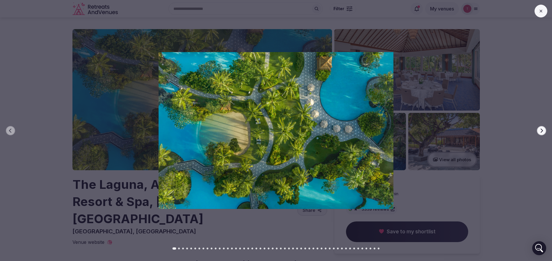
click at [544, 130] on button "Next slide" at bounding box center [541, 130] width 9 height 9
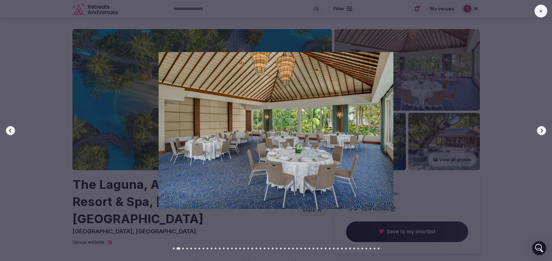
click at [541, 127] on button "Next slide" at bounding box center [541, 130] width 9 height 9
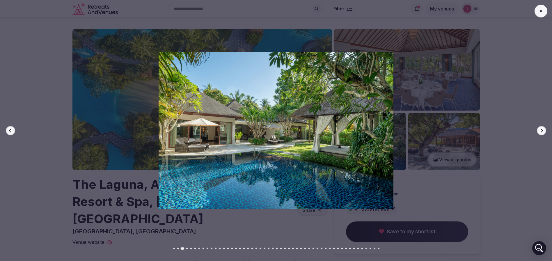
click at [541, 127] on button "Next slide" at bounding box center [541, 130] width 9 height 9
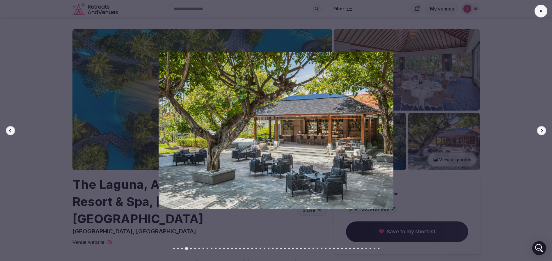
click at [541, 127] on button "Next slide" at bounding box center [541, 130] width 9 height 9
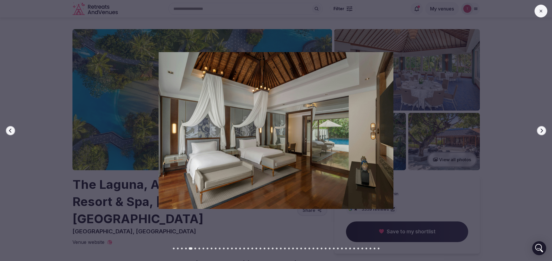
click at [541, 127] on button "Next slide" at bounding box center [541, 130] width 9 height 9
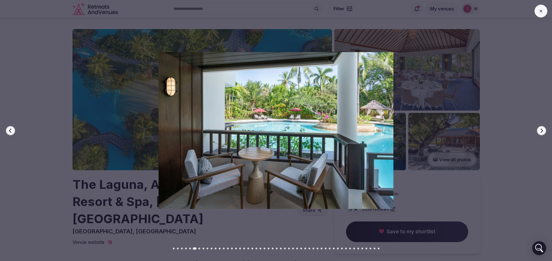
click at [541, 127] on button "Next slide" at bounding box center [541, 130] width 9 height 9
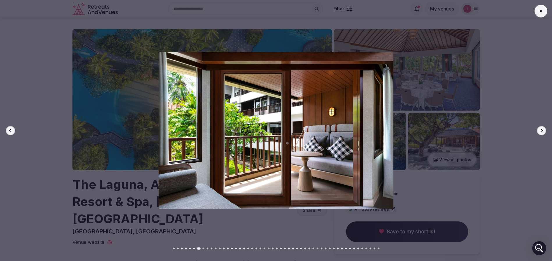
click at [541, 127] on button "Next slide" at bounding box center [541, 130] width 9 height 9
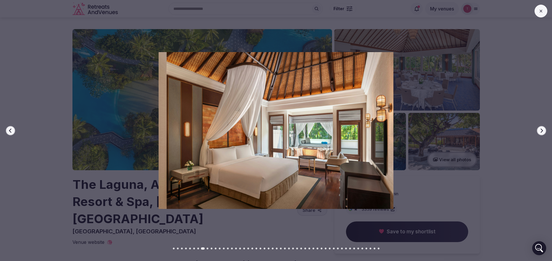
click at [541, 127] on button "Next slide" at bounding box center [541, 130] width 9 height 9
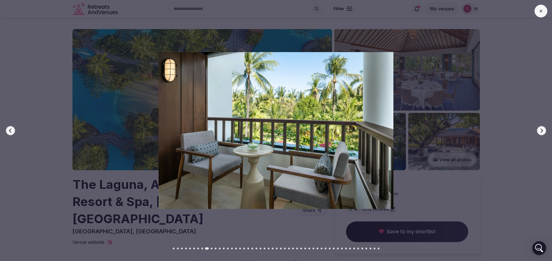
click at [541, 130] on icon "button" at bounding box center [541, 130] width 5 height 5
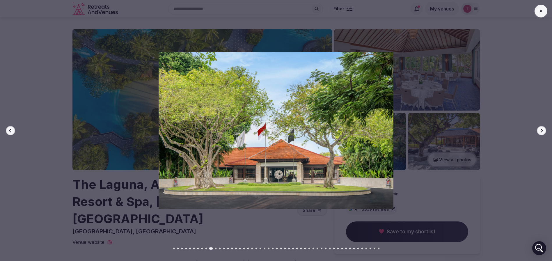
click at [541, 130] on icon "button" at bounding box center [541, 130] width 5 height 5
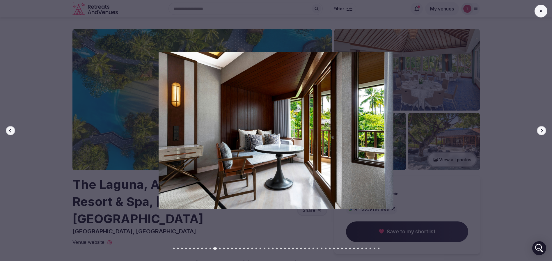
click at [541, 130] on icon "button" at bounding box center [541, 130] width 5 height 5
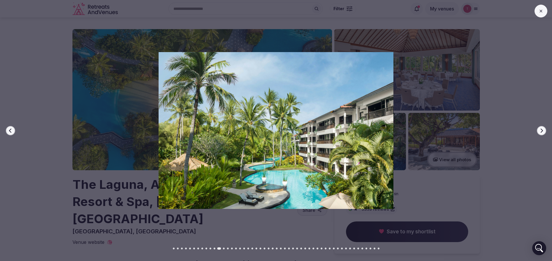
click at [541, 130] on icon "button" at bounding box center [541, 130] width 5 height 5
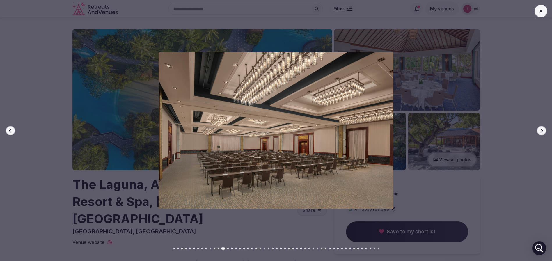
click at [541, 130] on icon "button" at bounding box center [541, 130] width 5 height 5
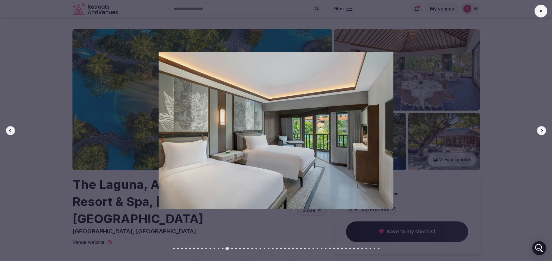
click at [541, 130] on icon "button" at bounding box center [541, 130] width 5 height 5
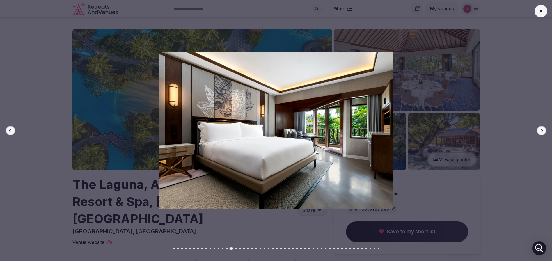
click at [541, 130] on icon "button" at bounding box center [541, 130] width 5 height 5
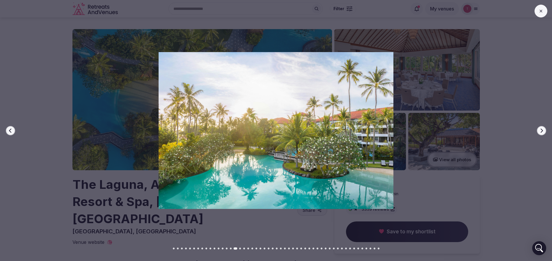
click at [541, 130] on icon "button" at bounding box center [541, 130] width 5 height 5
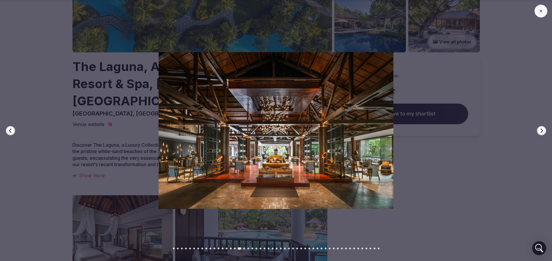
scroll to position [131, 0]
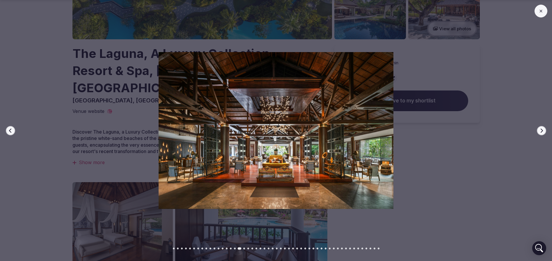
click at [70, 139] on div at bounding box center [273, 130] width 557 height 157
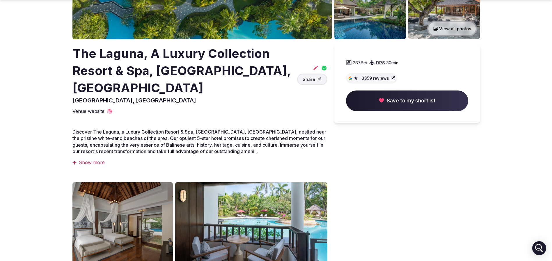
click at [313, 65] on icon at bounding box center [316, 68] width 6 height 6
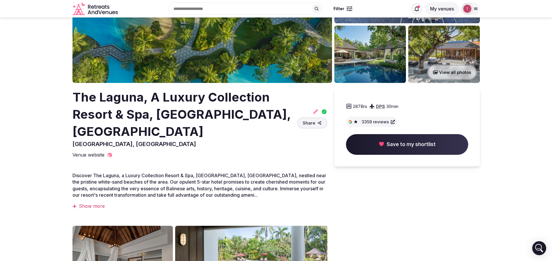
scroll to position [44, 0]
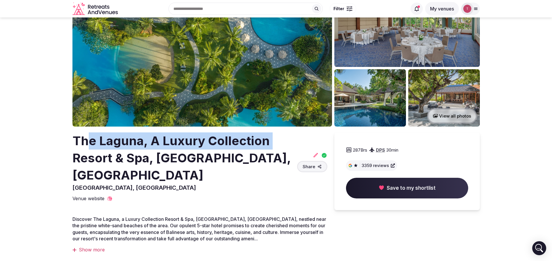
drag, startPoint x: 58, startPoint y: 155, endPoint x: 90, endPoint y: 144, distance: 33.5
click at [90, 144] on section "View all photos The Laguna, A Luxury Collection Resort & Spa, Nusa Dua, Bali Nu…" at bounding box center [276, 245] width 552 height 542
click at [90, 144] on h2 "The Laguna, A Luxury Collection Resort & Spa, Nusa Dua, Bali" at bounding box center [183, 157] width 222 height 51
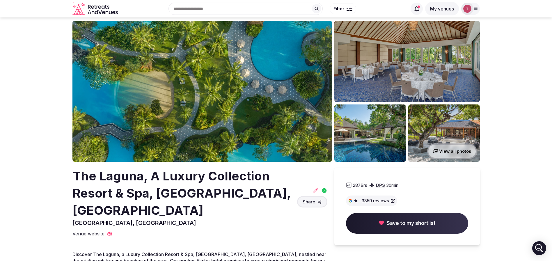
scroll to position [0, 0]
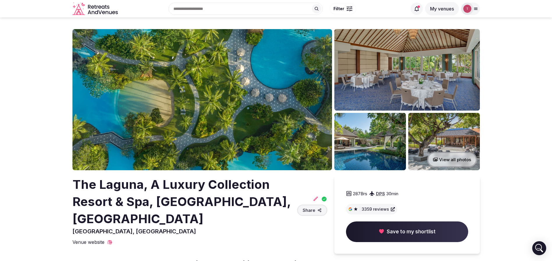
click at [226, 128] on img at bounding box center [202, 99] width 260 height 141
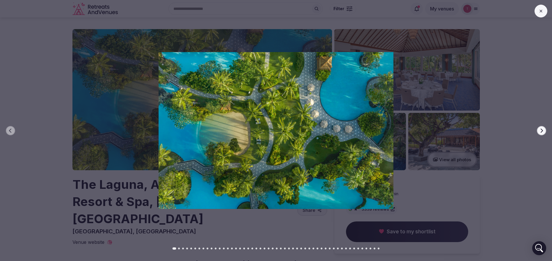
click at [544, 129] on icon "button" at bounding box center [541, 130] width 5 height 5
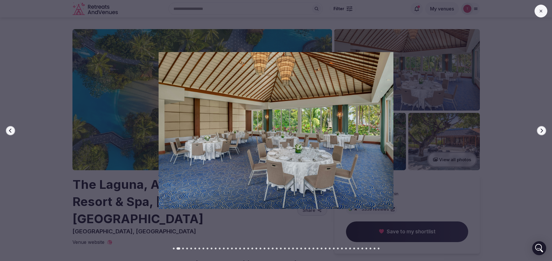
click at [544, 129] on icon "button" at bounding box center [541, 130] width 5 height 5
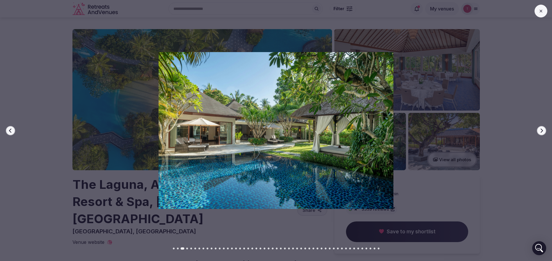
click at [543, 128] on icon "button" at bounding box center [541, 130] width 5 height 5
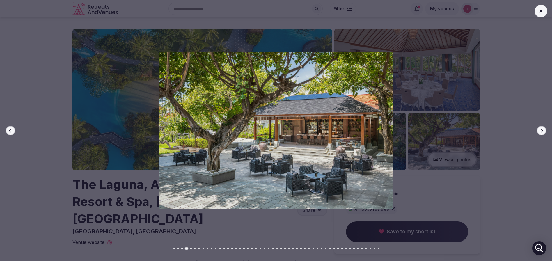
click at [543, 128] on icon "button" at bounding box center [541, 130] width 5 height 5
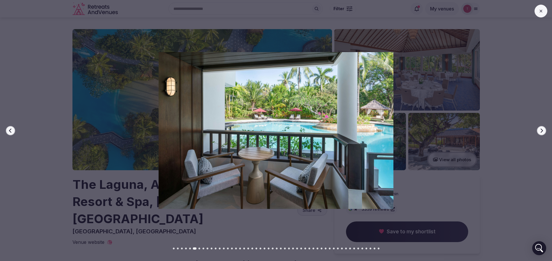
click at [543, 128] on icon "button" at bounding box center [541, 130] width 5 height 5
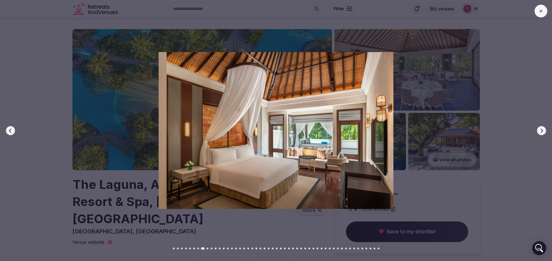
click at [543, 128] on icon "button" at bounding box center [541, 130] width 5 height 5
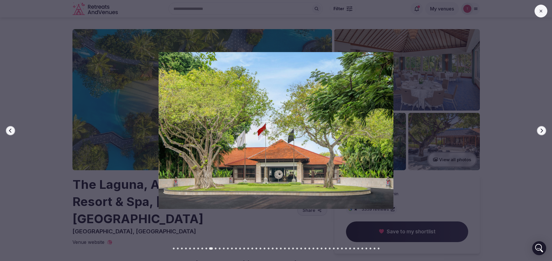
click at [543, 128] on icon "button" at bounding box center [541, 130] width 5 height 5
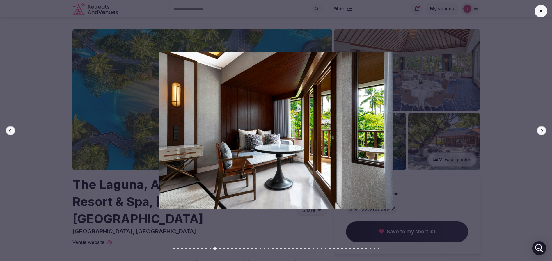
click at [543, 128] on icon "button" at bounding box center [541, 130] width 5 height 5
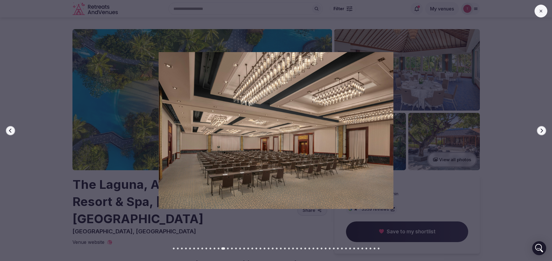
click at [543, 128] on icon "button" at bounding box center [541, 130] width 5 height 5
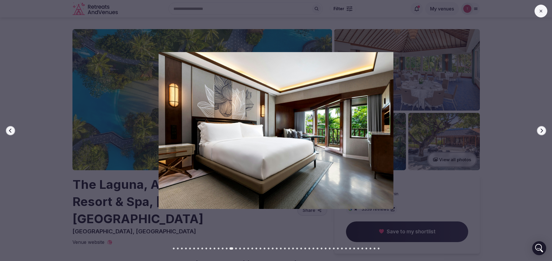
click at [543, 128] on icon "button" at bounding box center [541, 130] width 5 height 5
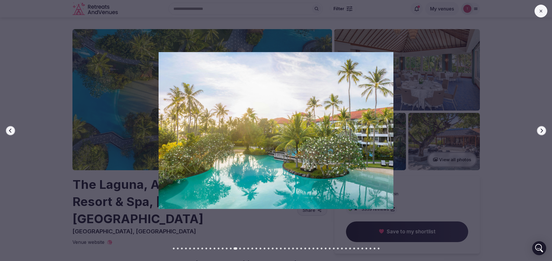
click at [6, 132] on button "Previous slide" at bounding box center [10, 130] width 9 height 9
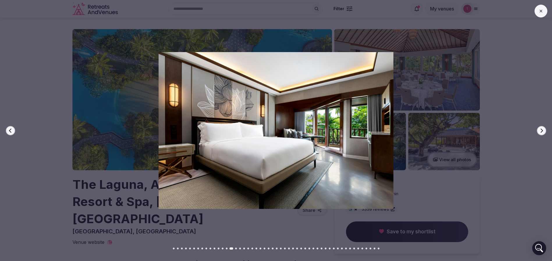
click at [7, 130] on button "Previous slide" at bounding box center [10, 130] width 9 height 9
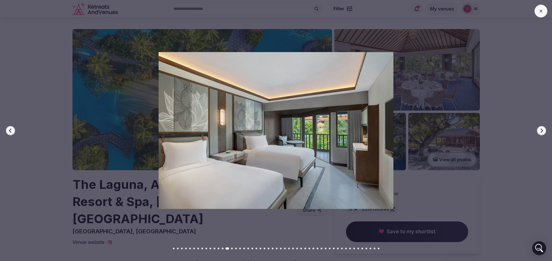
click at [7, 130] on button "Previous slide" at bounding box center [10, 130] width 9 height 9
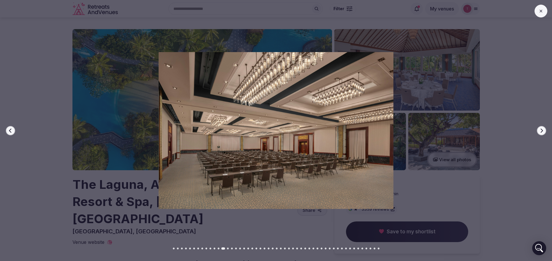
click at [540, 130] on icon "button" at bounding box center [541, 130] width 5 height 5
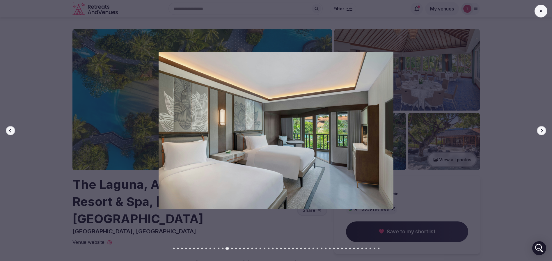
click at [540, 130] on icon "button" at bounding box center [541, 130] width 5 height 5
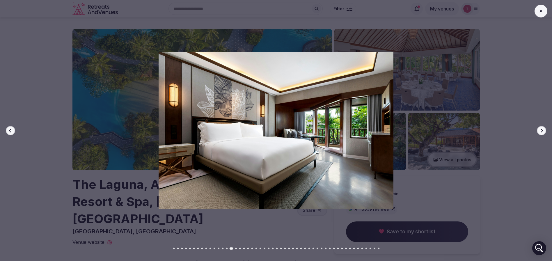
click at [540, 130] on icon "button" at bounding box center [541, 130] width 5 height 5
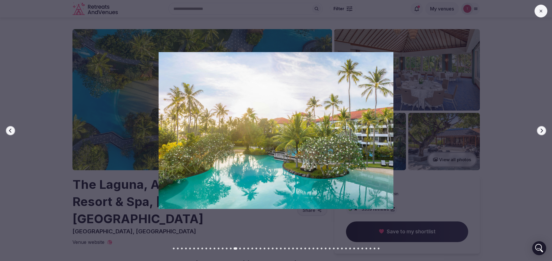
click at [540, 130] on icon "button" at bounding box center [541, 130] width 5 height 5
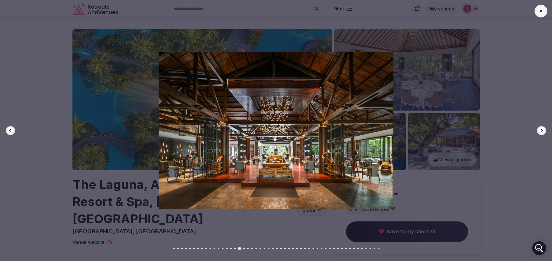
click at [540, 130] on icon "button" at bounding box center [541, 130] width 5 height 5
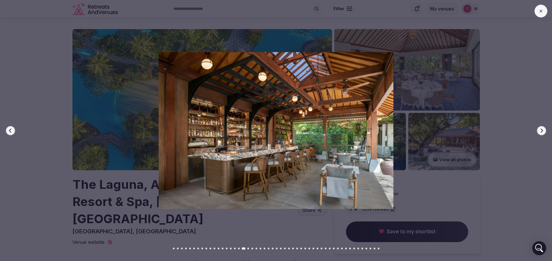
click at [540, 130] on icon "button" at bounding box center [541, 130] width 5 height 5
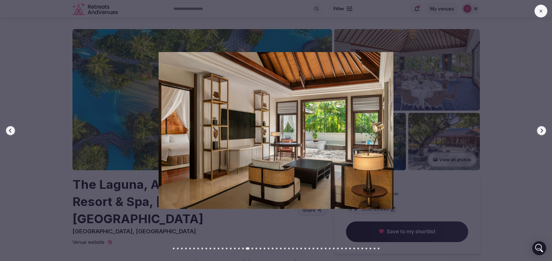
click at [8, 129] on button "Previous slide" at bounding box center [10, 130] width 9 height 9
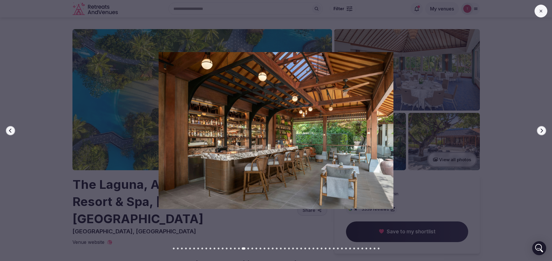
click at [8, 129] on button "Previous slide" at bounding box center [10, 130] width 9 height 9
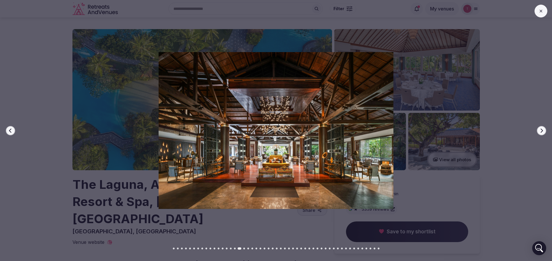
click at [8, 129] on button "Previous slide" at bounding box center [10, 130] width 9 height 9
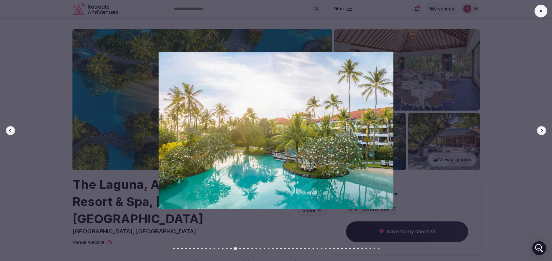
click at [8, 129] on button "Previous slide" at bounding box center [10, 130] width 9 height 9
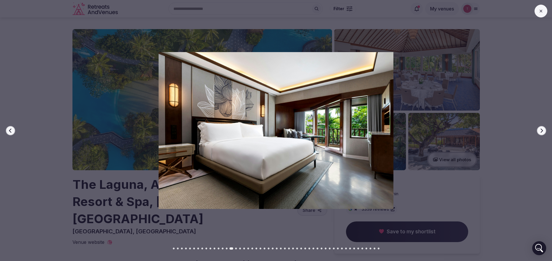
click at [8, 129] on button "Previous slide" at bounding box center [10, 130] width 9 height 9
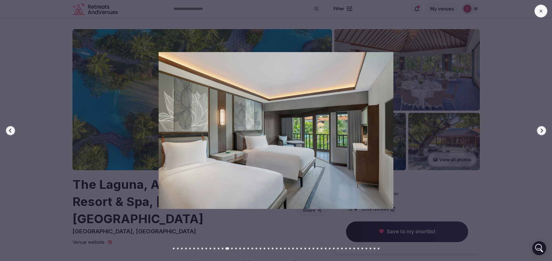
click at [8, 129] on button "Previous slide" at bounding box center [10, 130] width 9 height 9
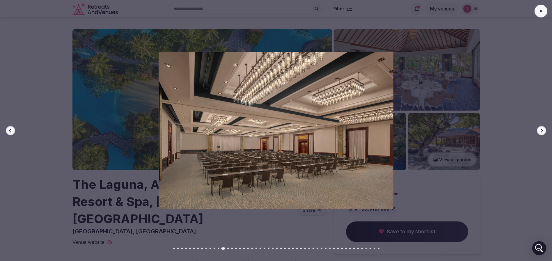
click at [8, 129] on button "Previous slide" at bounding box center [10, 130] width 9 height 9
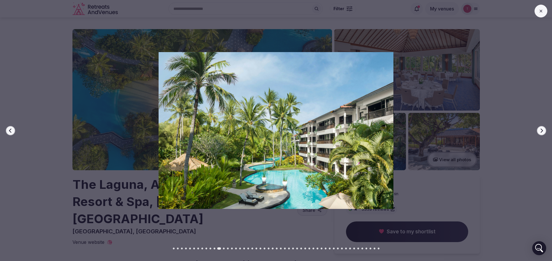
click at [544, 128] on button "Next slide" at bounding box center [541, 130] width 9 height 9
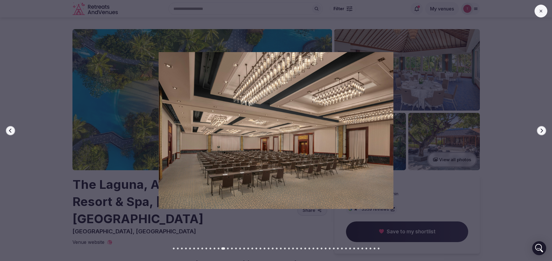
click at [544, 128] on button "Next slide" at bounding box center [541, 130] width 9 height 9
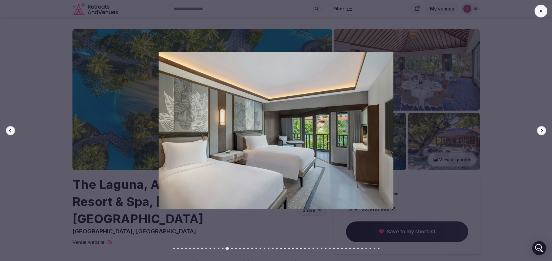
click at [544, 128] on button "Next slide" at bounding box center [541, 130] width 9 height 9
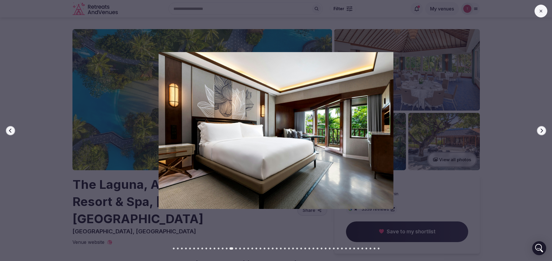
click at [544, 128] on button "Next slide" at bounding box center [541, 130] width 9 height 9
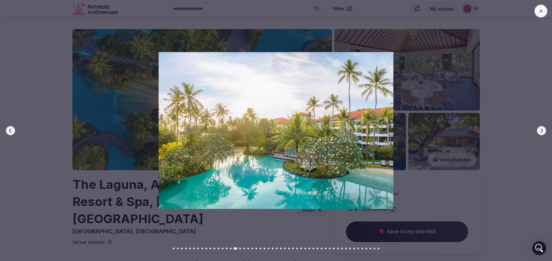
click at [544, 128] on button "Next slide" at bounding box center [541, 130] width 9 height 9
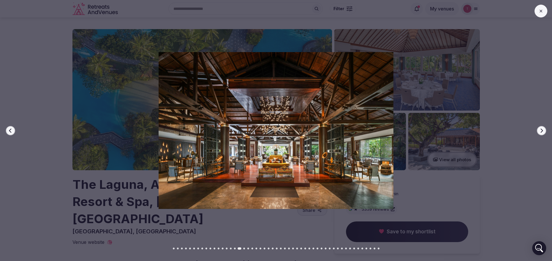
click at [41, 146] on div at bounding box center [273, 130] width 557 height 157
drag, startPoint x: 45, startPoint y: 180, endPoint x: 92, endPoint y: 199, distance: 51.1
click at [45, 180] on div at bounding box center [273, 130] width 557 height 157
click at [100, 200] on img at bounding box center [276, 130] width 386 height 157
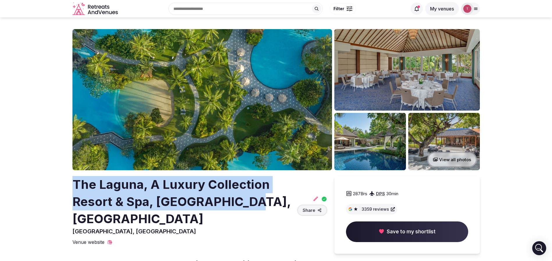
drag, startPoint x: 67, startPoint y: 183, endPoint x: 265, endPoint y: 208, distance: 199.4
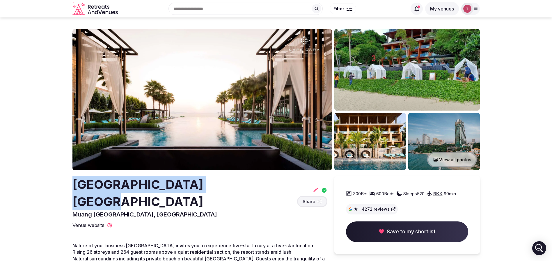
drag, startPoint x: 58, startPoint y: 180, endPoint x: 225, endPoint y: 179, distance: 166.8
copy h2 "[GEOGRAPHIC_DATA] [GEOGRAPHIC_DATA]"
click at [154, 95] on img at bounding box center [202, 99] width 260 height 141
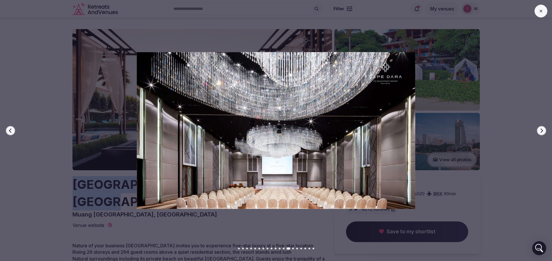
click at [542, 131] on icon "button" at bounding box center [541, 130] width 5 height 5
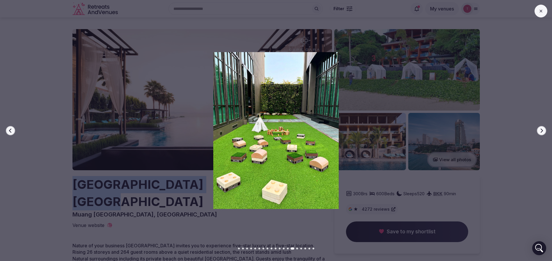
click at [542, 131] on icon "button" at bounding box center [541, 130] width 5 height 5
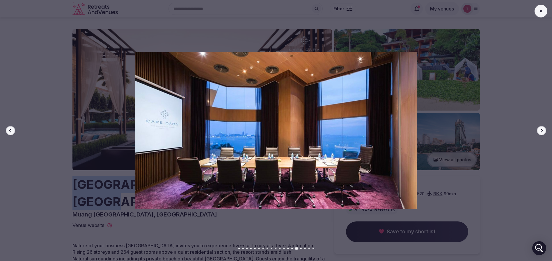
click at [542, 131] on icon "button" at bounding box center [541, 130] width 5 height 5
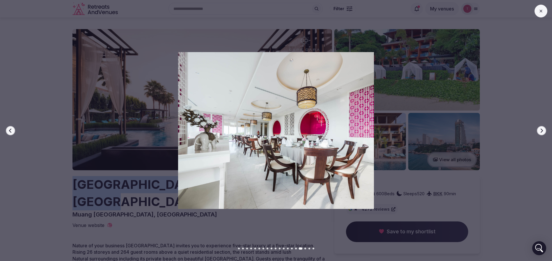
click at [542, 131] on icon "button" at bounding box center [541, 130] width 5 height 5
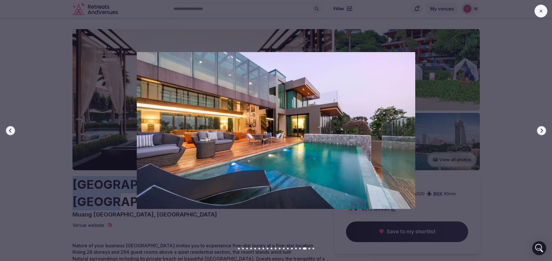
click at [542, 131] on icon "button" at bounding box center [541, 130] width 5 height 5
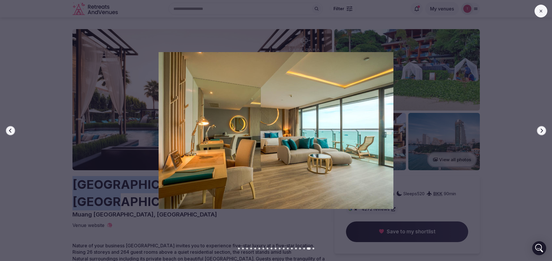
click at [542, 131] on icon "button" at bounding box center [541, 130] width 5 height 5
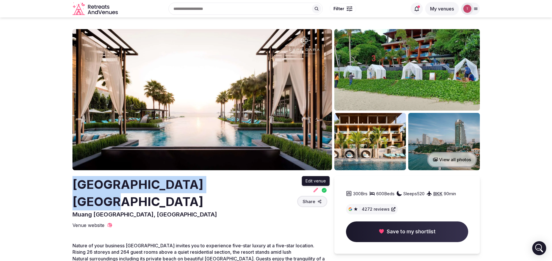
click at [315, 188] on icon at bounding box center [315, 190] width 4 height 4
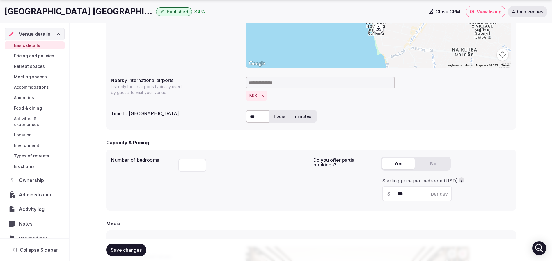
scroll to position [306, 0]
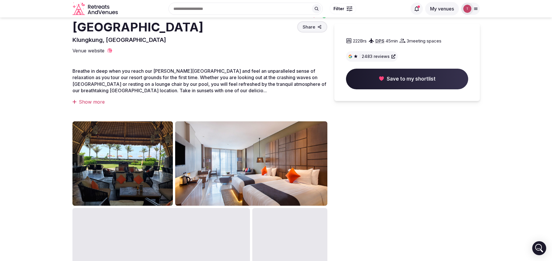
scroll to position [44, 0]
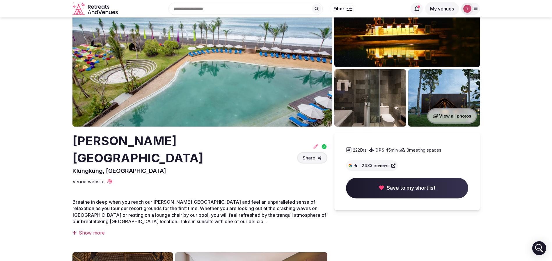
drag, startPoint x: 63, startPoint y: 146, endPoint x: 127, endPoint y: 159, distance: 65.3
click at [127, 159] on section "View all photos [PERSON_NAME][GEOGRAPHIC_DATA] [GEOGRAPHIC_DATA] Share 222 Brs …" at bounding box center [276, 236] width 552 height 525
drag, startPoint x: 136, startPoint y: 143, endPoint x: 183, endPoint y: 77, distance: 81.4
click at [183, 77] on img at bounding box center [202, 55] width 260 height 141
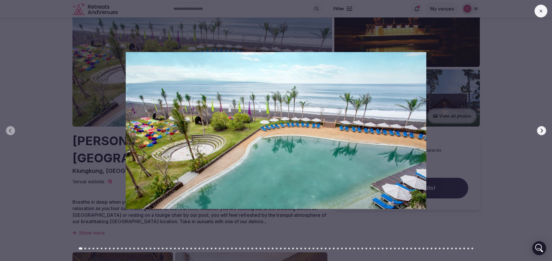
click at [541, 129] on icon "button" at bounding box center [541, 130] width 5 height 5
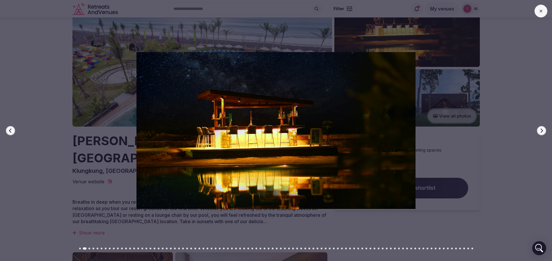
click at [541, 129] on icon "button" at bounding box center [542, 130] width 2 height 4
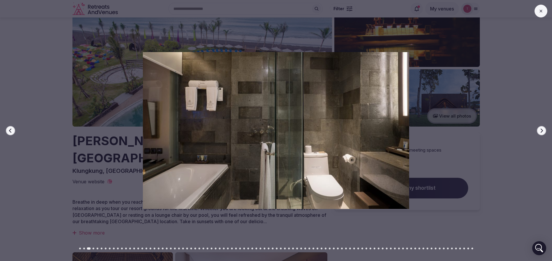
click at [541, 129] on icon "button" at bounding box center [542, 130] width 2 height 4
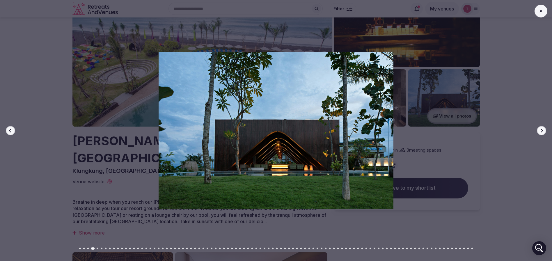
click at [541, 129] on icon "button" at bounding box center [542, 130] width 2 height 4
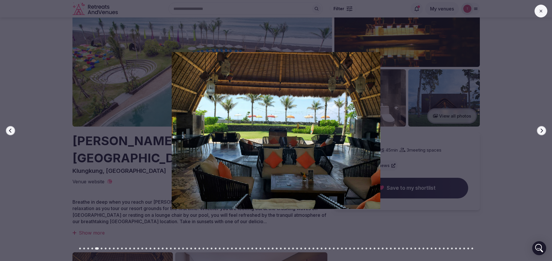
click at [541, 130] on icon "button" at bounding box center [541, 130] width 5 height 5
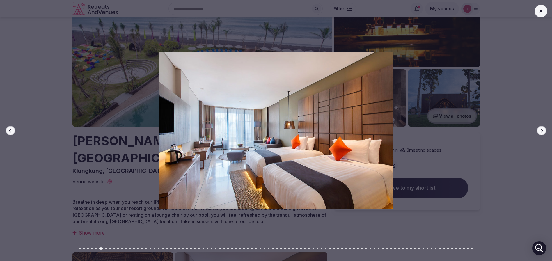
click at [541, 130] on icon "button" at bounding box center [541, 130] width 5 height 5
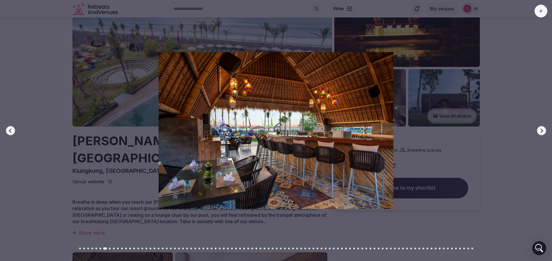
click at [541, 130] on icon "button" at bounding box center [541, 130] width 5 height 5
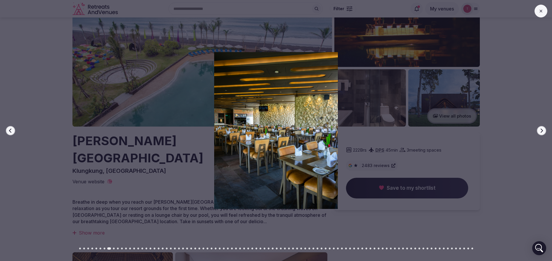
click at [541, 130] on icon "button" at bounding box center [541, 130] width 5 height 5
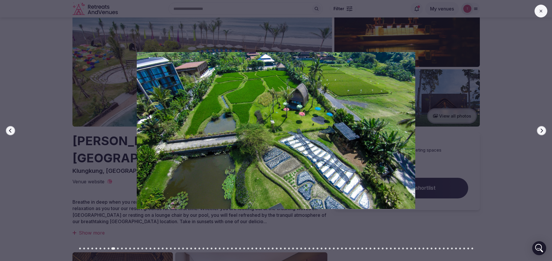
click at [541, 130] on icon "button" at bounding box center [541, 130] width 5 height 5
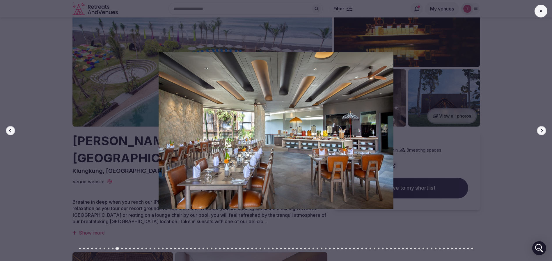
click at [541, 130] on icon "button" at bounding box center [541, 130] width 5 height 5
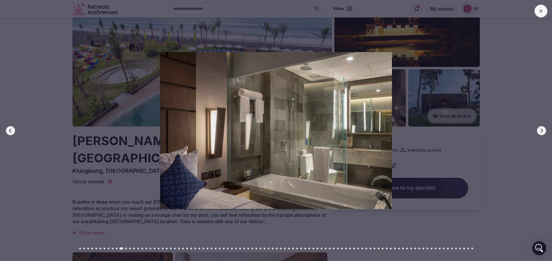
click at [541, 130] on icon "button" at bounding box center [541, 130] width 5 height 5
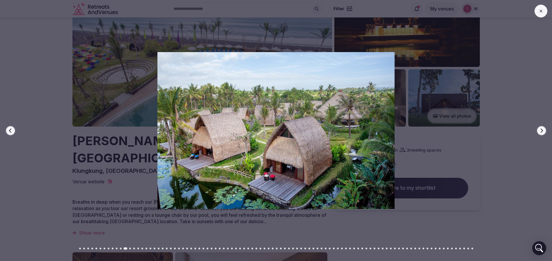
click at [541, 130] on icon "button" at bounding box center [541, 130] width 5 height 5
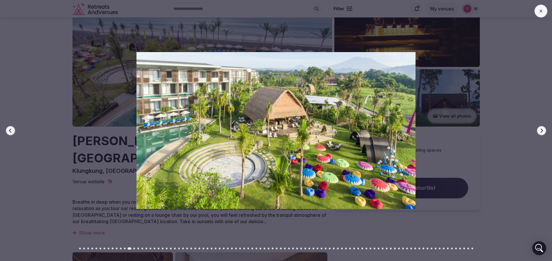
click at [541, 130] on icon "button" at bounding box center [541, 130] width 5 height 5
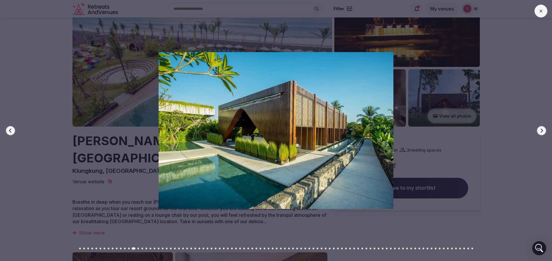
click at [541, 130] on icon "button" at bounding box center [541, 130] width 5 height 5
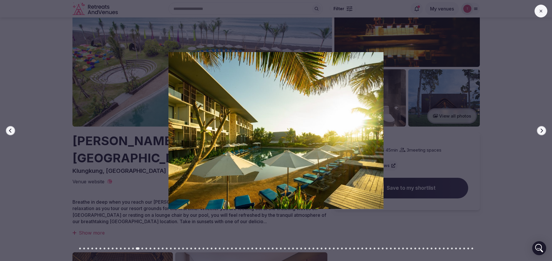
click at [541, 130] on icon "button" at bounding box center [541, 130] width 5 height 5
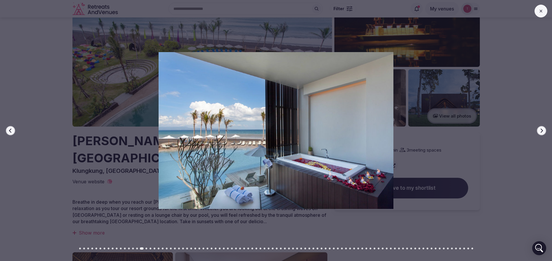
click at [541, 130] on icon "button" at bounding box center [541, 130] width 5 height 5
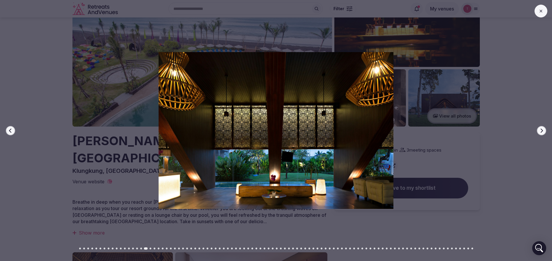
click at [541, 130] on icon "button" at bounding box center [541, 130] width 5 height 5
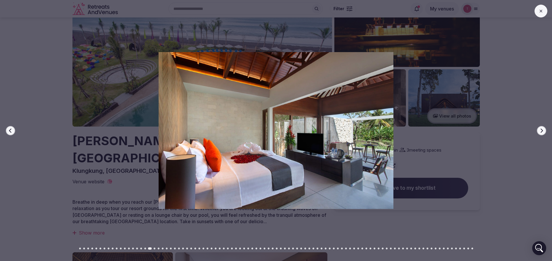
click at [541, 130] on icon "button" at bounding box center [541, 130] width 5 height 5
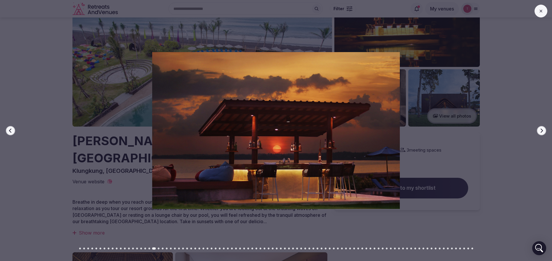
click at [541, 130] on icon "button" at bounding box center [541, 130] width 5 height 5
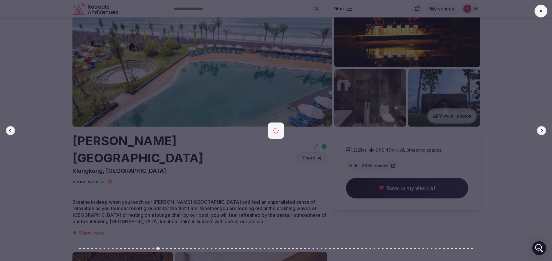
click at [541, 130] on icon "button" at bounding box center [541, 130] width 5 height 5
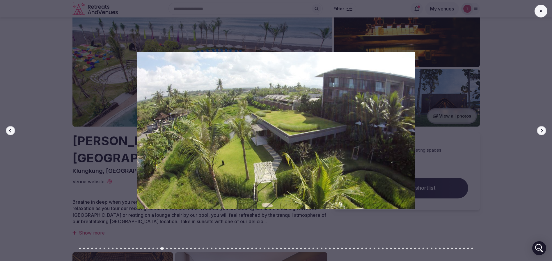
click at [541, 130] on icon "button" at bounding box center [541, 130] width 5 height 5
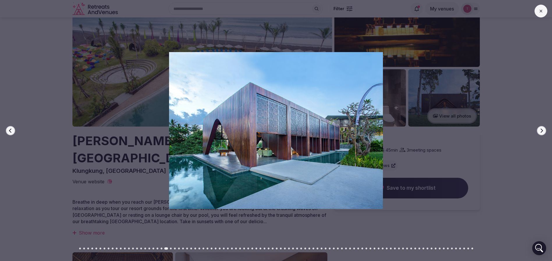
click at [541, 130] on icon "button" at bounding box center [541, 130] width 5 height 5
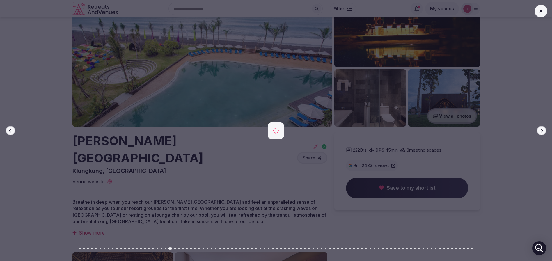
click at [541, 130] on icon "button" at bounding box center [541, 130] width 5 height 5
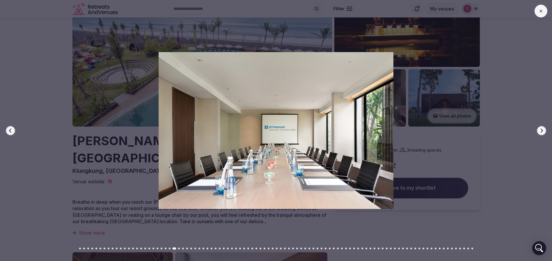
click at [541, 130] on icon "button" at bounding box center [541, 130] width 5 height 5
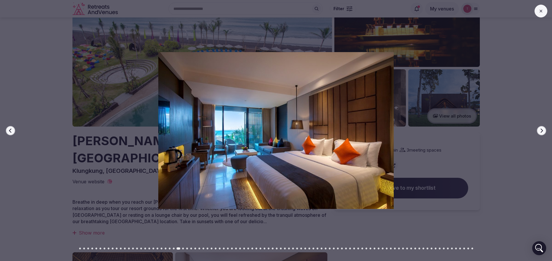
click at [541, 130] on icon "button" at bounding box center [541, 130] width 5 height 5
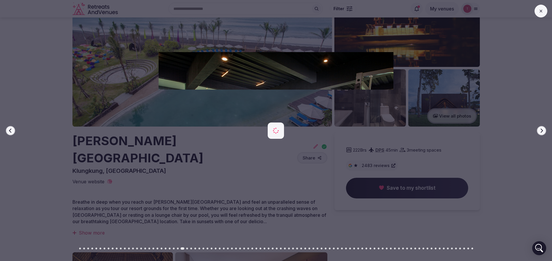
click at [541, 130] on icon "button" at bounding box center [541, 130] width 5 height 5
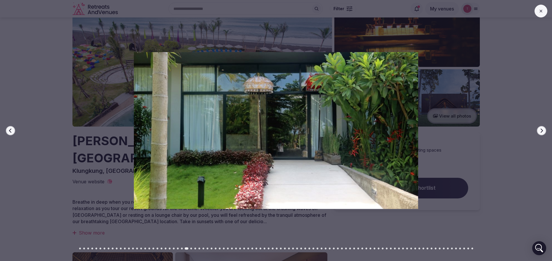
click at [541, 130] on icon "button" at bounding box center [541, 130] width 5 height 5
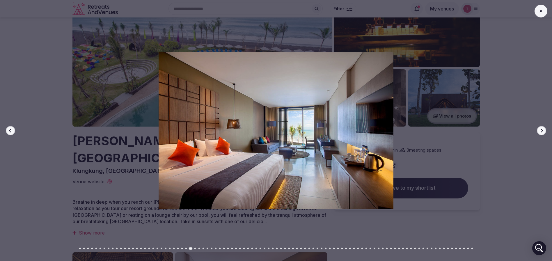
click at [541, 130] on icon "button" at bounding box center [541, 130] width 5 height 5
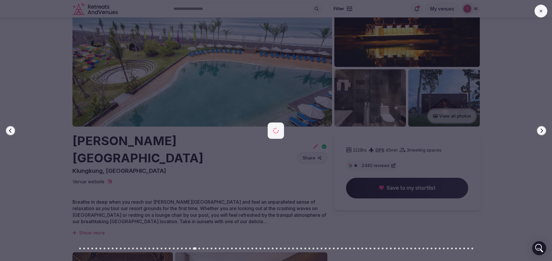
click at [541, 130] on icon "button" at bounding box center [541, 130] width 5 height 5
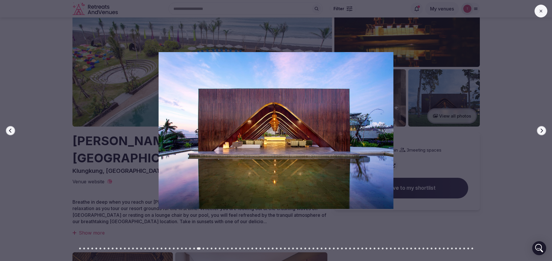
click at [541, 130] on icon "button" at bounding box center [541, 130] width 5 height 5
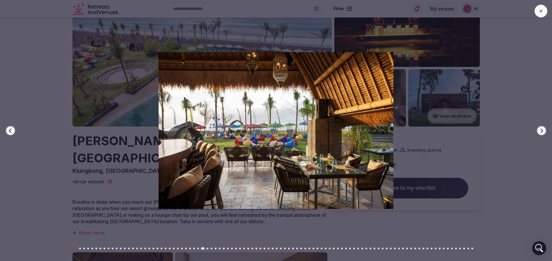
click at [541, 130] on icon "button" at bounding box center [541, 130] width 5 height 5
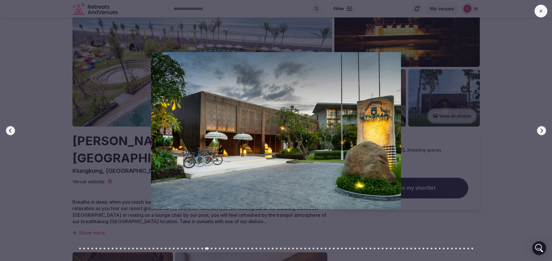
click at [541, 130] on icon "button" at bounding box center [541, 130] width 5 height 5
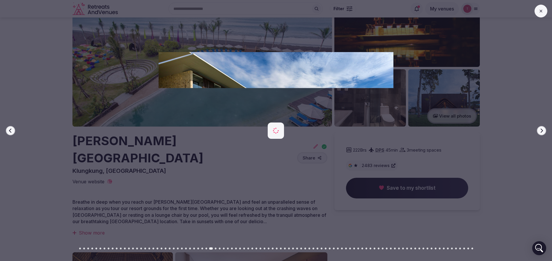
click at [541, 130] on icon "button" at bounding box center [541, 130] width 5 height 5
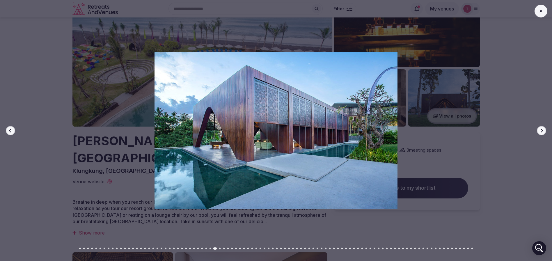
click at [541, 130] on icon "button" at bounding box center [541, 130] width 5 height 5
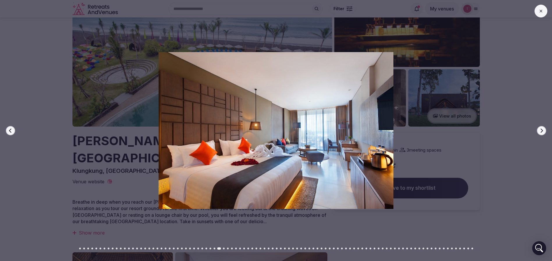
click at [541, 130] on icon "button" at bounding box center [541, 130] width 5 height 5
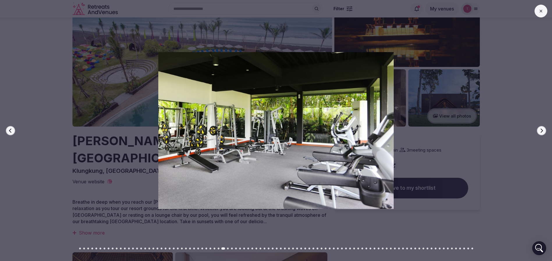
click at [541, 130] on icon "button" at bounding box center [541, 130] width 5 height 5
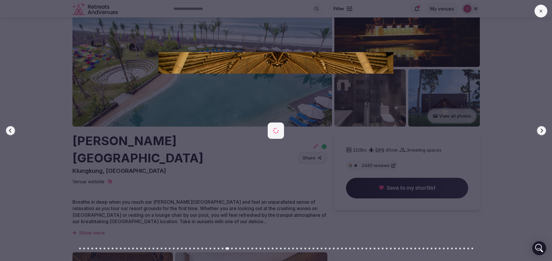
click at [541, 130] on icon "button" at bounding box center [541, 130] width 5 height 5
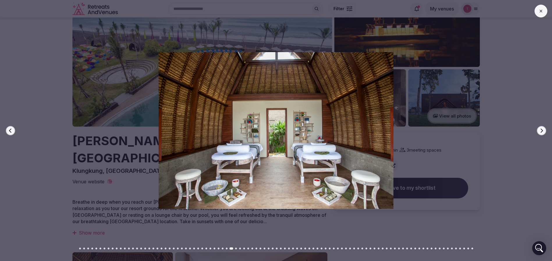
click at [13, 125] on div at bounding box center [273, 130] width 557 height 157
click at [13, 130] on button "Previous slide" at bounding box center [10, 130] width 9 height 9
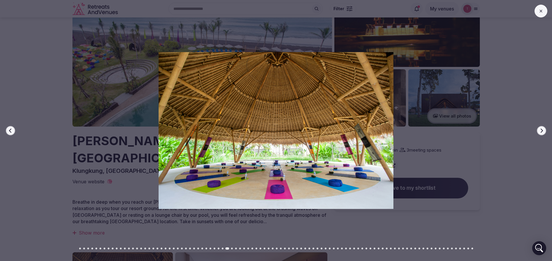
click at [541, 132] on icon "button" at bounding box center [541, 130] width 5 height 5
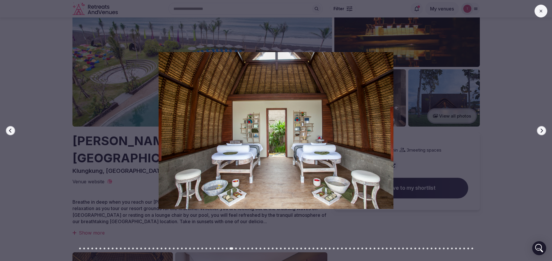
click at [541, 132] on icon "button" at bounding box center [541, 130] width 5 height 5
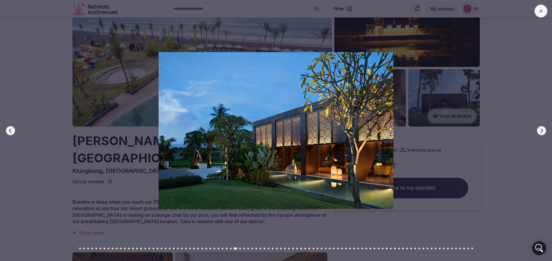
click at [541, 132] on icon "button" at bounding box center [541, 130] width 5 height 5
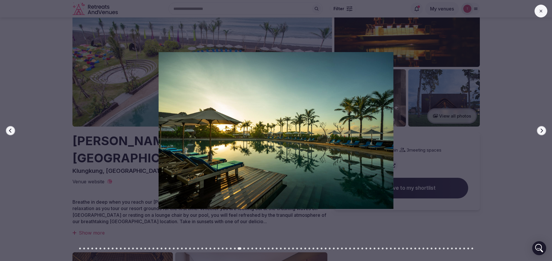
click at [540, 132] on icon "button" at bounding box center [541, 130] width 5 height 5
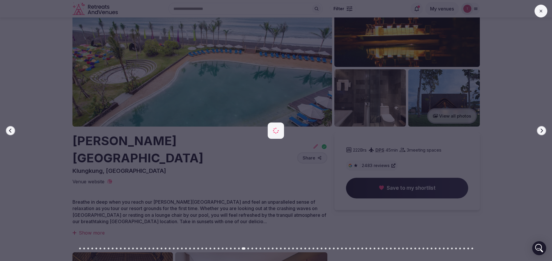
click at [540, 132] on icon "button" at bounding box center [541, 130] width 5 height 5
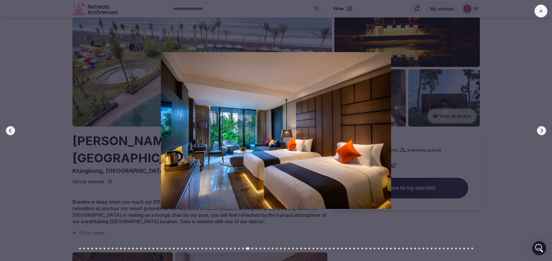
click at [540, 132] on icon "button" at bounding box center [541, 130] width 5 height 5
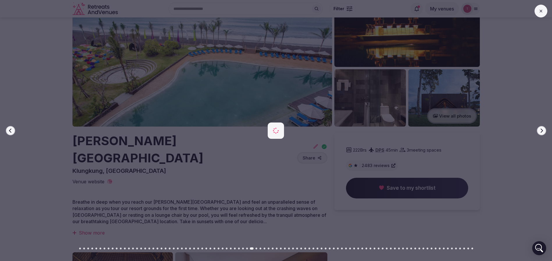
click at [540, 132] on icon "button" at bounding box center [541, 130] width 5 height 5
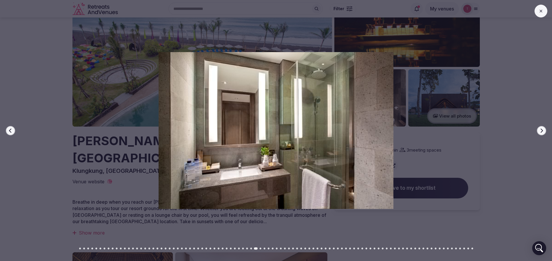
click at [540, 132] on icon "button" at bounding box center [541, 130] width 5 height 5
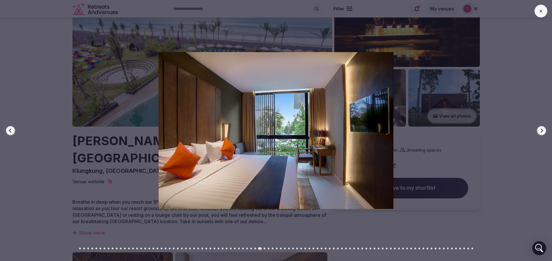
click at [540, 132] on icon "button" at bounding box center [541, 130] width 5 height 5
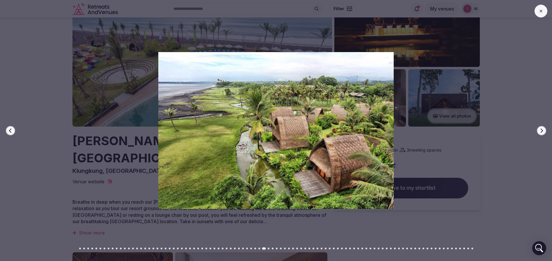
click at [540, 132] on icon "button" at bounding box center [541, 130] width 5 height 5
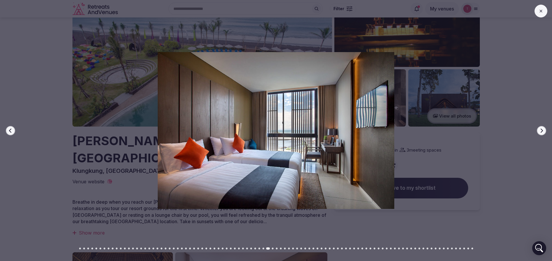
click at [540, 132] on icon "button" at bounding box center [541, 130] width 5 height 5
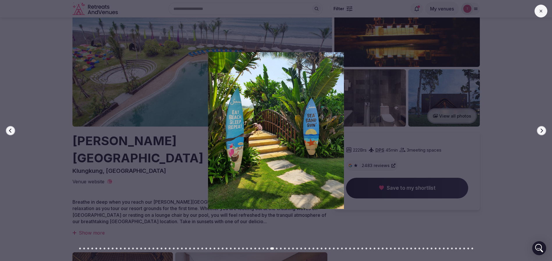
click at [540, 132] on icon "button" at bounding box center [541, 130] width 5 height 5
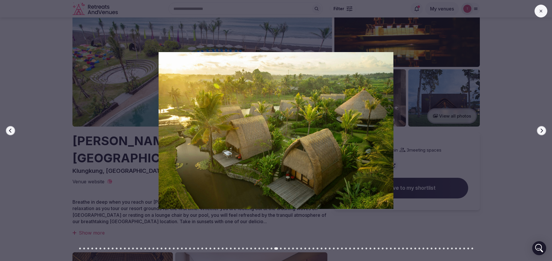
click at [540, 132] on icon "button" at bounding box center [541, 130] width 5 height 5
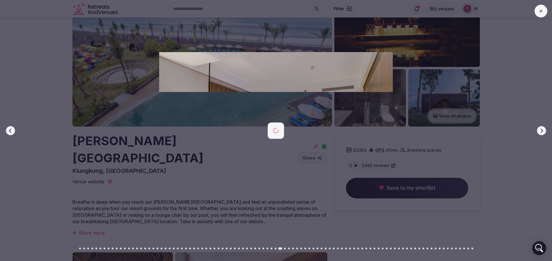
click at [540, 132] on icon "button" at bounding box center [541, 130] width 5 height 5
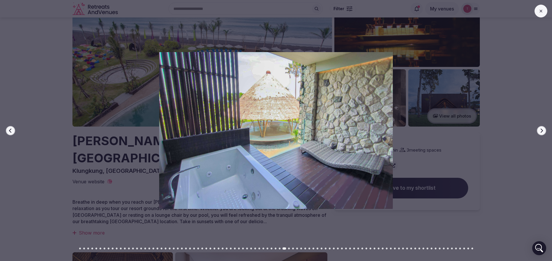
click at [540, 132] on icon "button" at bounding box center [541, 130] width 5 height 5
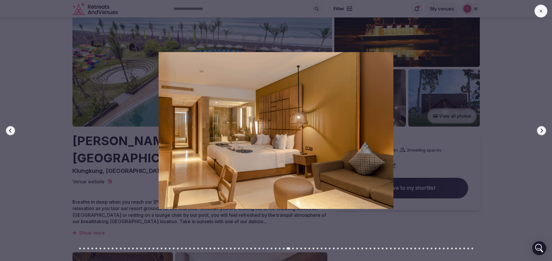
click at [540, 132] on icon "button" at bounding box center [541, 130] width 5 height 5
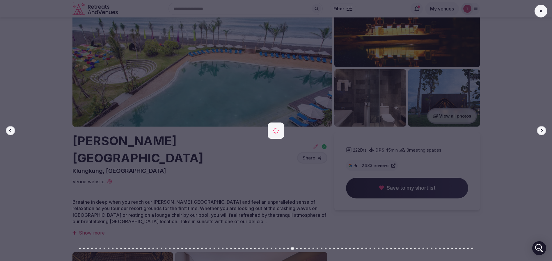
click at [540, 132] on icon "button" at bounding box center [541, 130] width 5 height 5
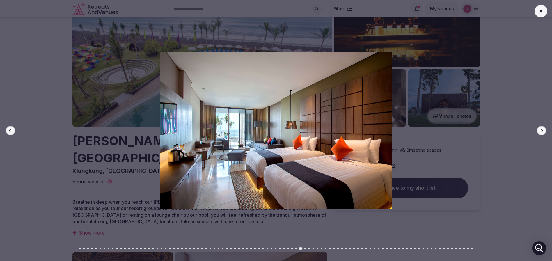
click at [540, 132] on icon "button" at bounding box center [541, 130] width 5 height 5
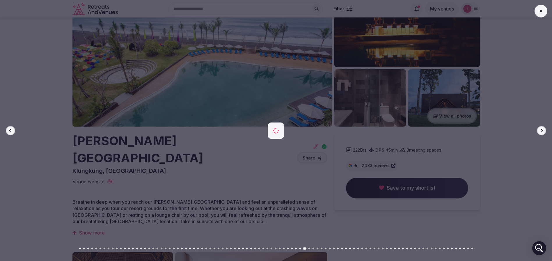
click at [540, 132] on icon "button" at bounding box center [541, 130] width 5 height 5
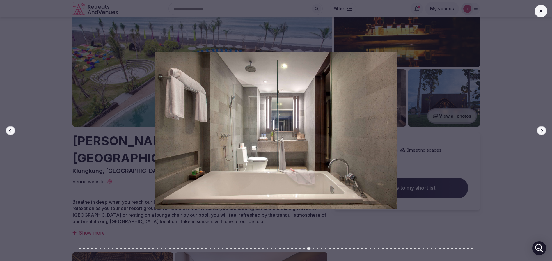
click at [540, 132] on icon "button" at bounding box center [541, 130] width 5 height 5
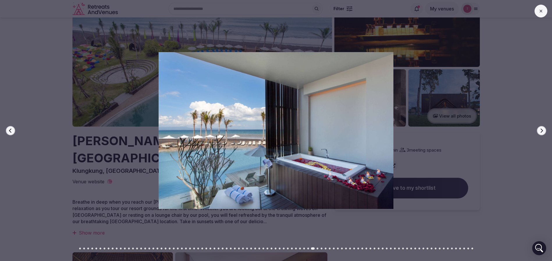
click at [540, 132] on icon "button" at bounding box center [541, 130] width 5 height 5
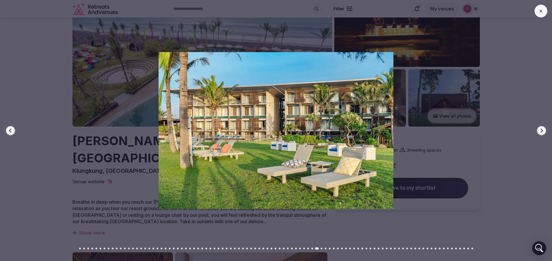
click at [540, 132] on icon "button" at bounding box center [541, 130] width 5 height 5
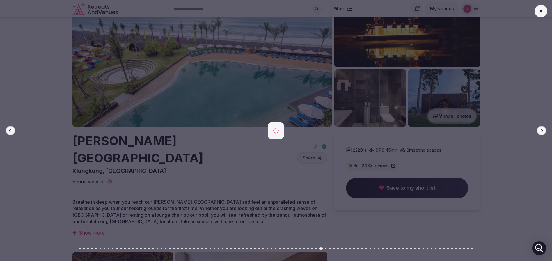
click at [540, 132] on icon "button" at bounding box center [541, 130] width 5 height 5
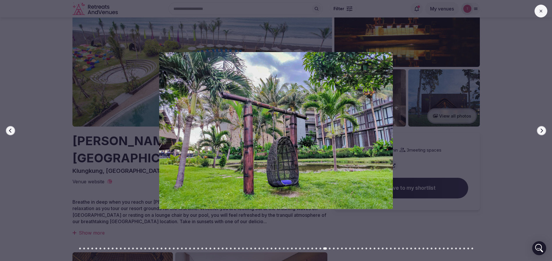
click at [540, 132] on icon "button" at bounding box center [541, 130] width 5 height 5
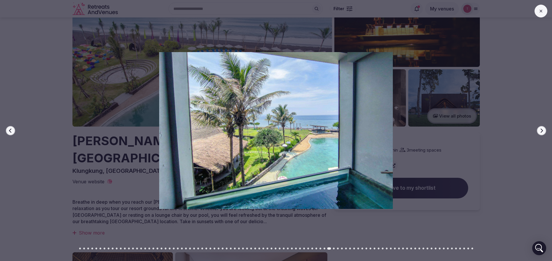
click at [540, 132] on icon "button" at bounding box center [541, 130] width 5 height 5
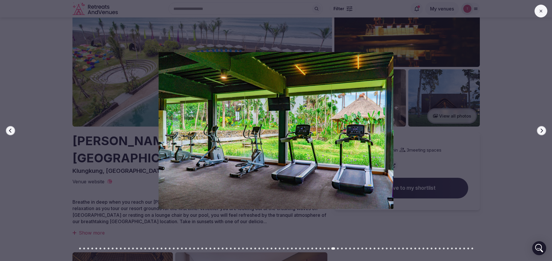
click at [540, 132] on icon "button" at bounding box center [541, 130] width 5 height 5
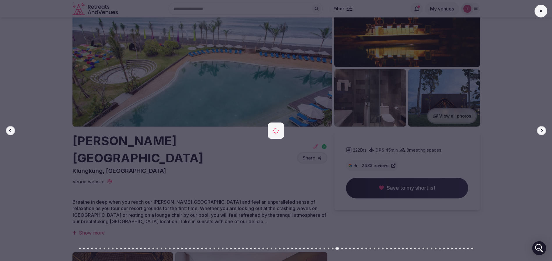
click at [540, 132] on icon "button" at bounding box center [541, 130] width 5 height 5
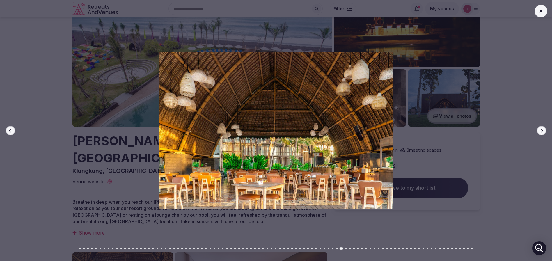
drag, startPoint x: 540, startPoint y: 132, endPoint x: 411, endPoint y: 125, distance: 129.7
click at [410, 125] on div "Previous slide Next slide" at bounding box center [276, 130] width 552 height 261
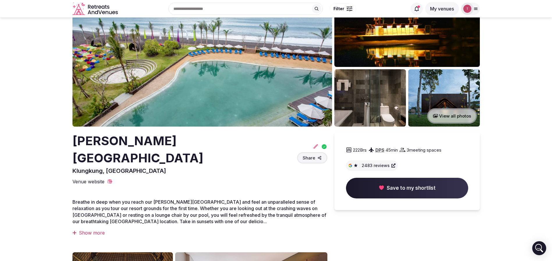
click at [254, 112] on img at bounding box center [202, 55] width 260 height 141
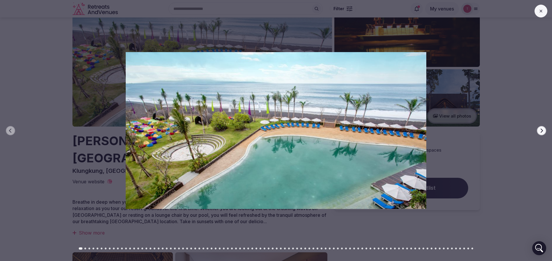
click at [329, 248] on button "Go to slide 62" at bounding box center [330, 249] width 2 height 2
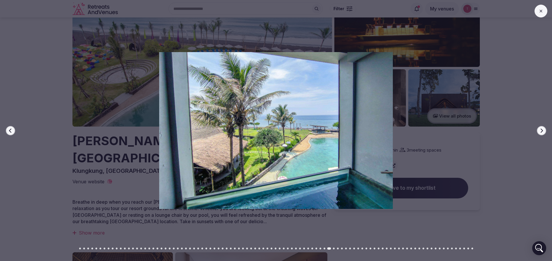
click at [307, 250] on div "Previous slide Next slide" at bounding box center [276, 130] width 552 height 261
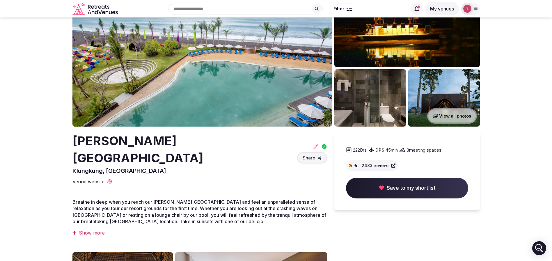
click at [250, 82] on img at bounding box center [202, 55] width 260 height 141
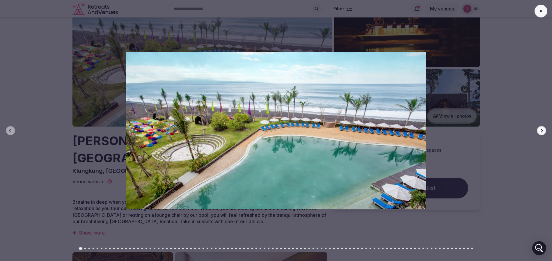
click at [297, 248] on button "Go to slide 54" at bounding box center [297, 249] width 2 height 2
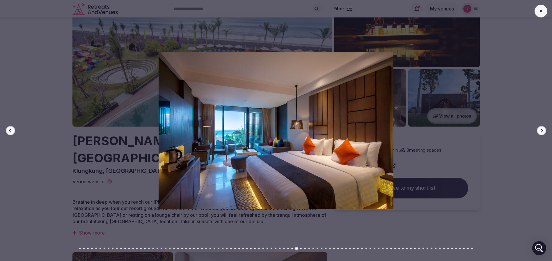
click at [539, 130] on icon "button" at bounding box center [541, 130] width 5 height 5
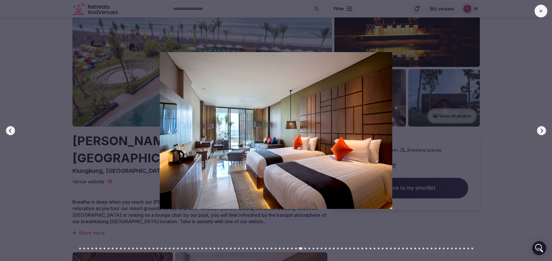
click at [540, 130] on icon "button" at bounding box center [541, 130] width 5 height 5
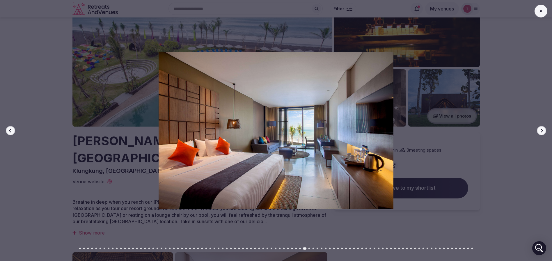
click at [542, 130] on icon "button" at bounding box center [541, 130] width 5 height 5
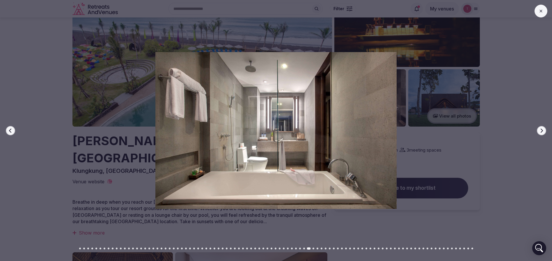
click at [541, 130] on icon "button" at bounding box center [541, 130] width 5 height 5
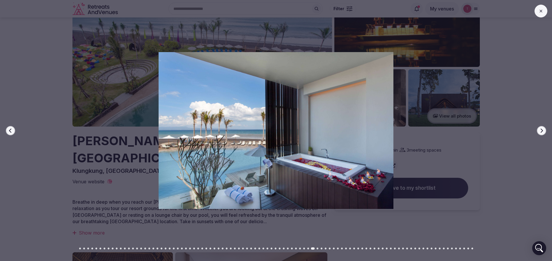
click at [541, 130] on icon "button" at bounding box center [541, 130] width 5 height 5
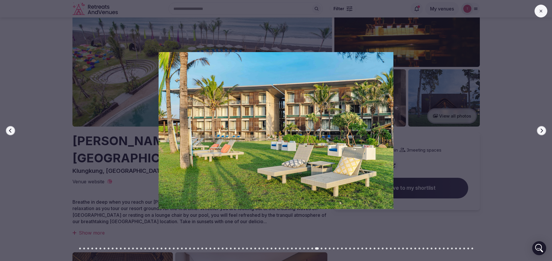
click at [541, 130] on icon "button" at bounding box center [541, 130] width 5 height 5
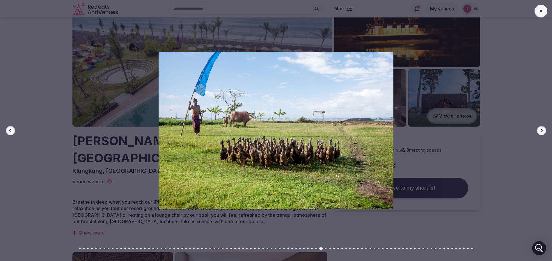
click at [541, 130] on icon "button" at bounding box center [541, 130] width 5 height 5
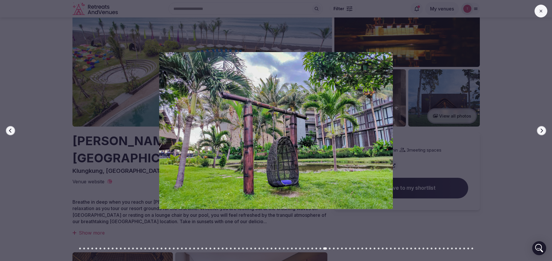
click at [541, 130] on icon "button" at bounding box center [541, 130] width 5 height 5
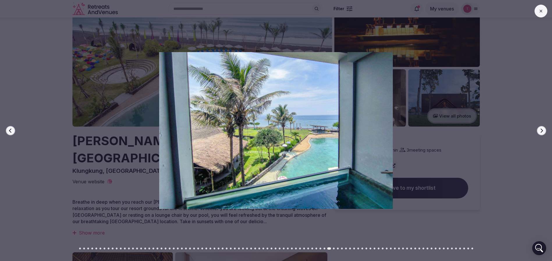
click at [541, 130] on icon "button" at bounding box center [541, 130] width 5 height 5
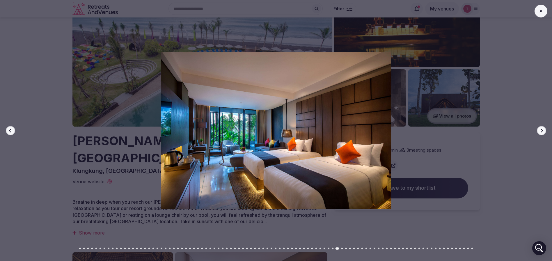
click at [541, 130] on icon "button" at bounding box center [541, 130] width 5 height 5
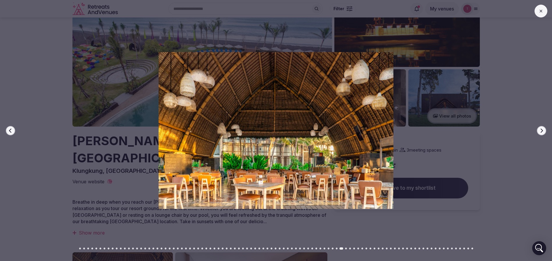
click at [541, 130] on icon "button" at bounding box center [541, 130] width 5 height 5
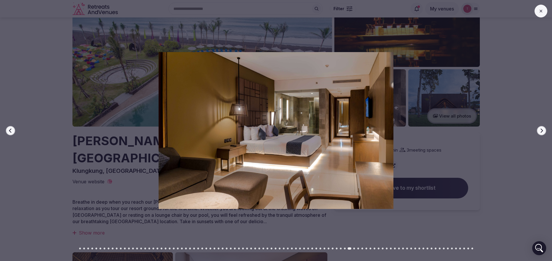
click at [541, 130] on icon "button" at bounding box center [541, 130] width 5 height 5
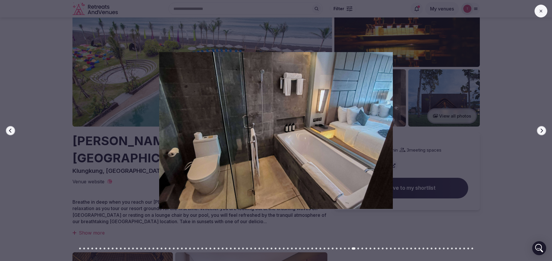
click at [541, 130] on icon "button" at bounding box center [541, 130] width 5 height 5
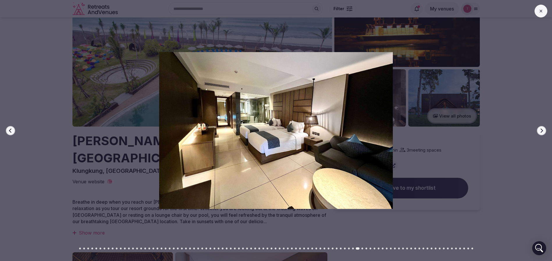
click at [541, 130] on icon "button" at bounding box center [541, 130] width 5 height 5
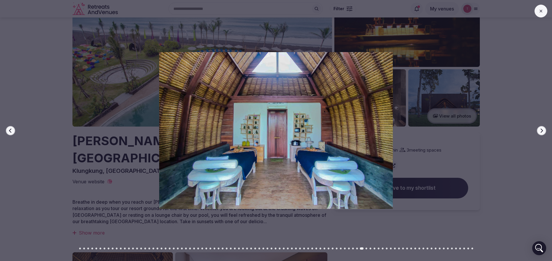
click at [541, 130] on icon "button" at bounding box center [541, 130] width 5 height 5
